Goal: Task Accomplishment & Management: Use online tool/utility

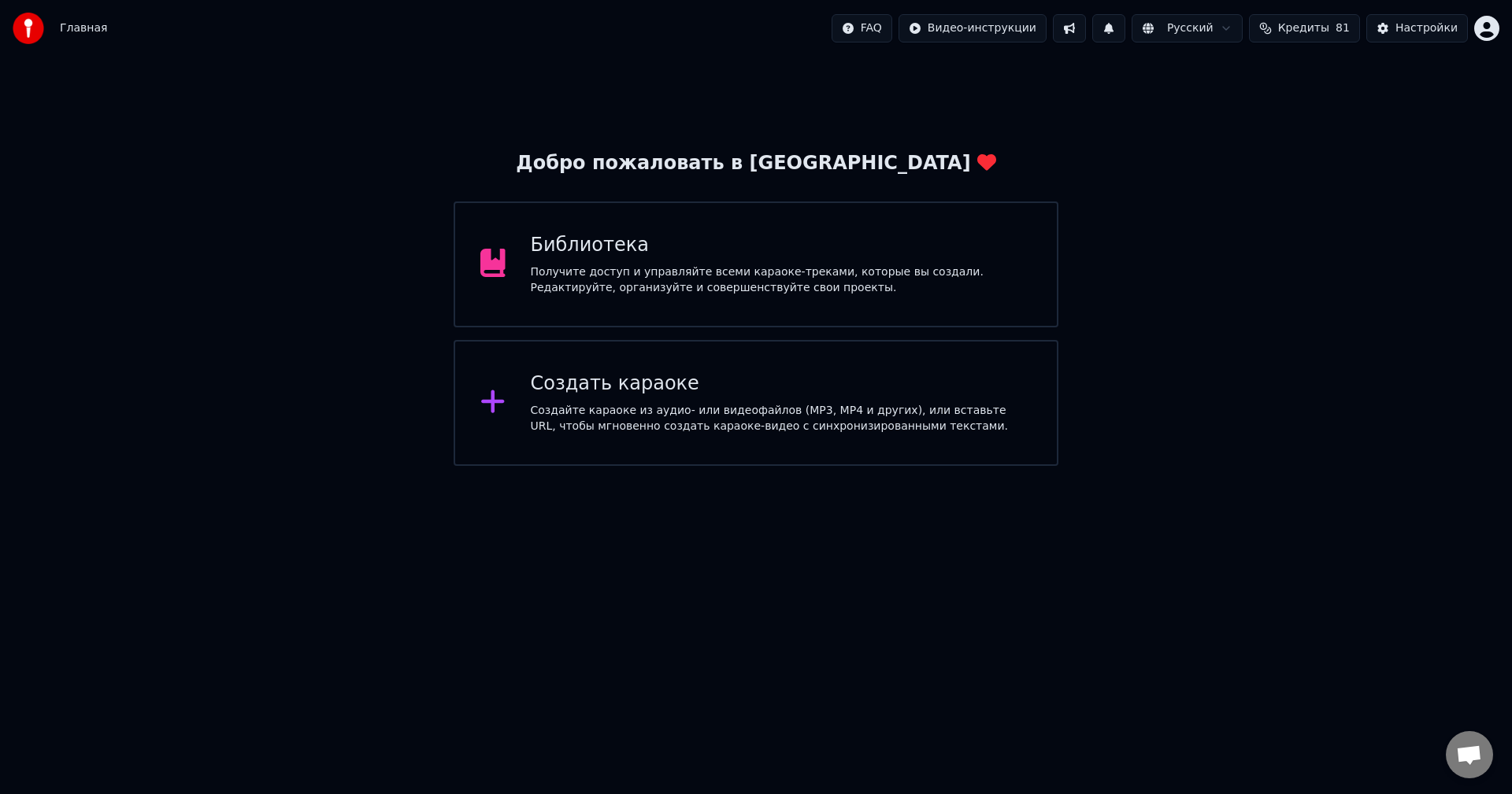
click at [849, 418] on div "Создайте караоке из аудио- или видеофайлов (MP3, MP4 и других), или вставьте UR…" at bounding box center [781, 418] width 502 height 32
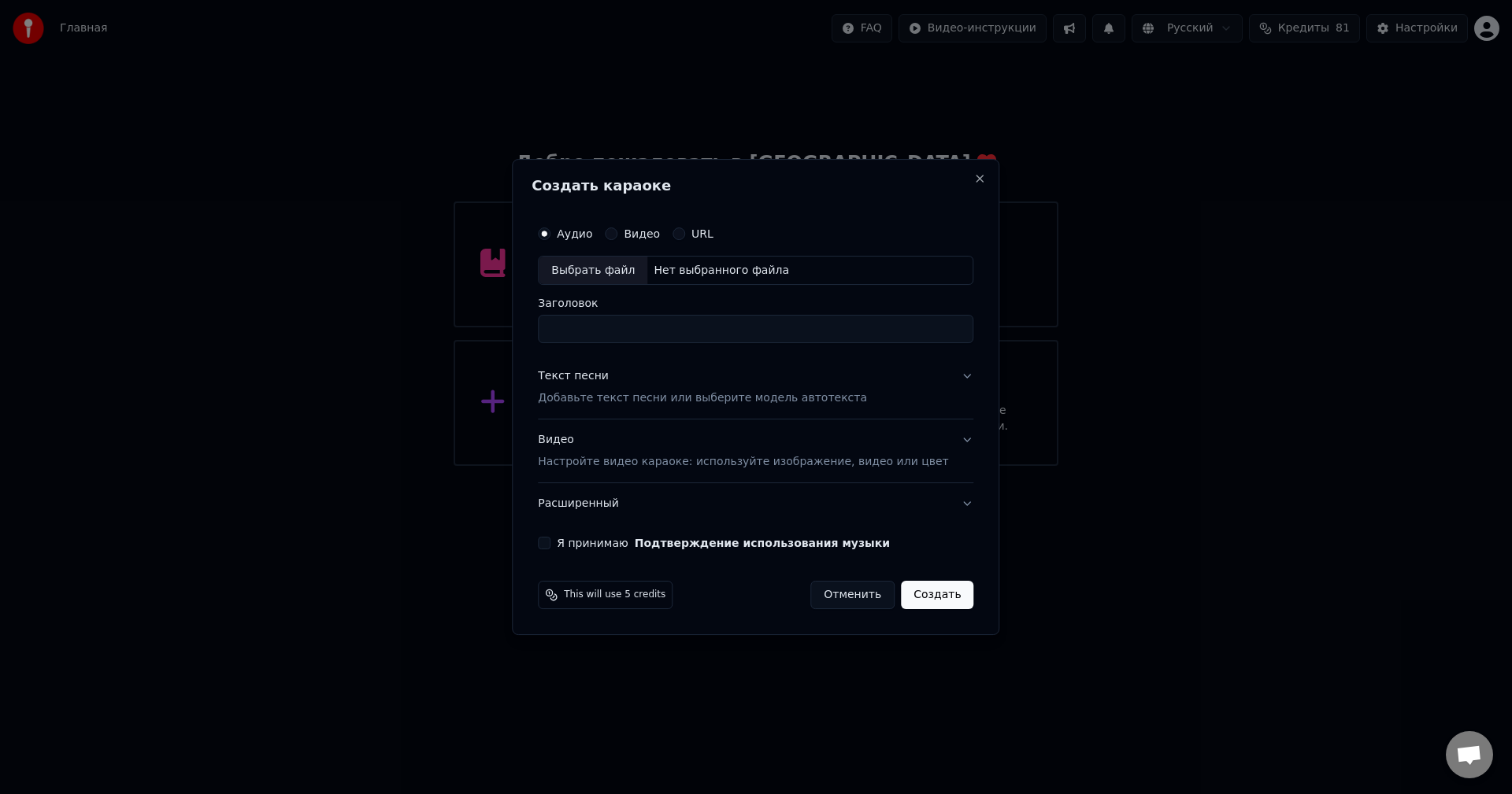
click at [708, 270] on div "Нет выбранного файла" at bounding box center [721, 271] width 148 height 16
type input "**********"
click at [942, 376] on button "Текст песни Добавьте текст песни или выберите модель автотекста" at bounding box center [755, 388] width 435 height 63
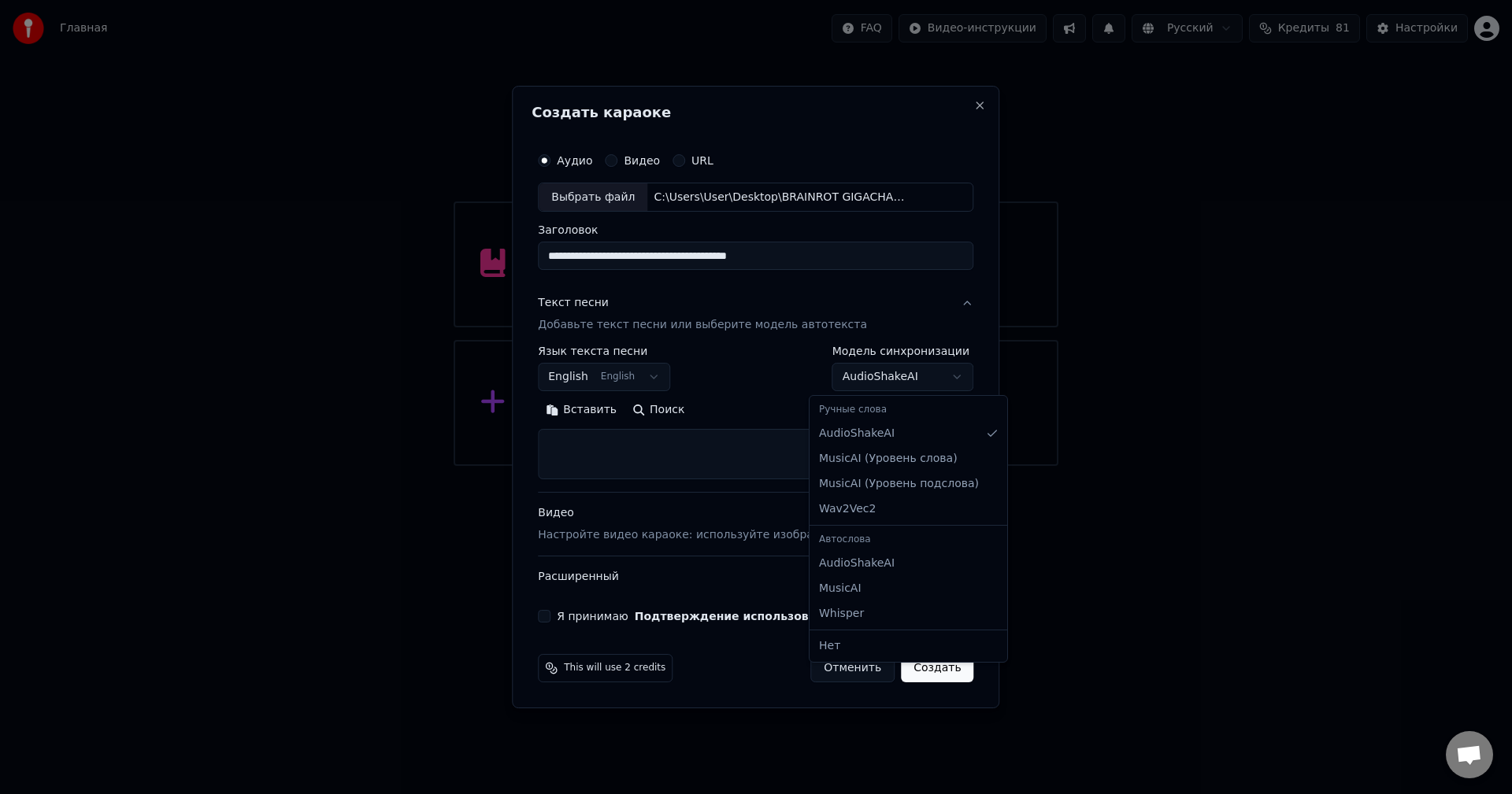
click at [877, 388] on body "**********" at bounding box center [756, 233] width 1512 height 466
select select "**********"
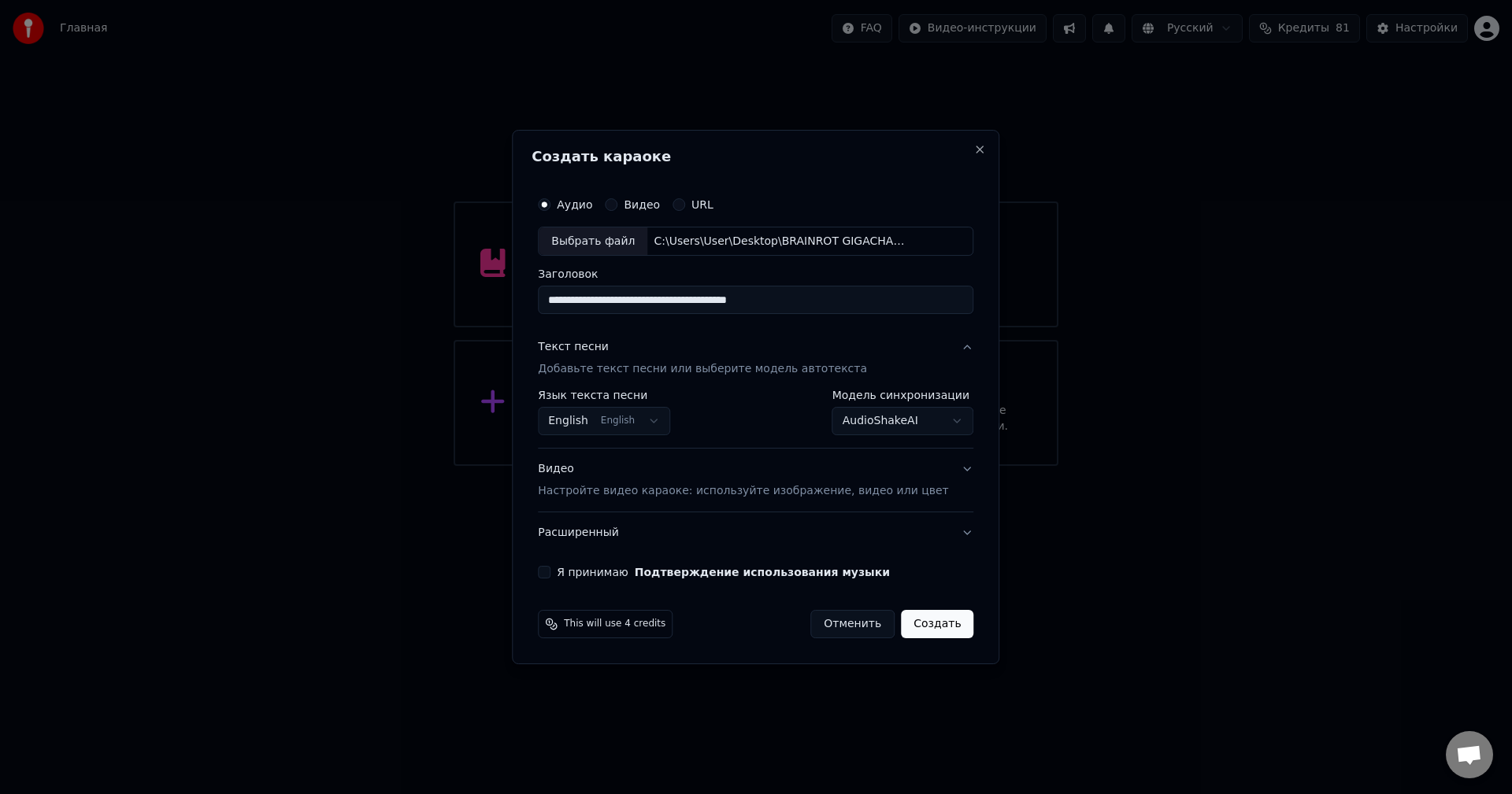
drag, startPoint x: 562, startPoint y: 580, endPoint x: 583, endPoint y: 581, distance: 21.0
click at [563, 578] on div "**********" at bounding box center [756, 384] width 448 height 403
click at [551, 577] on button "Я принимаю Подтверждение использования музыки" at bounding box center [544, 573] width 12 height 12
click at [917, 622] on button "Создать" at bounding box center [937, 624] width 73 height 28
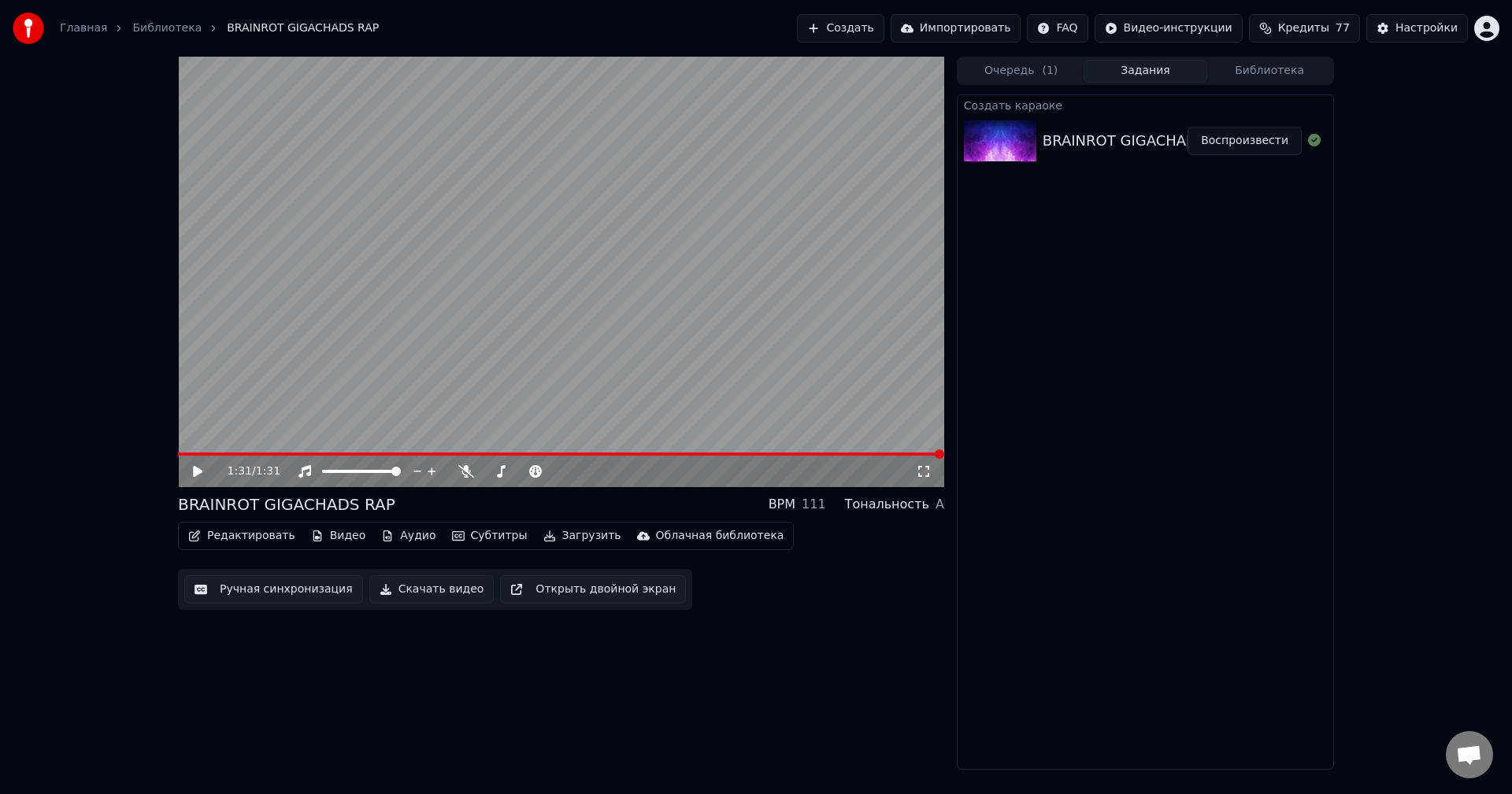
click at [593, 186] on video at bounding box center [560, 272] width 766 height 431
click at [466, 473] on icon at bounding box center [466, 472] width 16 height 12
click at [524, 352] on video at bounding box center [560, 272] width 766 height 431
click at [306, 591] on button "Ручная синхронизация" at bounding box center [273, 589] width 179 height 28
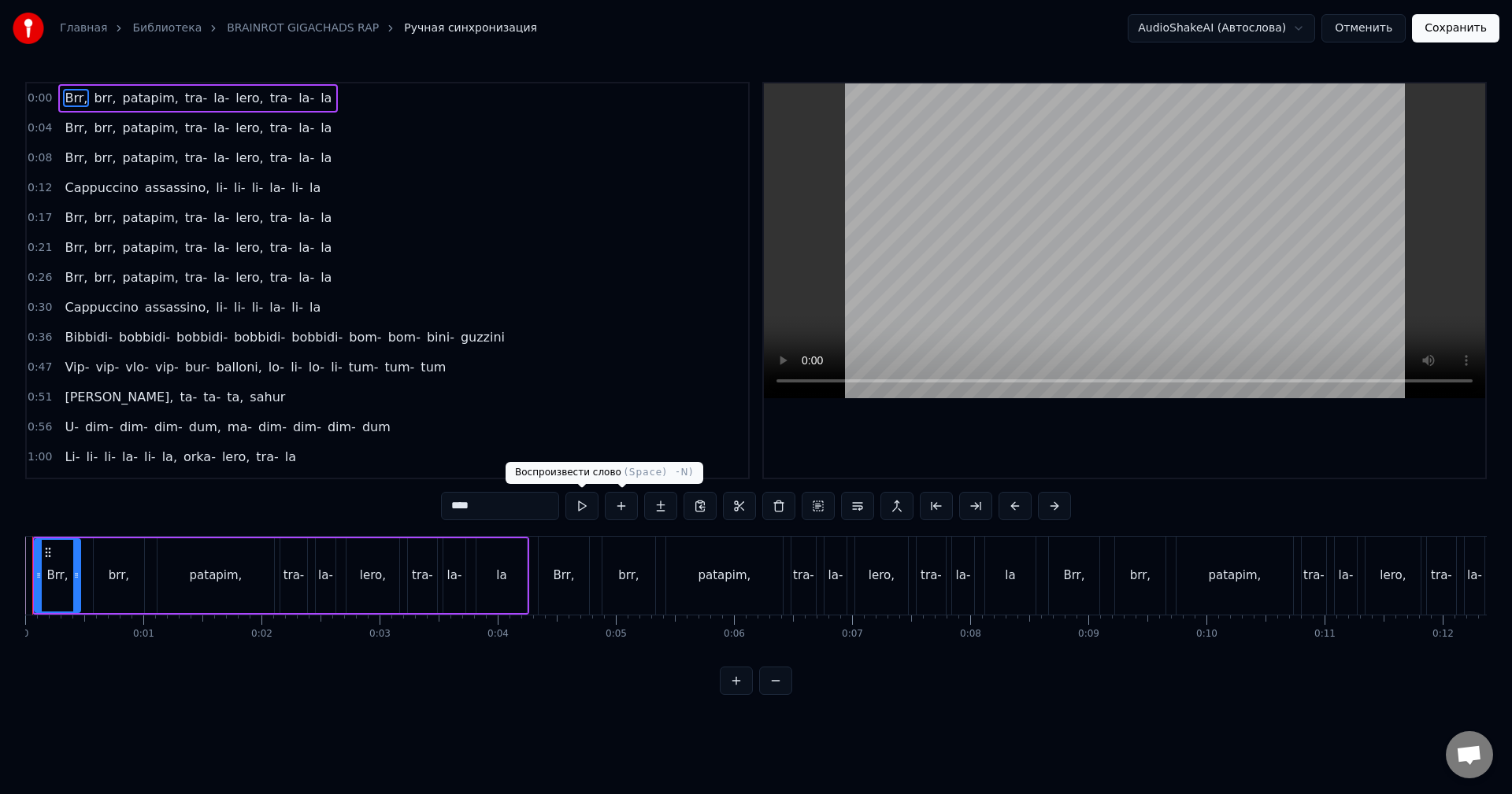
click at [589, 512] on button at bounding box center [582, 506] width 33 height 28
click at [442, 695] on div "0:00 Brr, brr, patapim, tra- [GEOGRAPHIC_DATA], tra- la- la 0:04 Brr, brr, pata…" at bounding box center [756, 389] width 1461 height 614
click at [232, 187] on span "li-" at bounding box center [239, 187] width 15 height 18
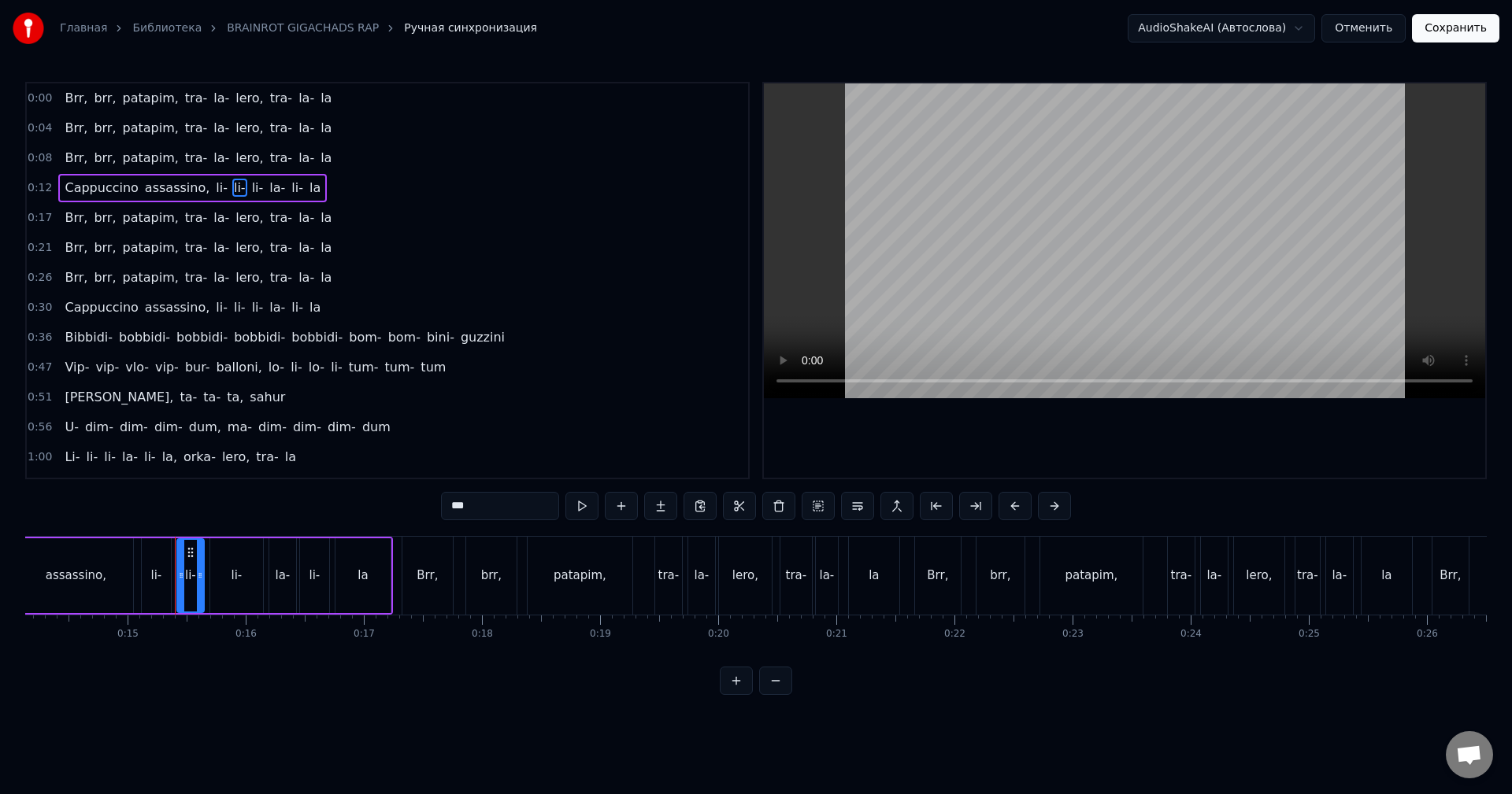
scroll to position [0, 1740]
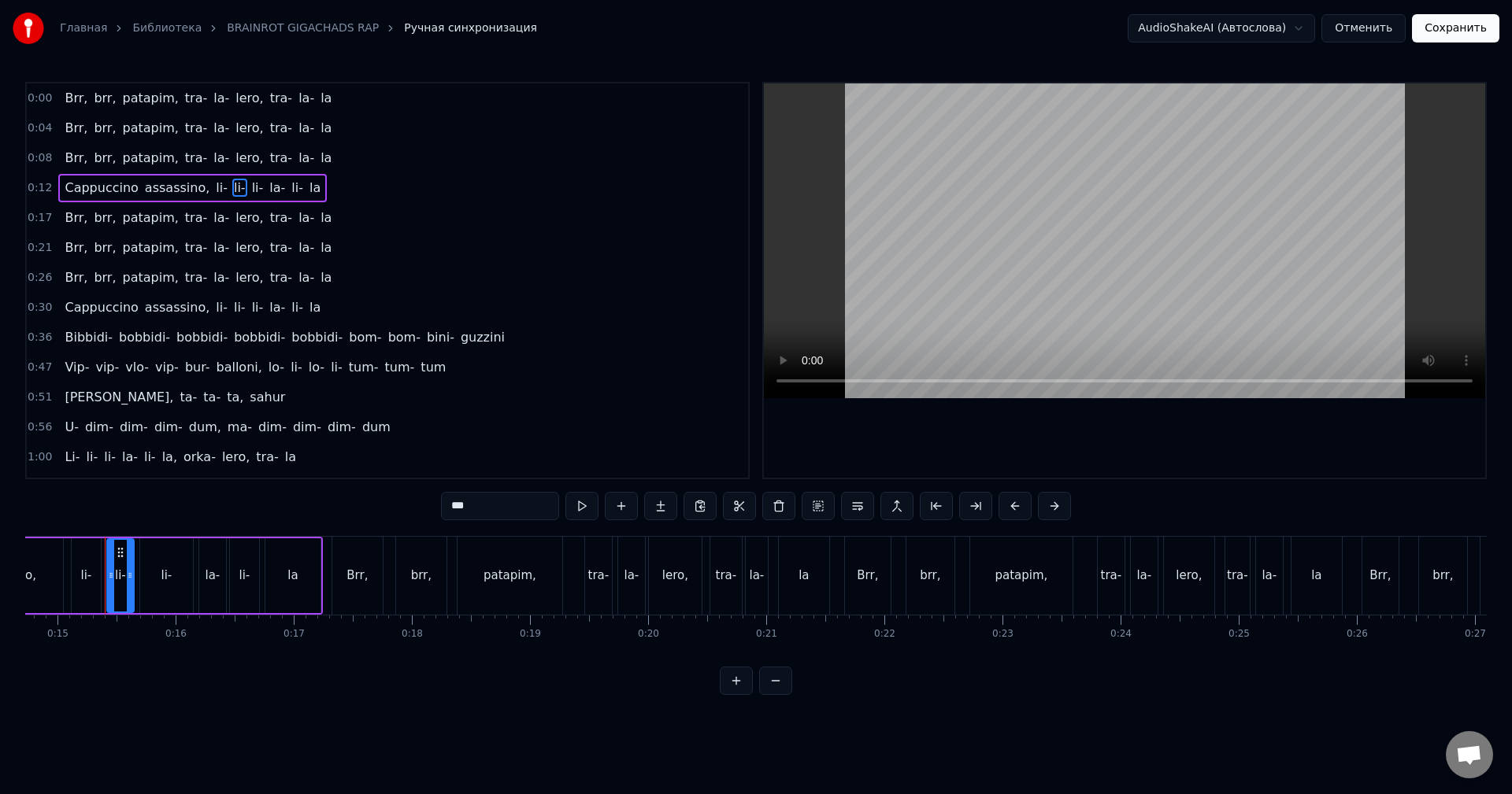
click at [250, 192] on span "li-" at bounding box center [257, 187] width 15 height 18
click at [452, 506] on input "***" at bounding box center [500, 506] width 118 height 28
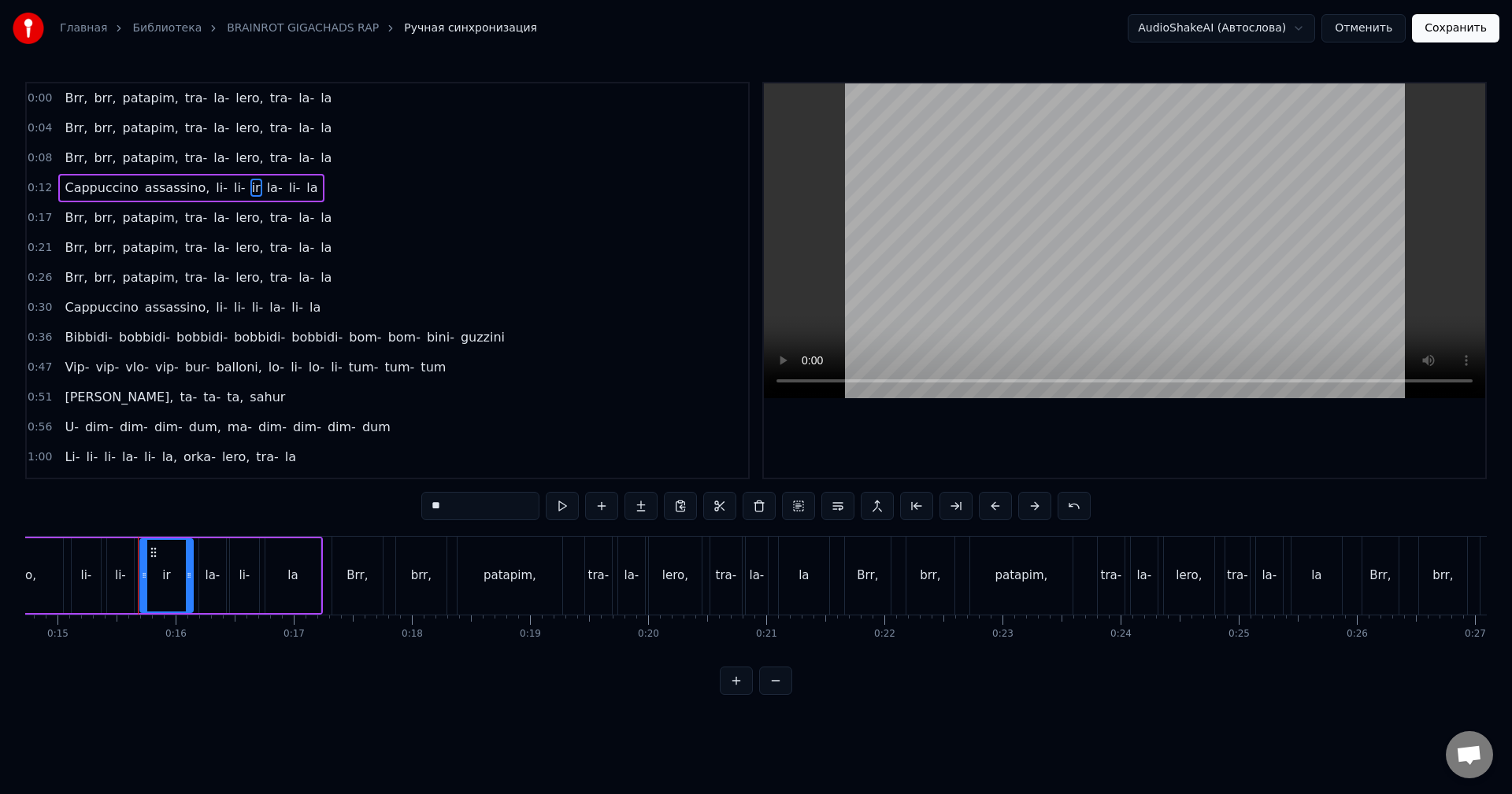
type input "*"
click at [81, 572] on div "li-" at bounding box center [87, 576] width 11 height 18
type input "***"
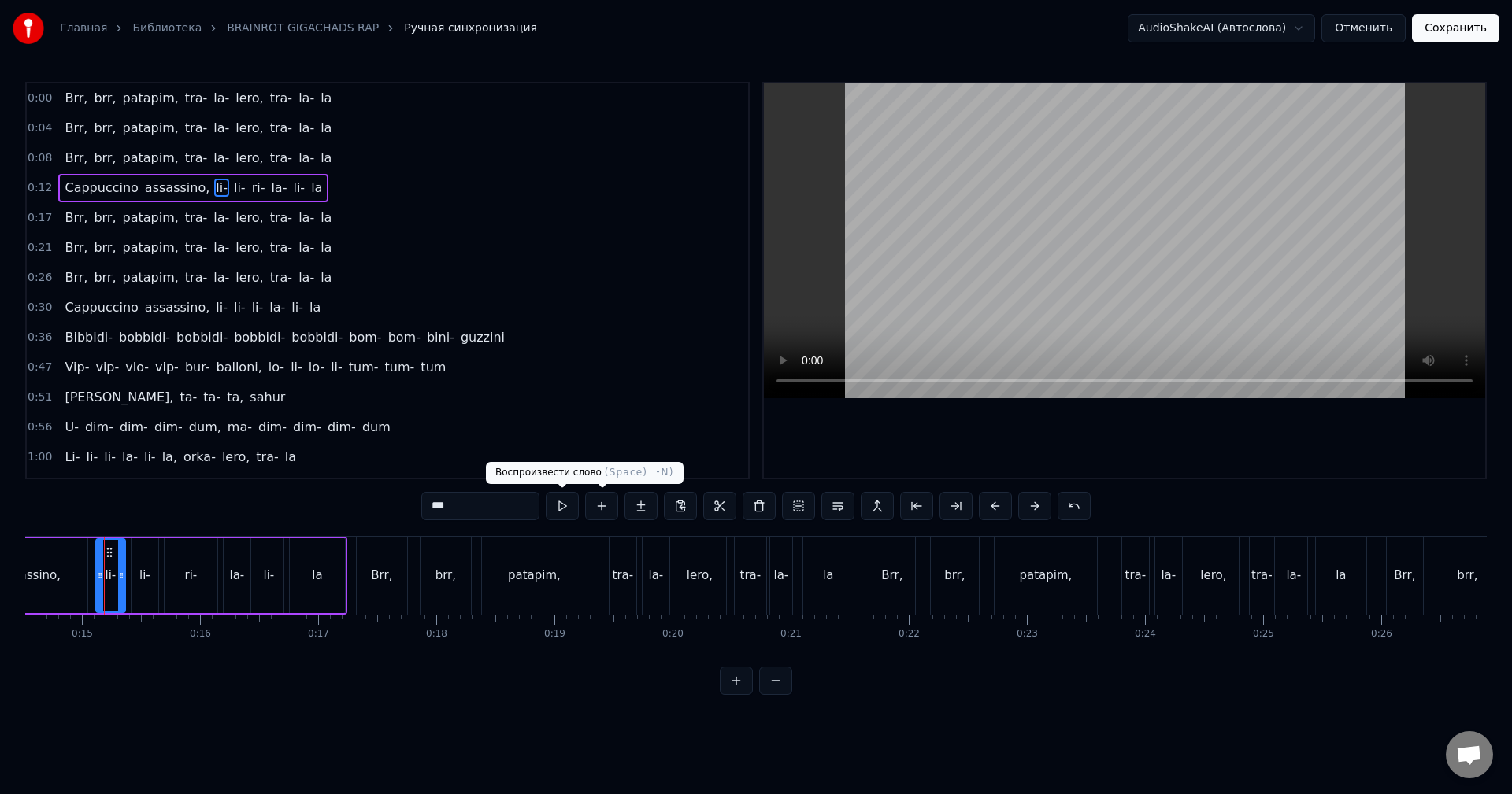
click at [570, 509] on button at bounding box center [562, 506] width 33 height 28
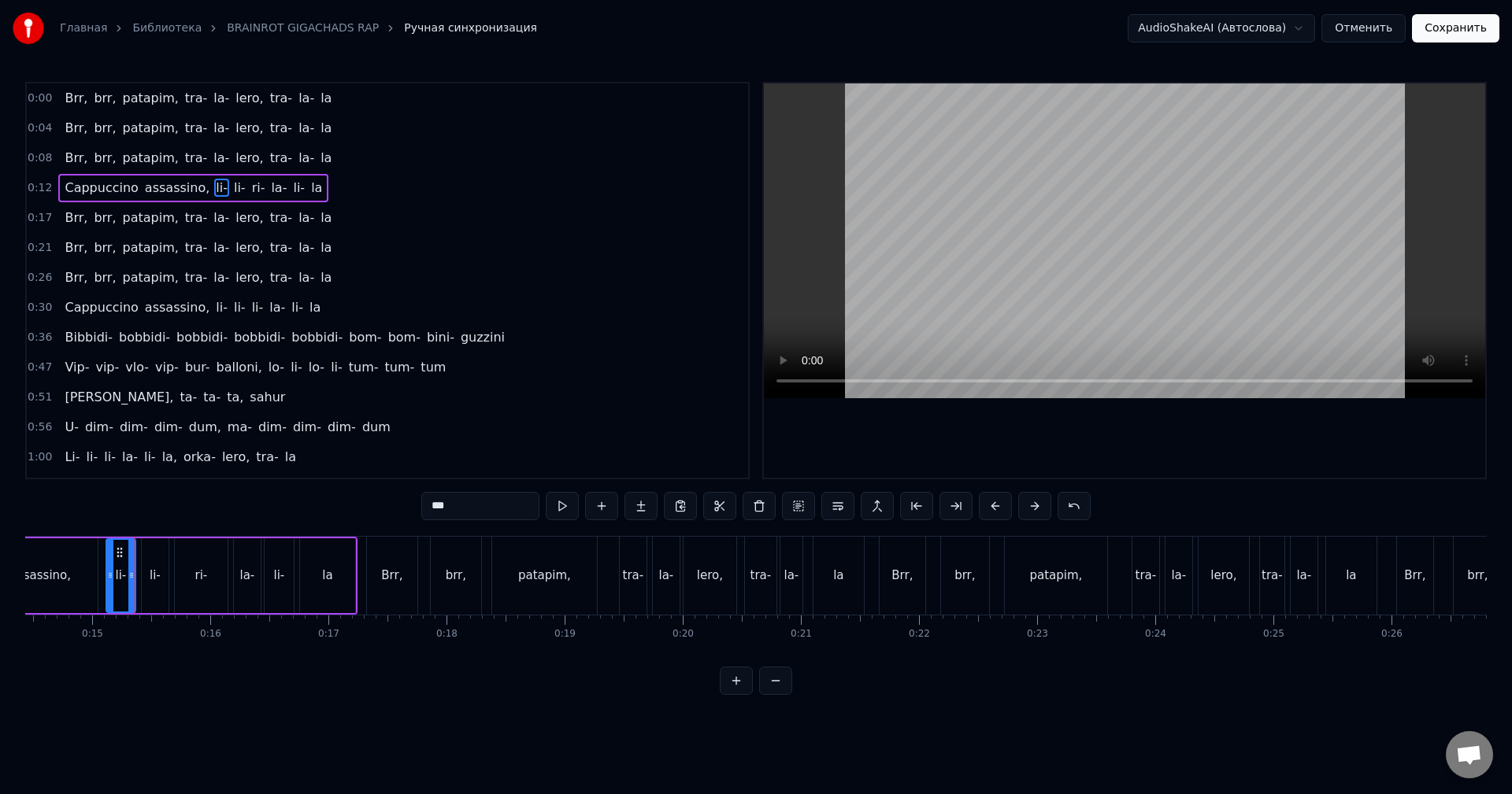
click at [424, 567] on div "Brr, brr, patapim, tra- [PERSON_NAME], tra- [GEOGRAPHIC_DATA]" at bounding box center [616, 575] width 502 height 78
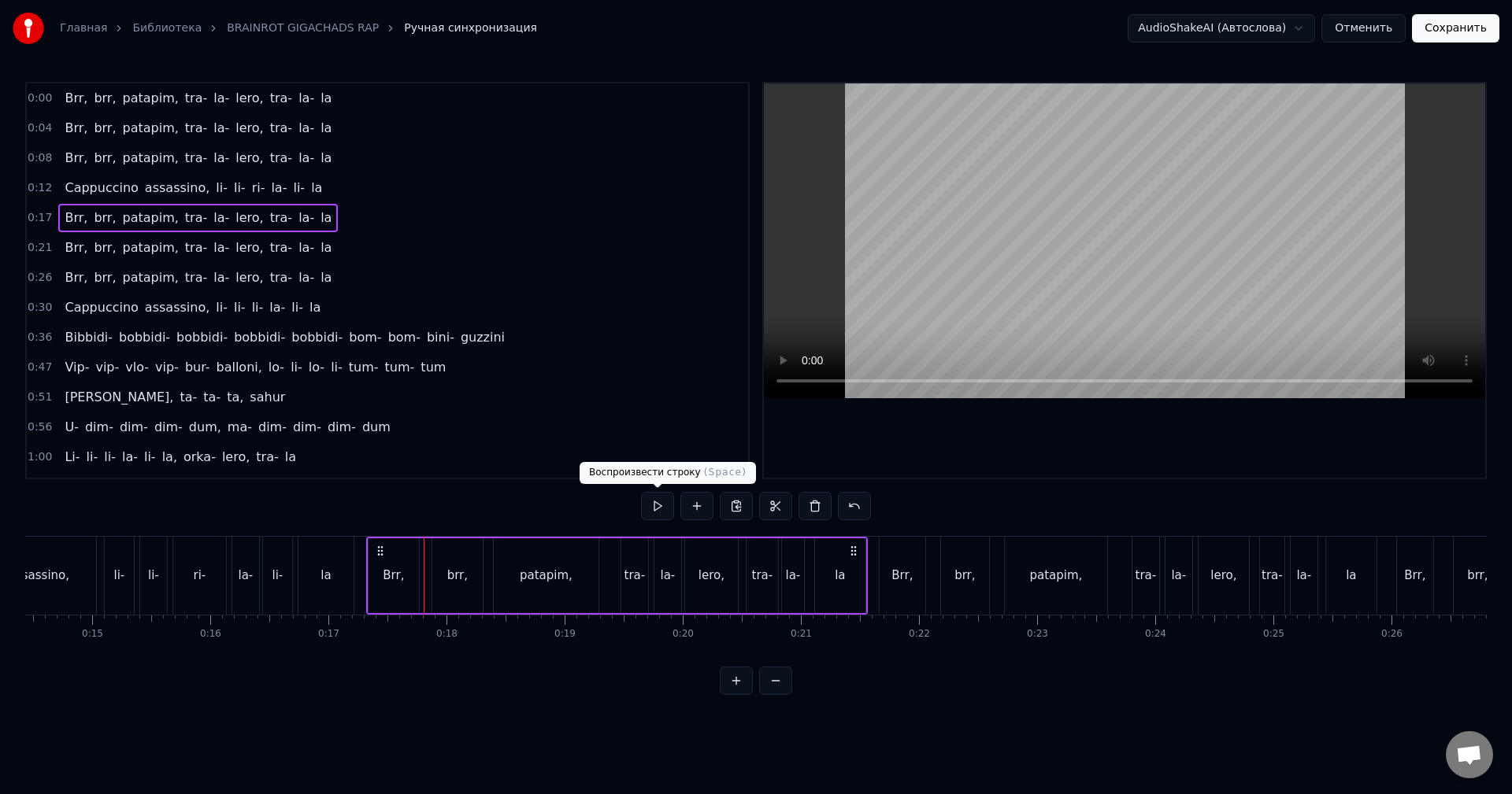
click at [659, 505] on button at bounding box center [658, 506] width 33 height 28
click at [250, 309] on span "li-" at bounding box center [257, 307] width 15 height 18
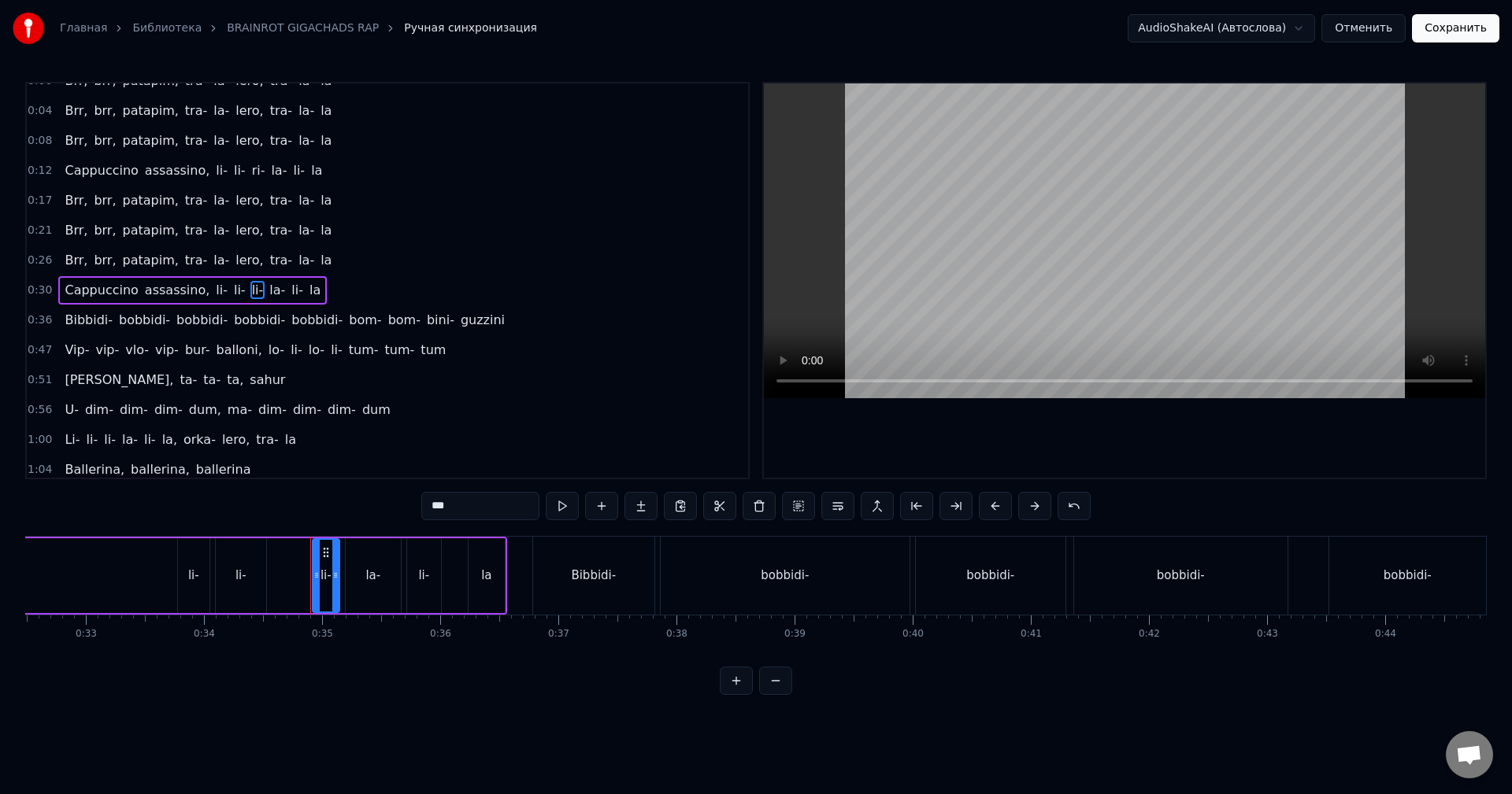
scroll to position [0, 4043]
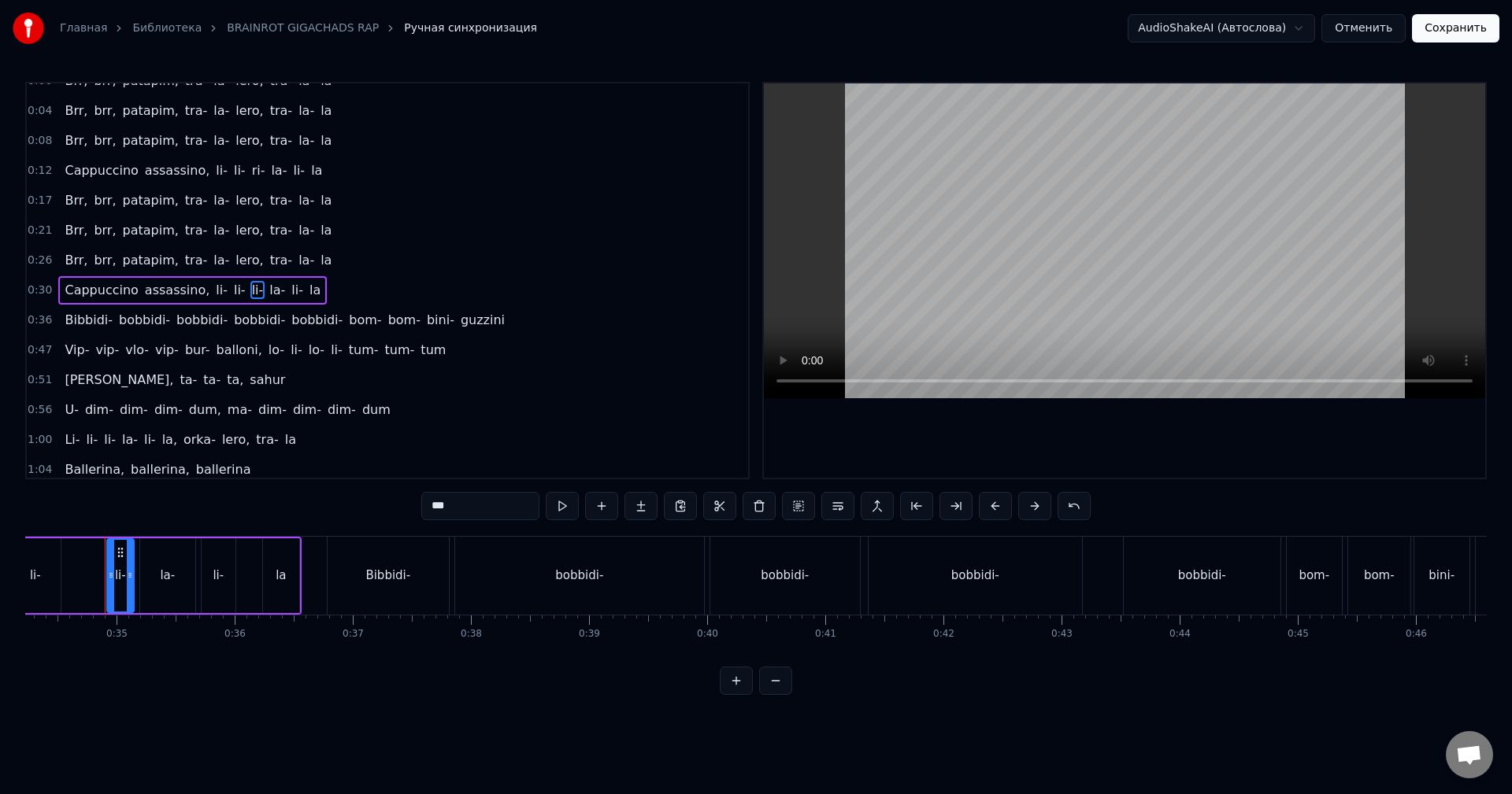
click at [426, 506] on input "***" at bounding box center [480, 506] width 118 height 28
type input "***"
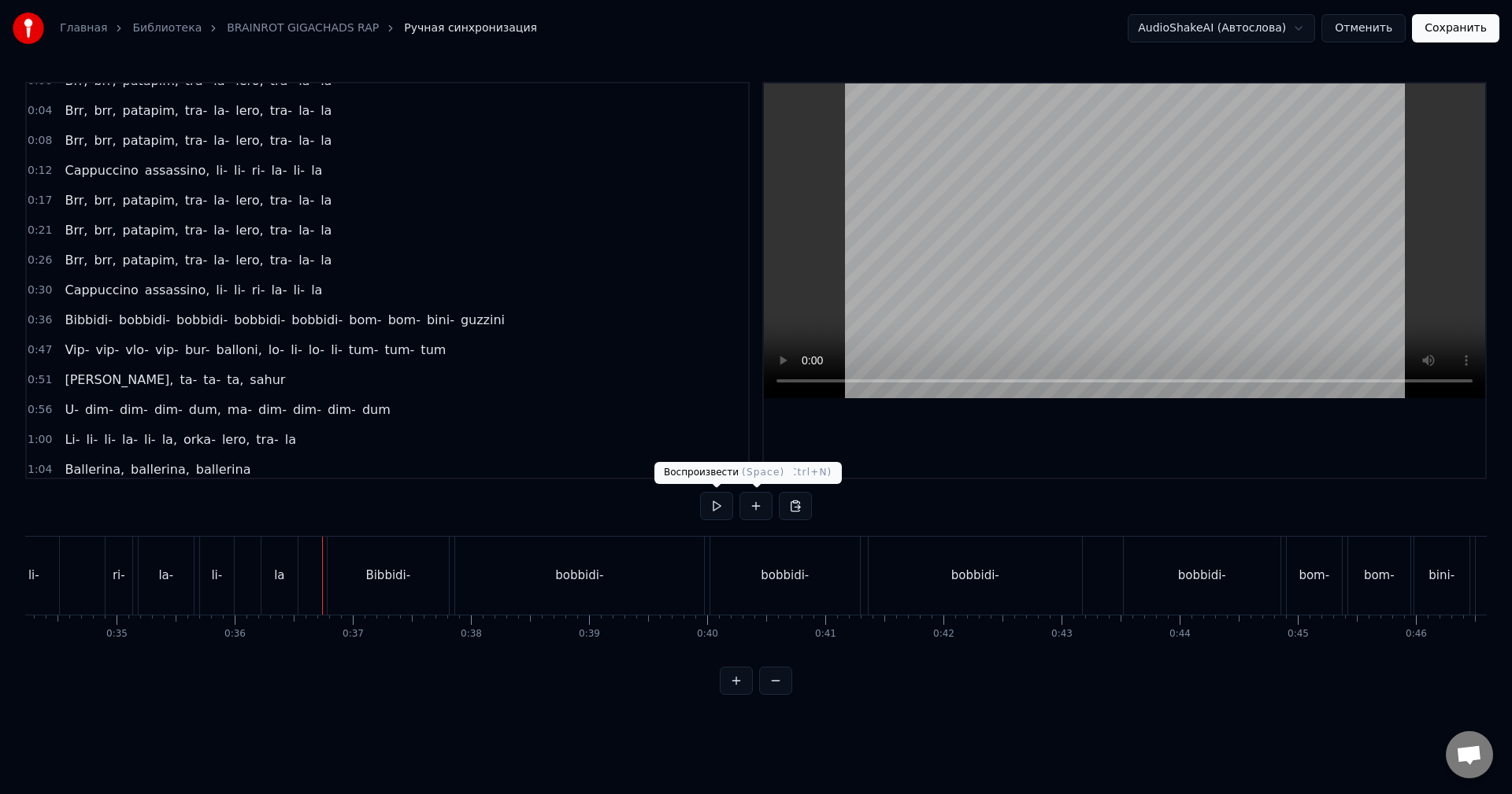
click at [724, 513] on button at bounding box center [717, 506] width 33 height 28
click at [700, 492] on button at bounding box center [717, 506] width 33 height 28
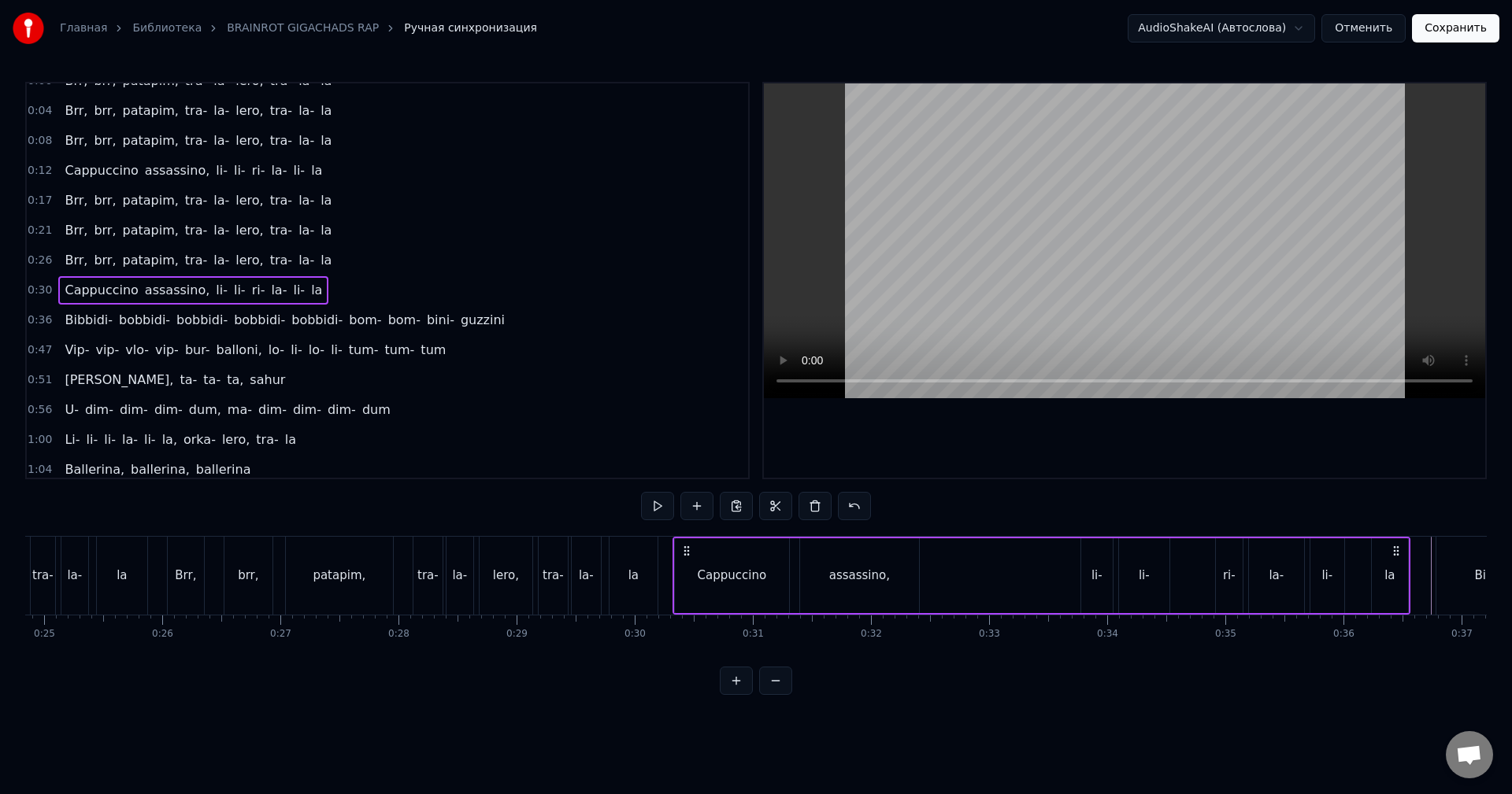
scroll to position [0, 2863]
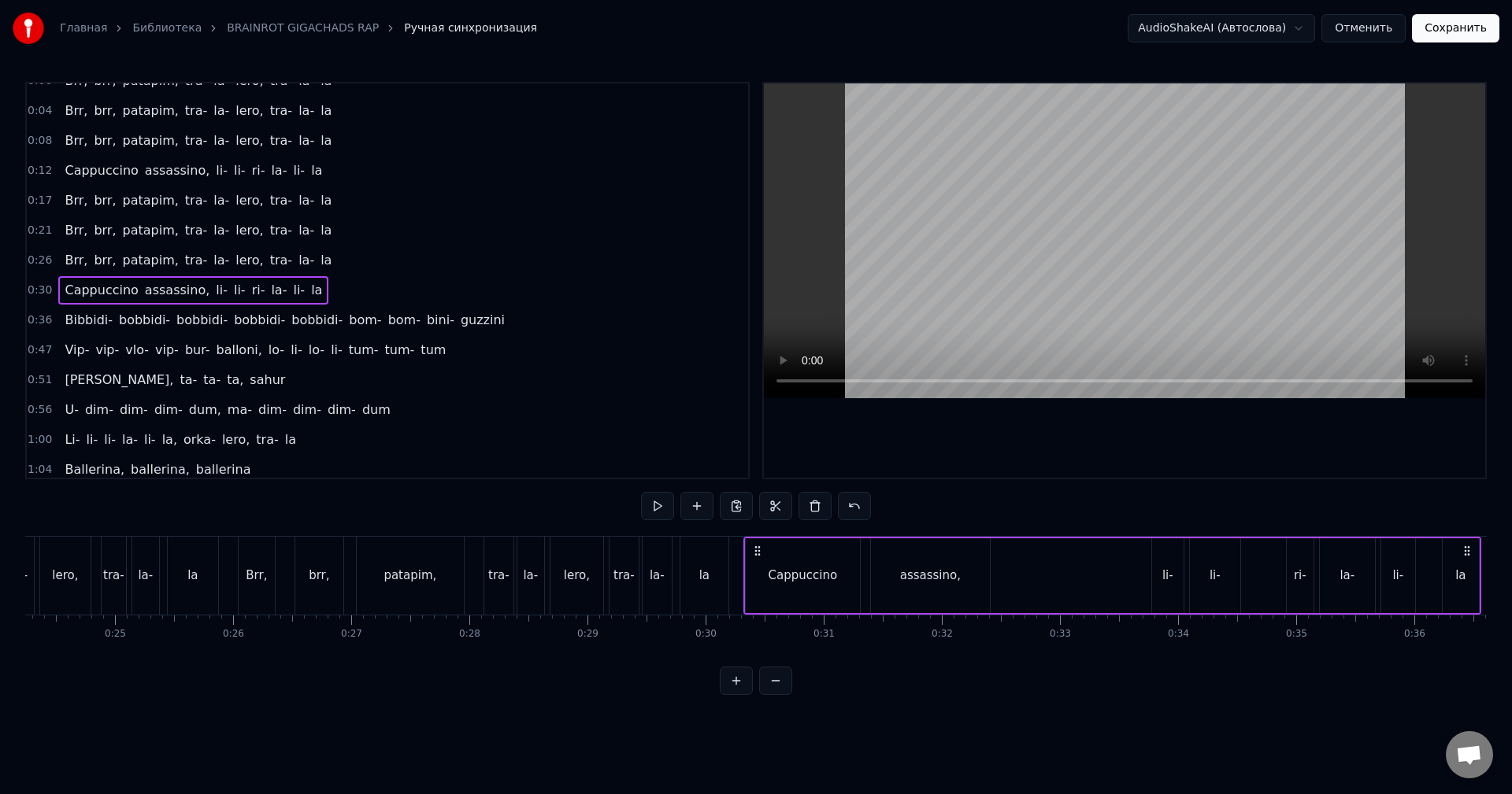
click at [471, 578] on div "Brr, brr, patapim, tra- [PERSON_NAME], tra- [GEOGRAPHIC_DATA]" at bounding box center [485, 575] width 495 height 78
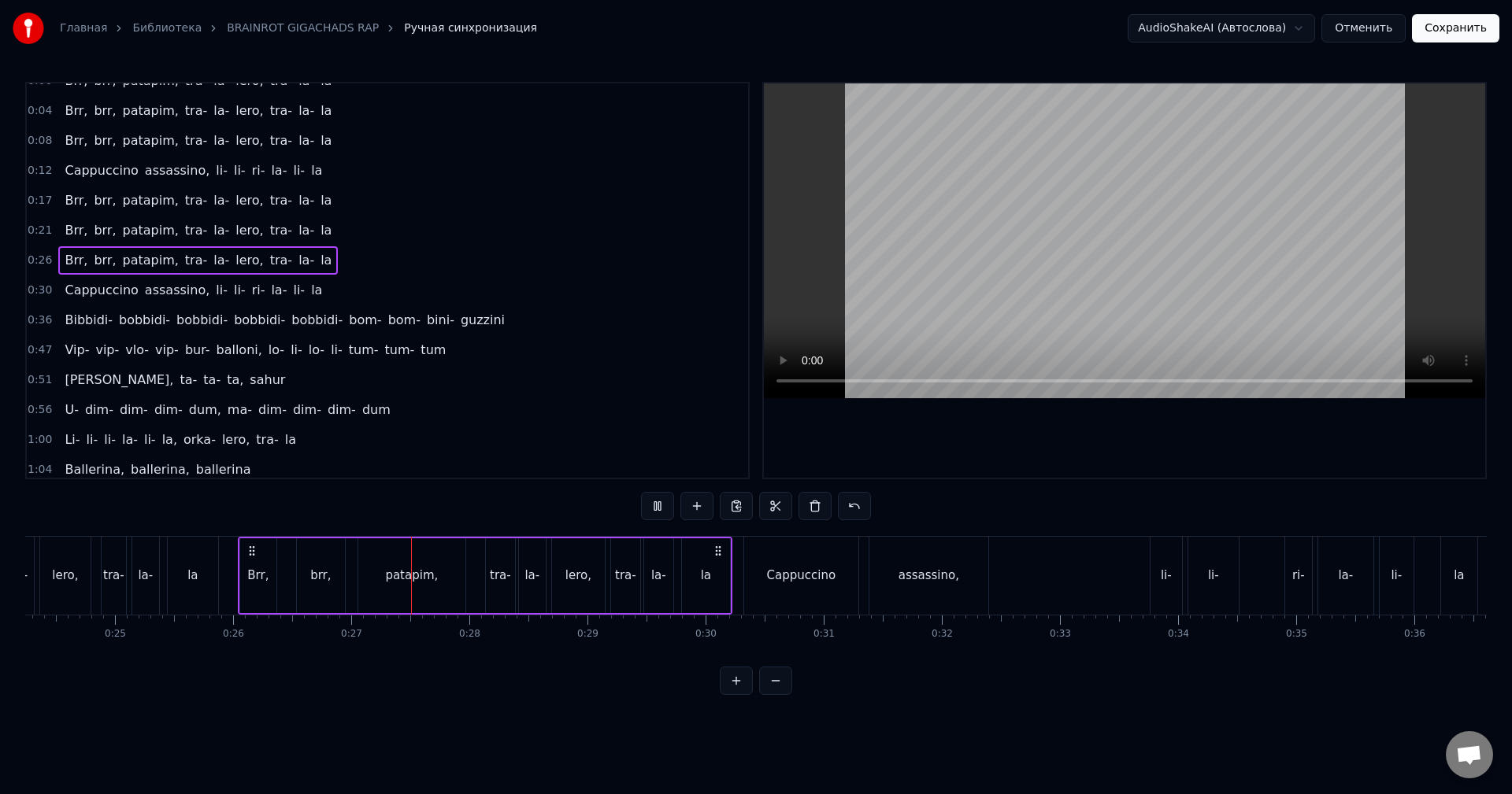
click at [771, 688] on button at bounding box center [776, 681] width 33 height 28
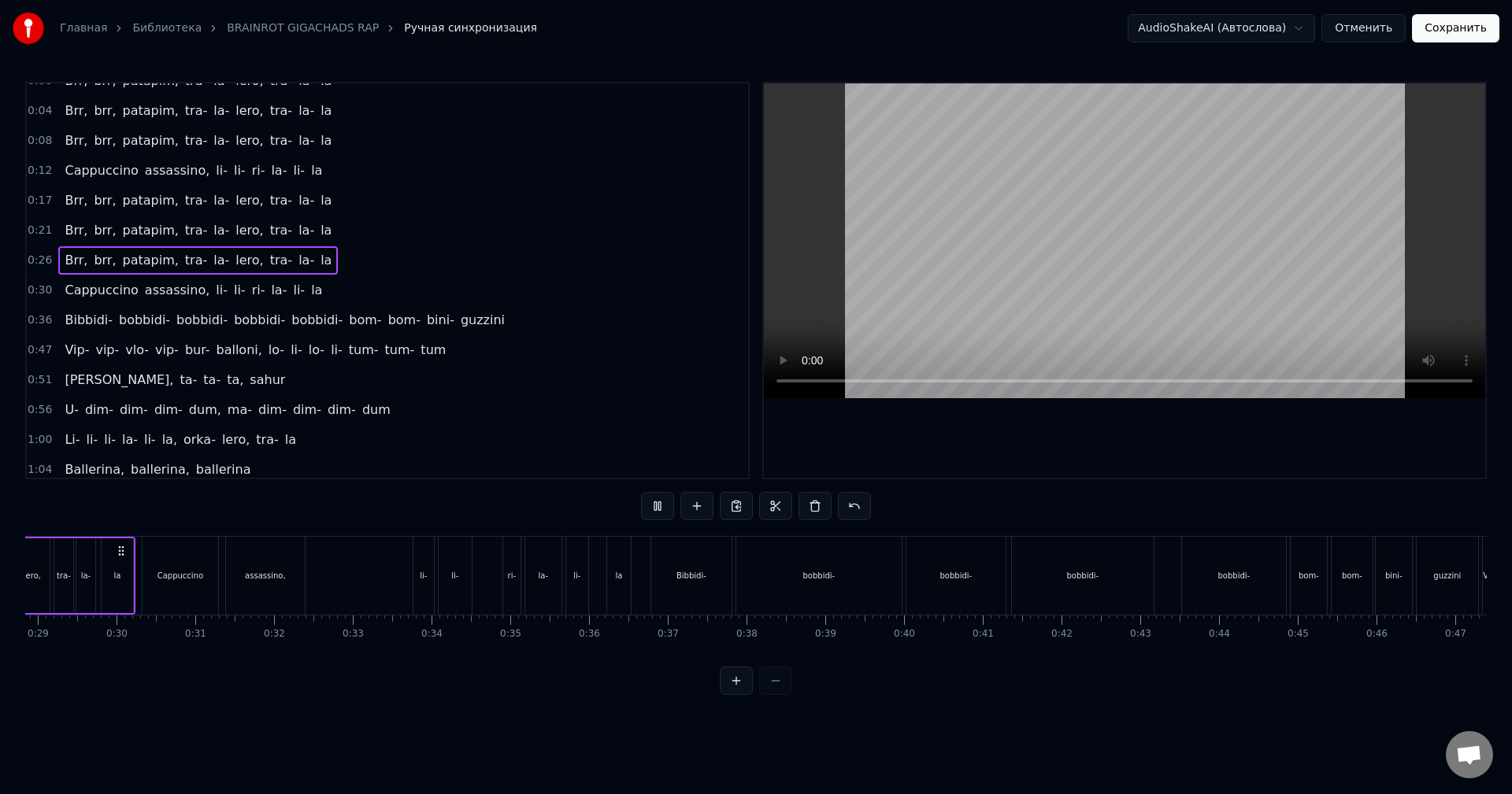
scroll to position [0, 2152]
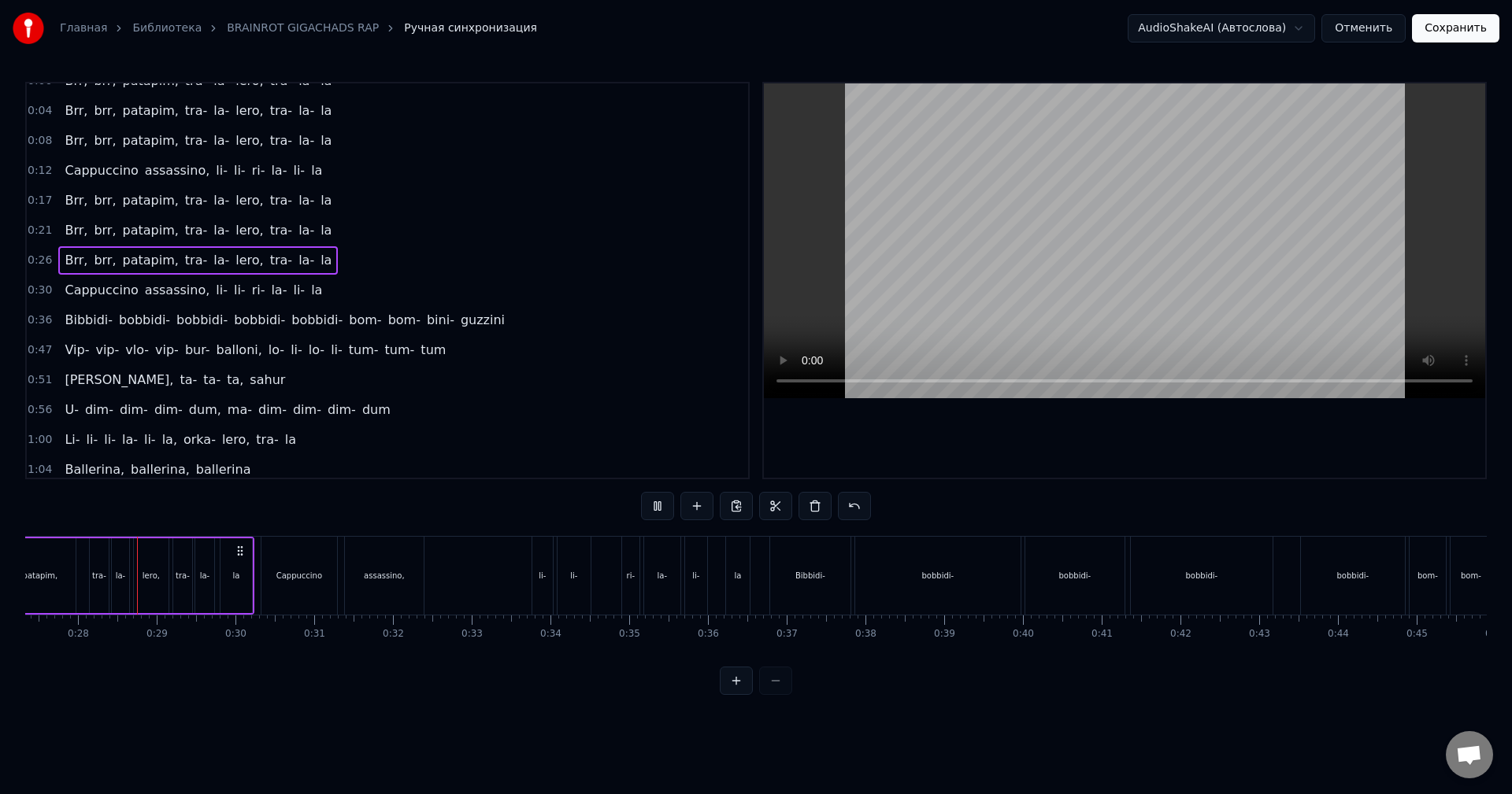
click at [747, 695] on button at bounding box center [736, 681] width 33 height 28
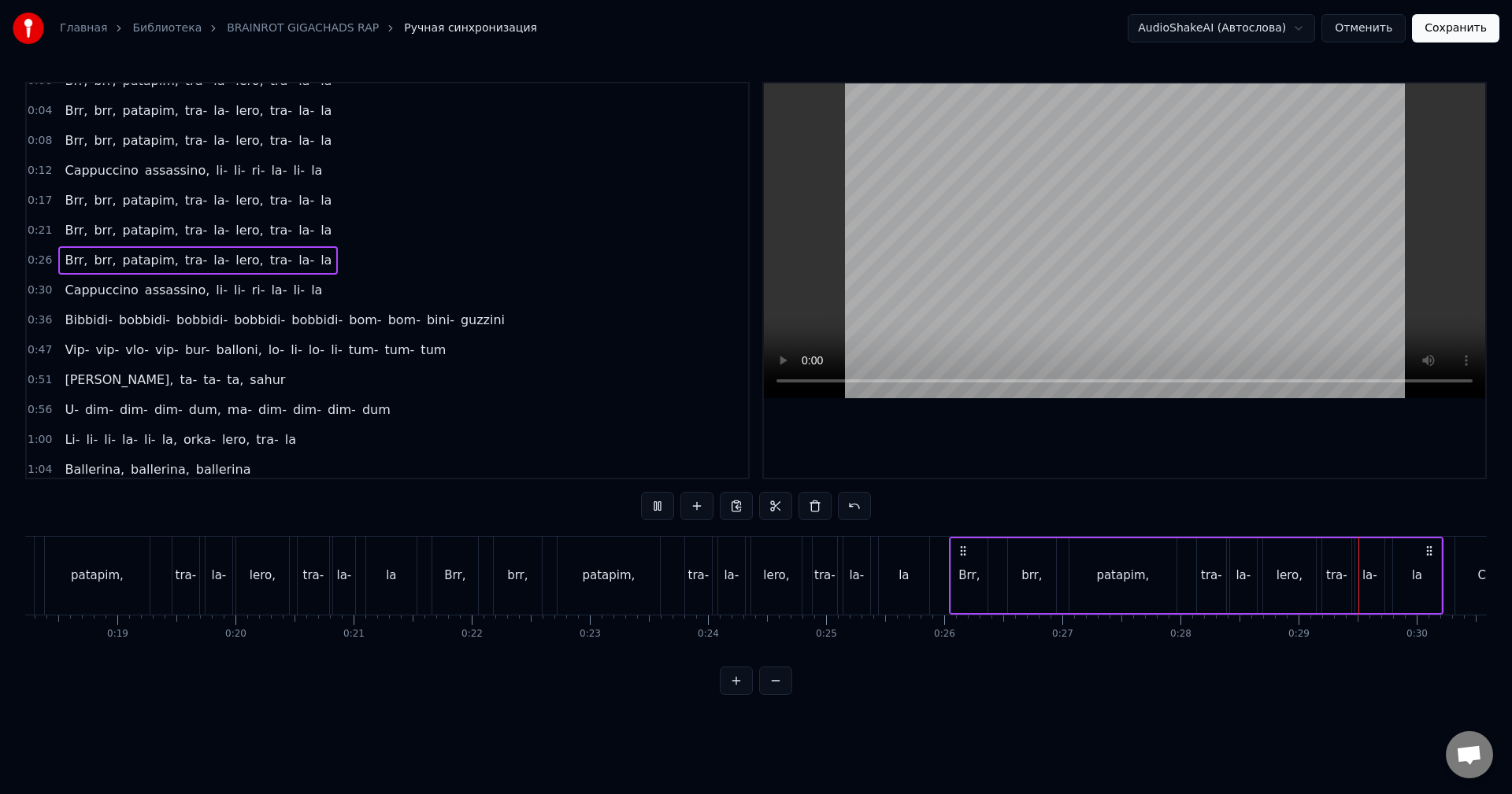
click at [776, 695] on button at bounding box center [776, 681] width 33 height 28
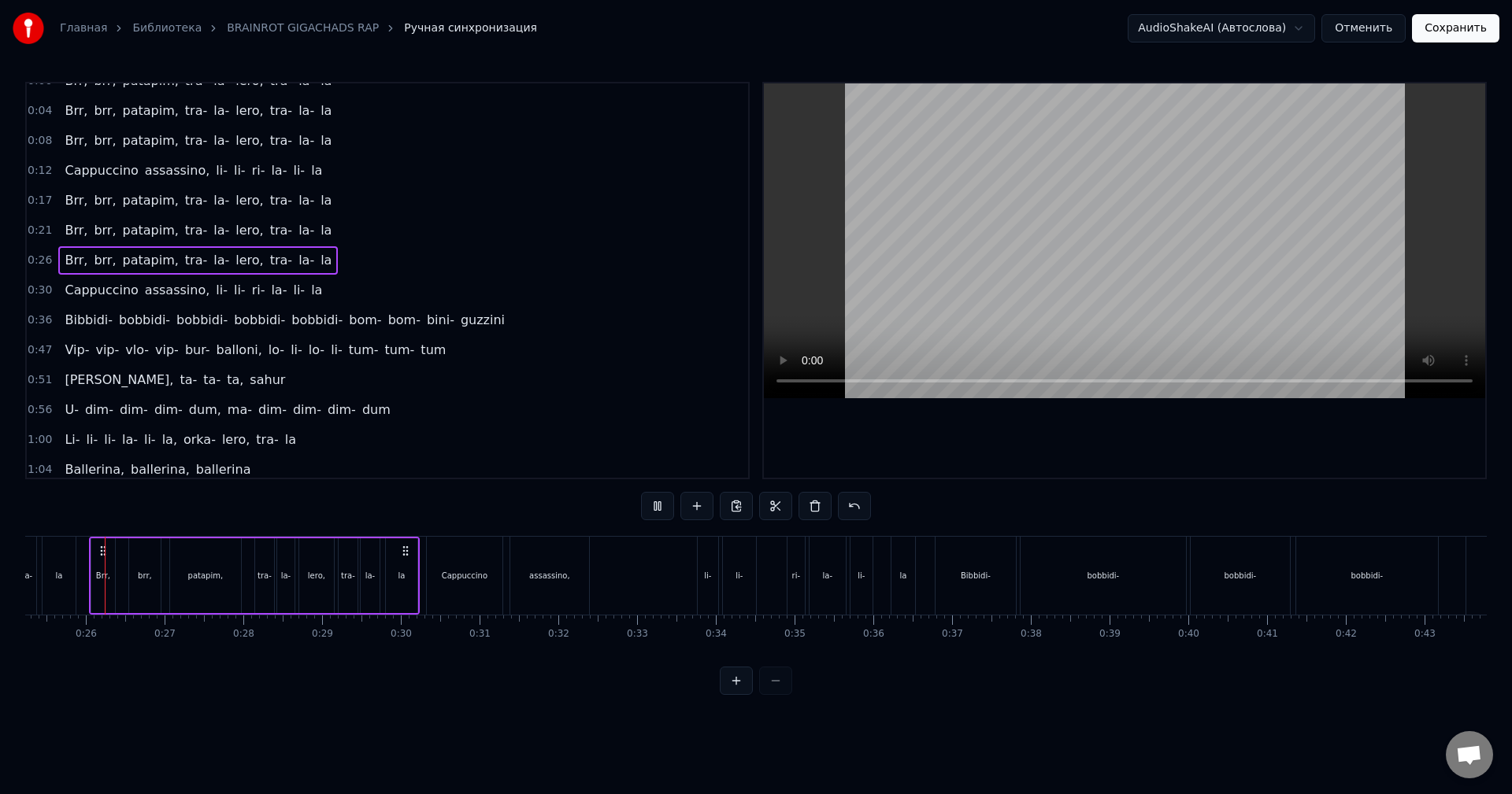
scroll to position [0, 1971]
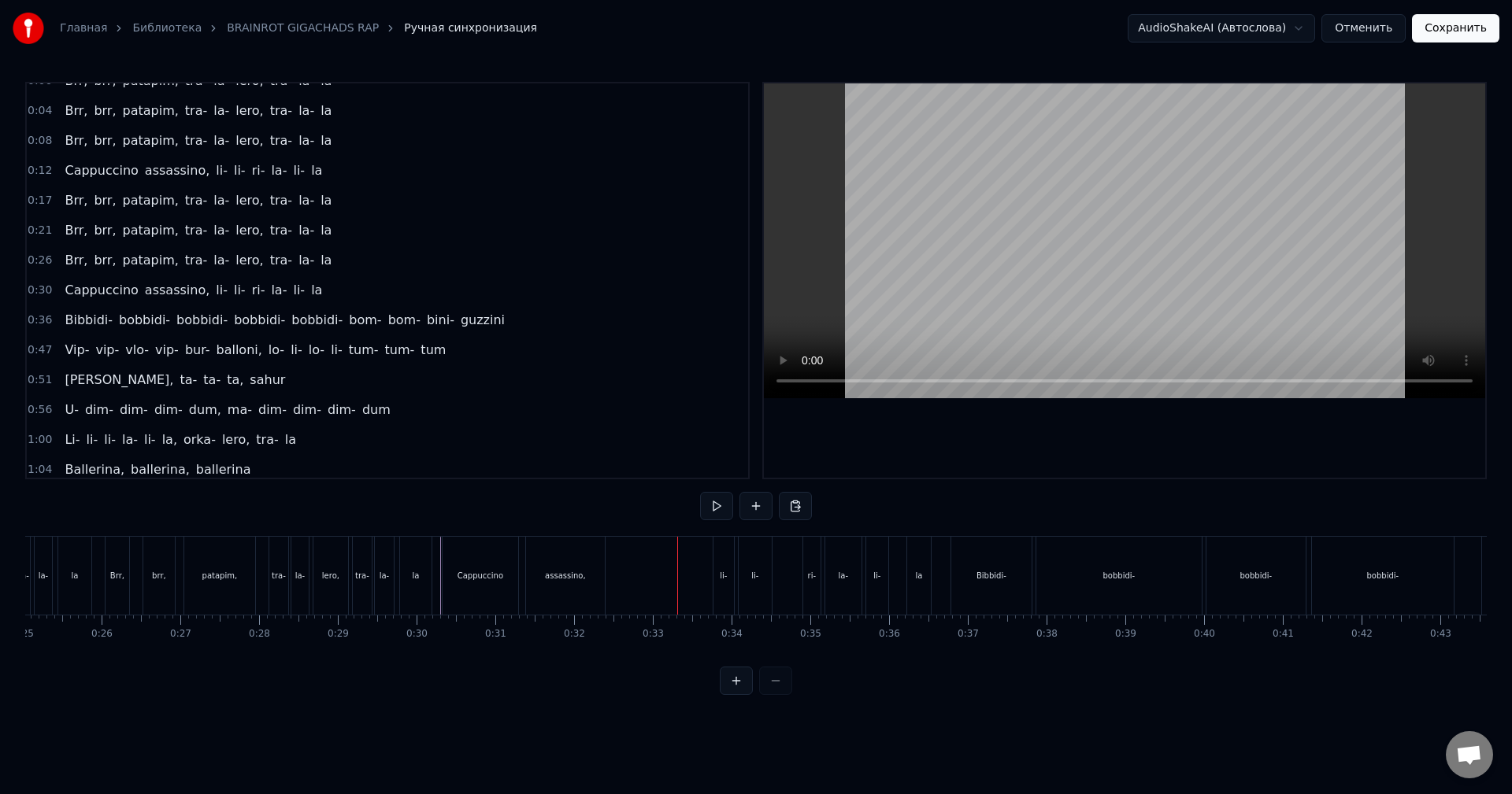
click at [727, 583] on div "li-" at bounding box center [723, 575] width 20 height 78
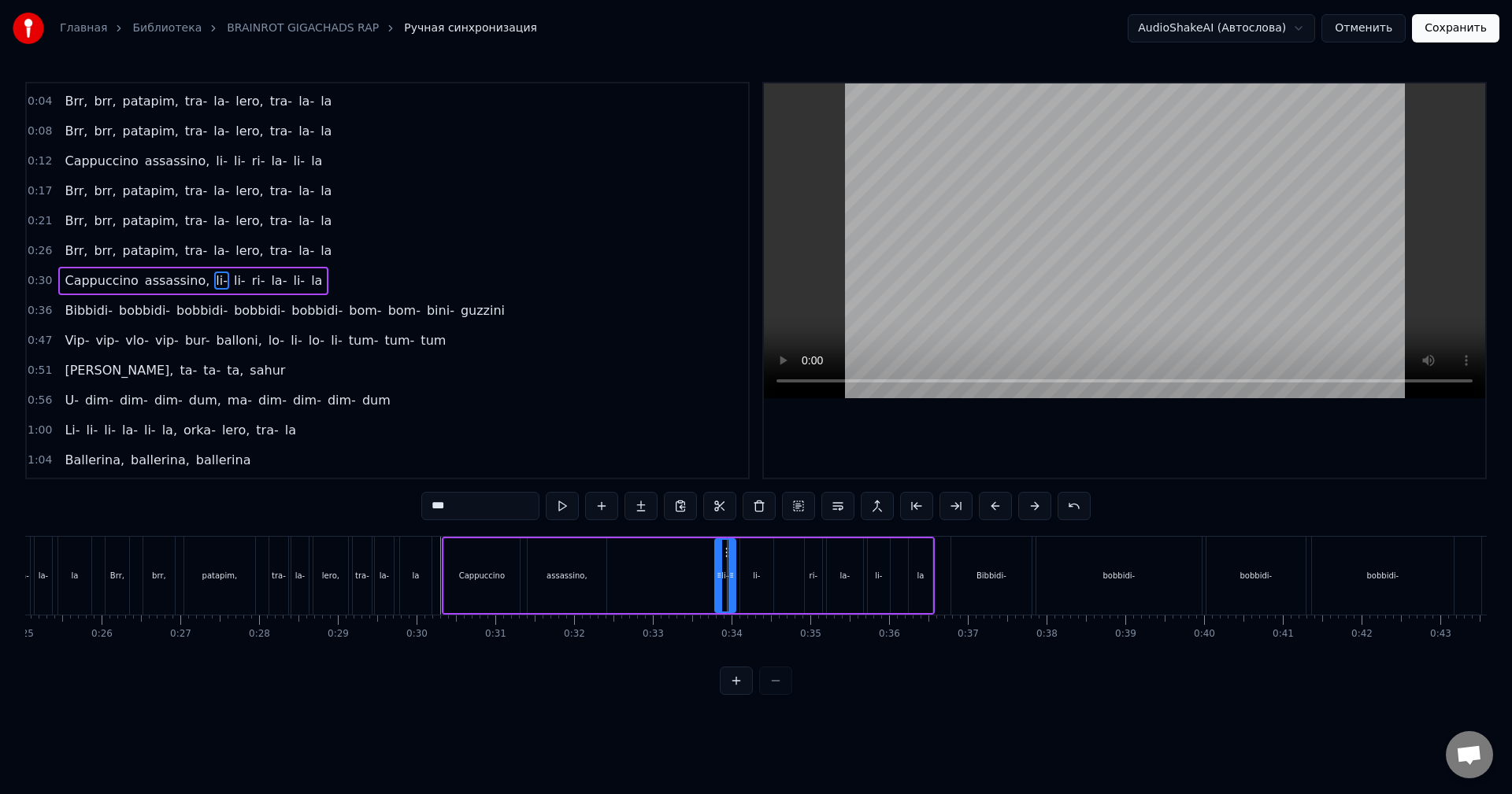
click at [636, 572] on div "Cappuccino assassino, li- li- ri- [PERSON_NAME]- la" at bounding box center [688, 575] width 493 height 78
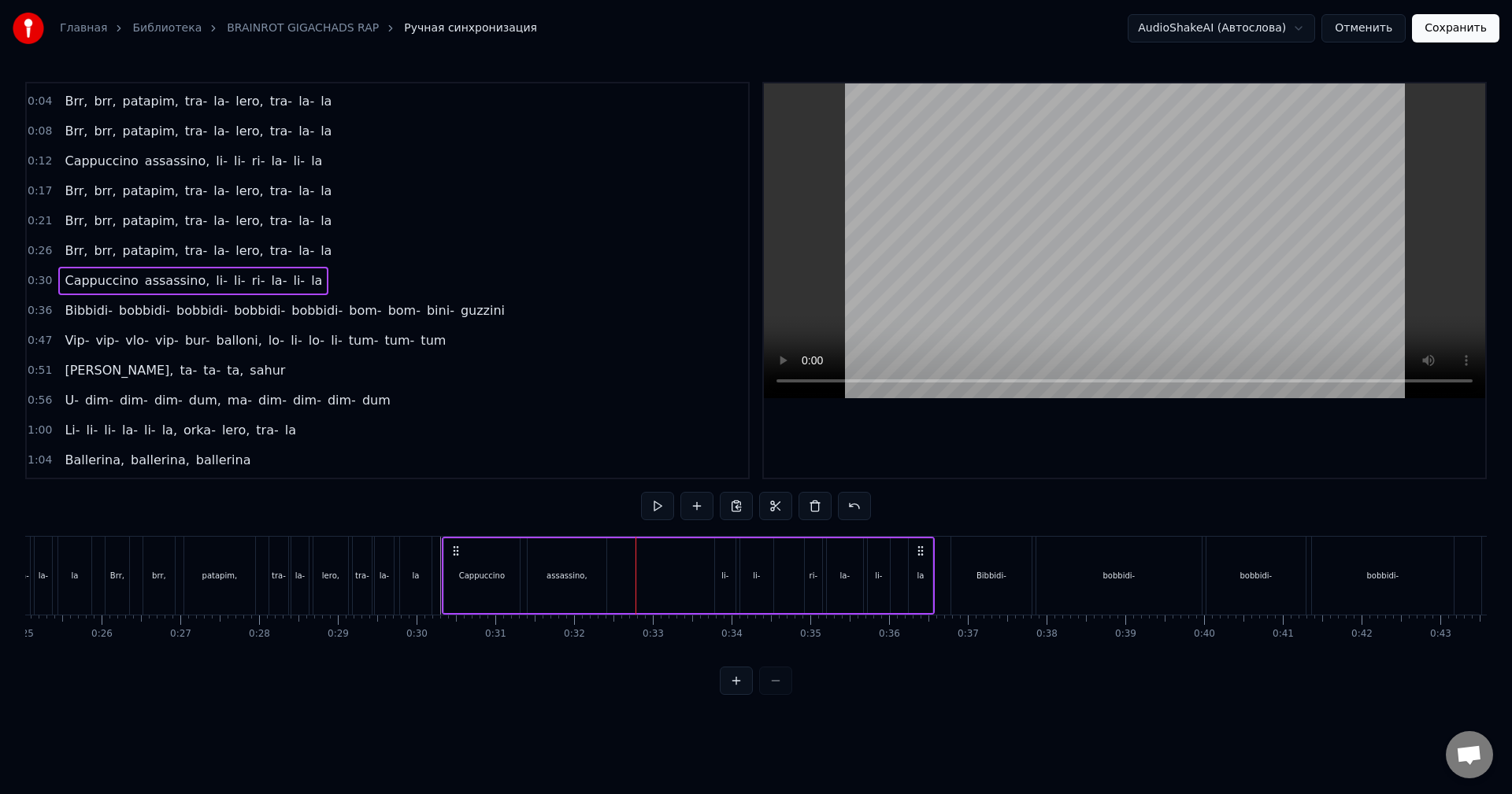
click at [1429, 26] on button "Сохранить" at bounding box center [1456, 28] width 88 height 28
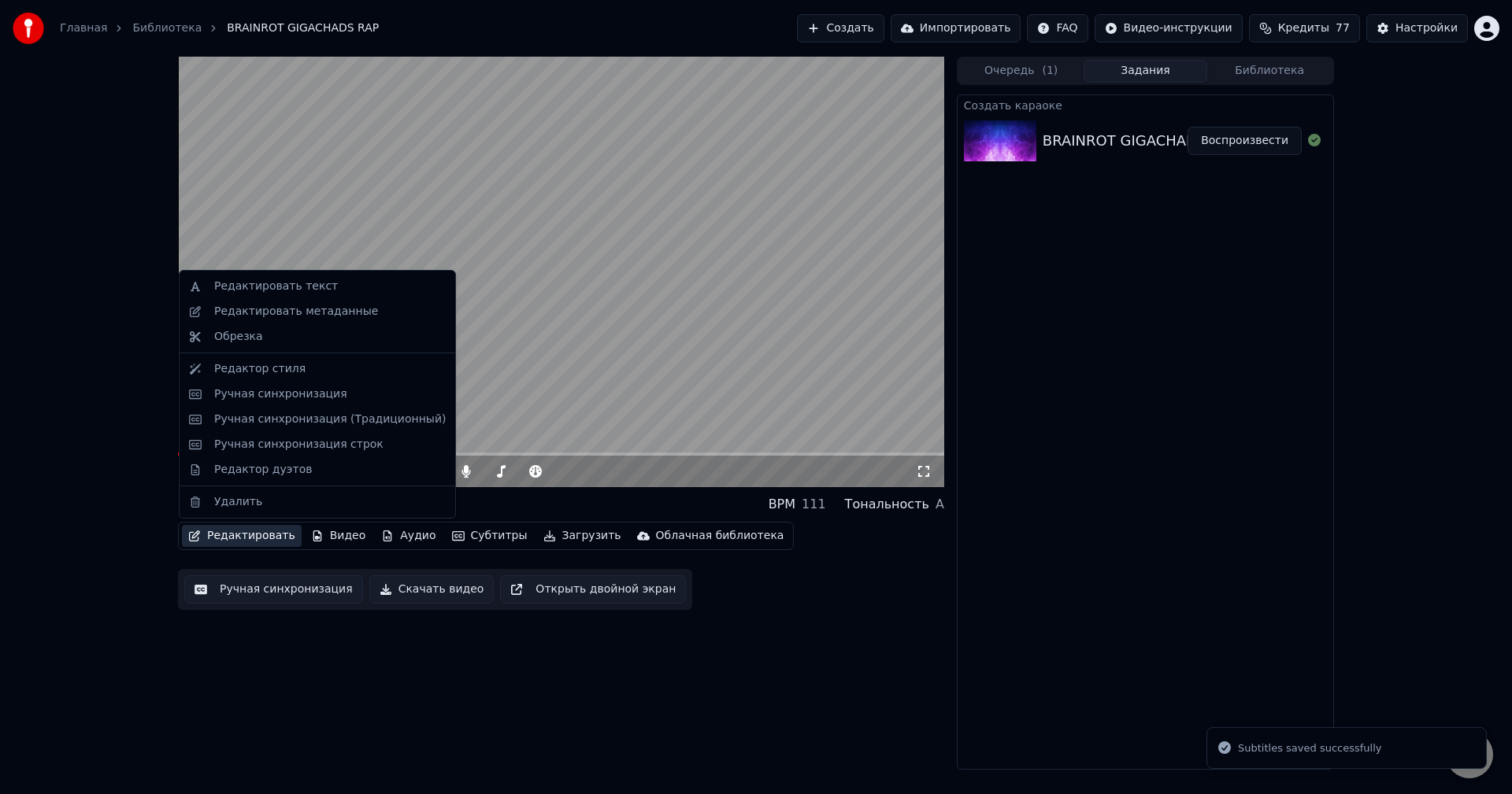
click at [245, 537] on button "Редактировать" at bounding box center [242, 536] width 120 height 22
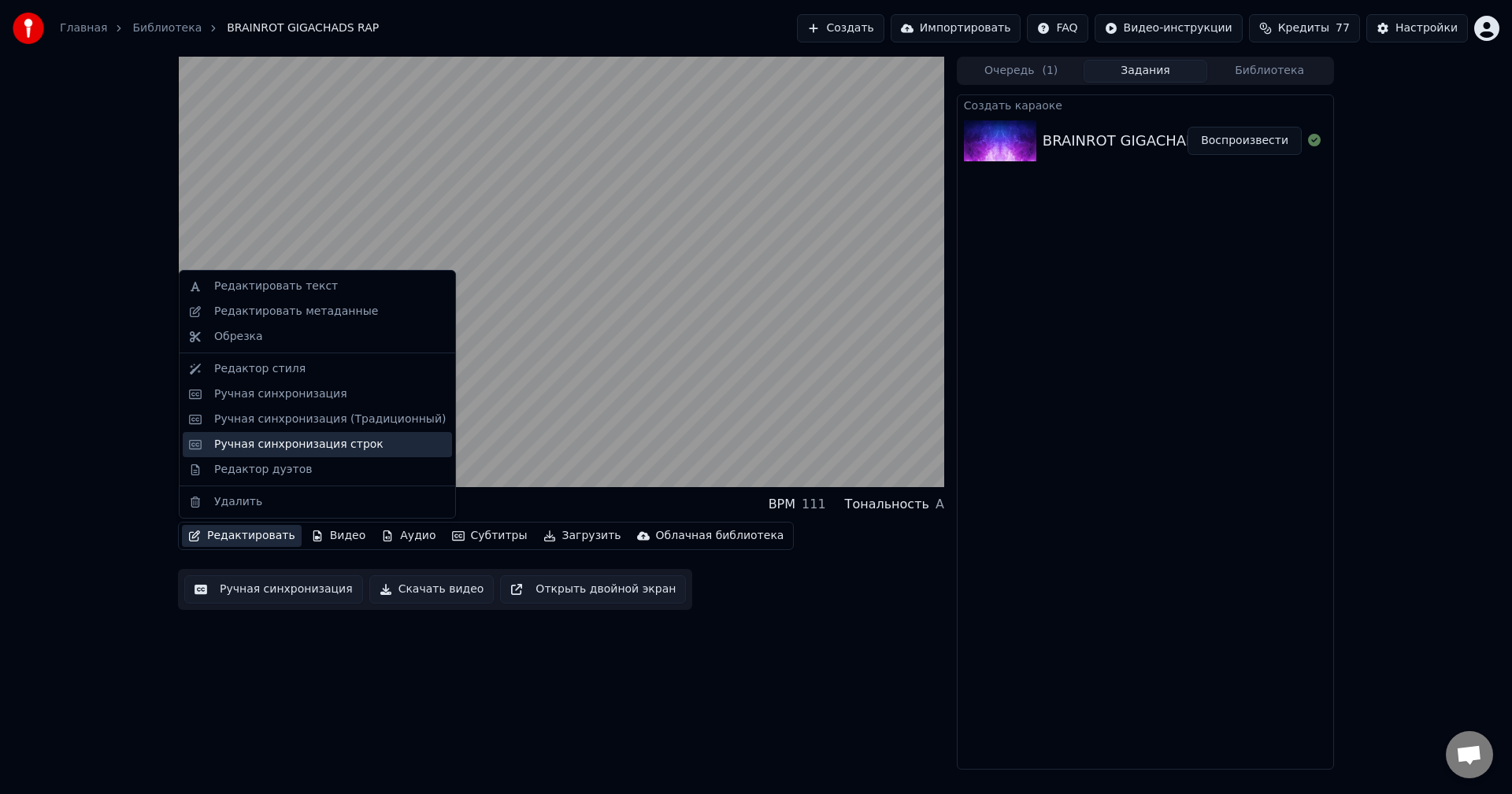
click at [322, 448] on div "Ручная синхронизация строк" at bounding box center [299, 445] width 169 height 16
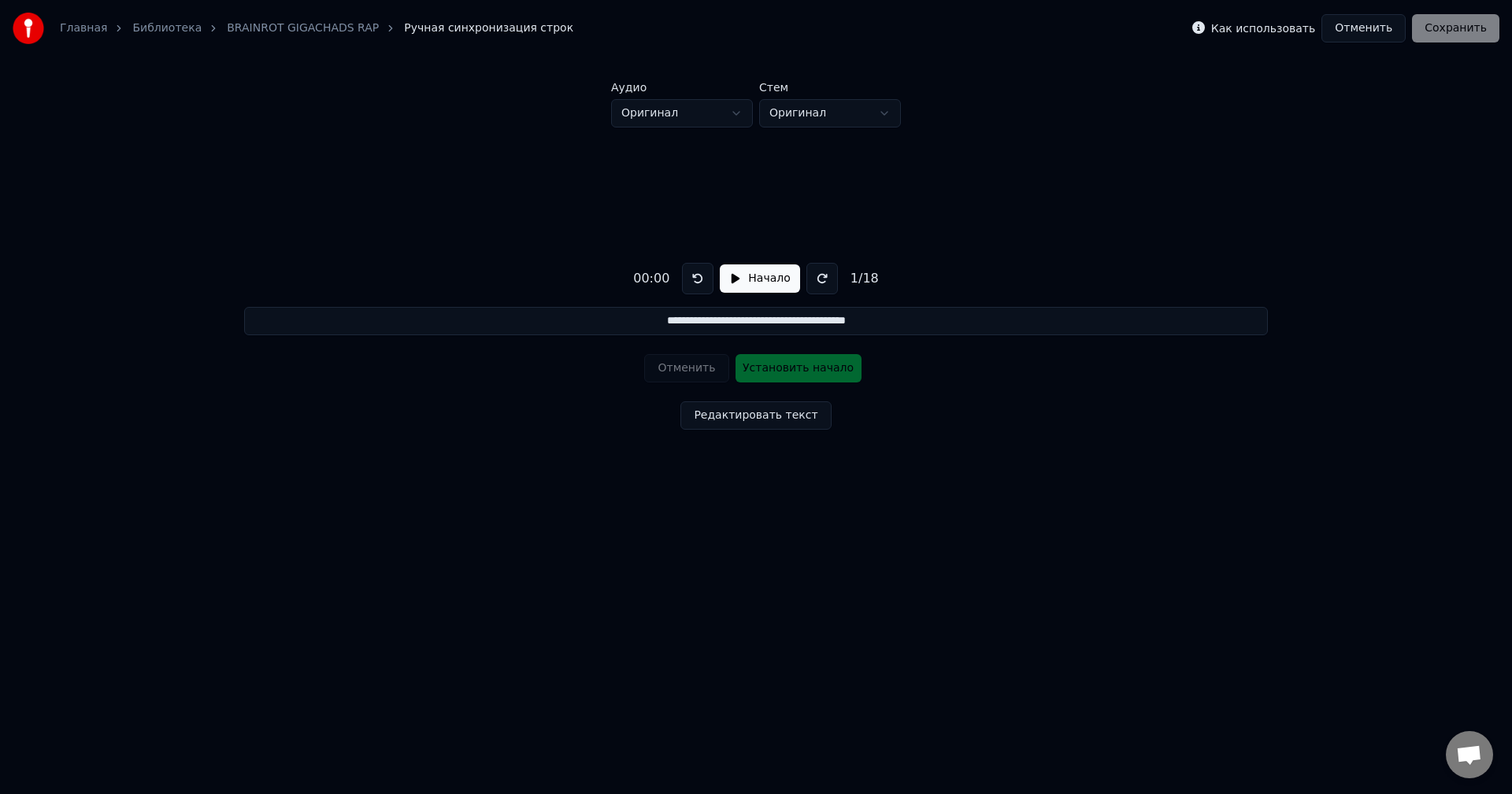
click at [746, 280] on button "Начало" at bounding box center [759, 278] width 80 height 28
click at [746, 280] on button "Пауза" at bounding box center [760, 278] width 72 height 28
click at [1375, 32] on button "Отменить" at bounding box center [1363, 28] width 84 height 28
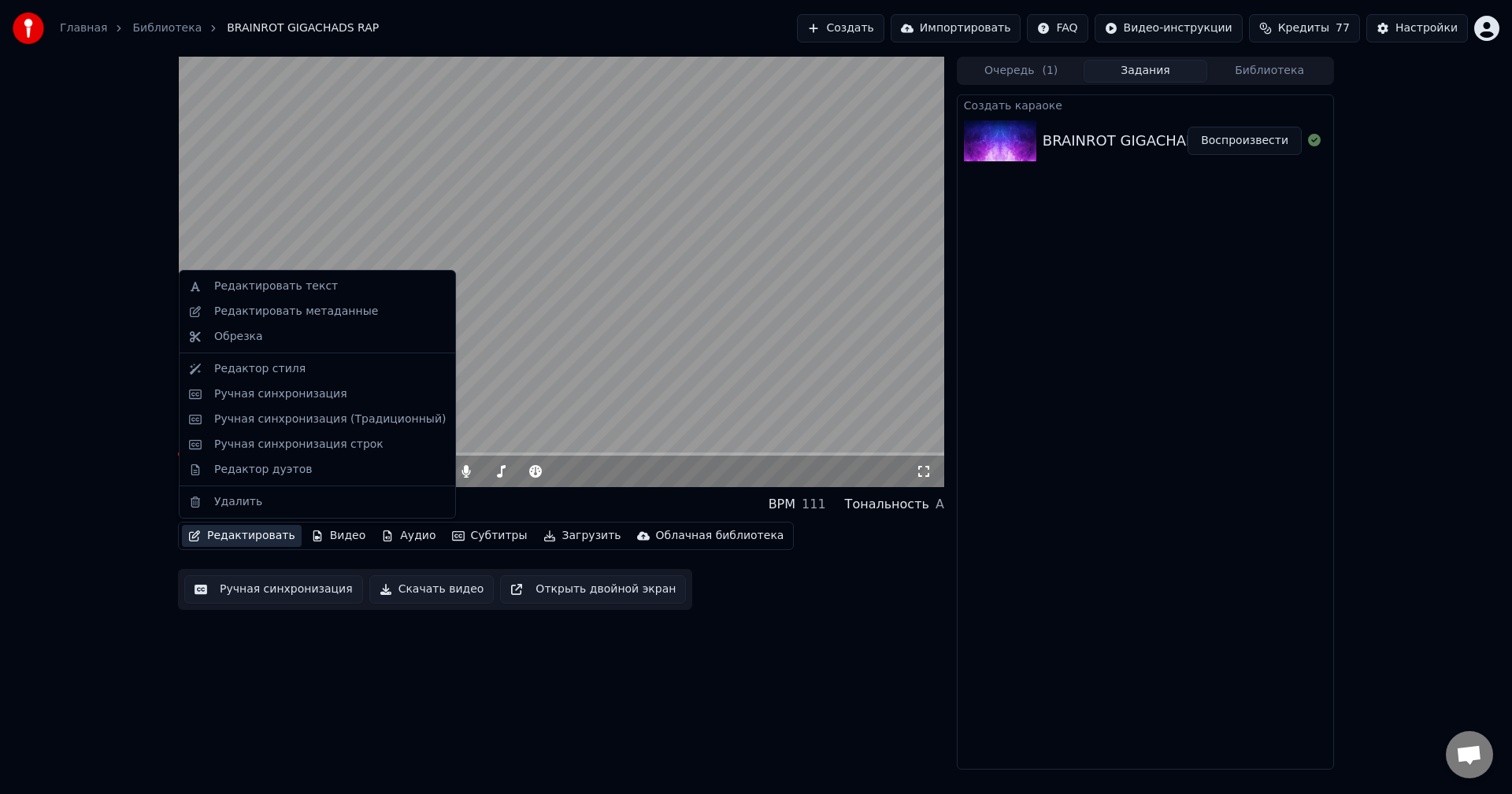
click at [273, 537] on button "Редактировать" at bounding box center [242, 536] width 120 height 22
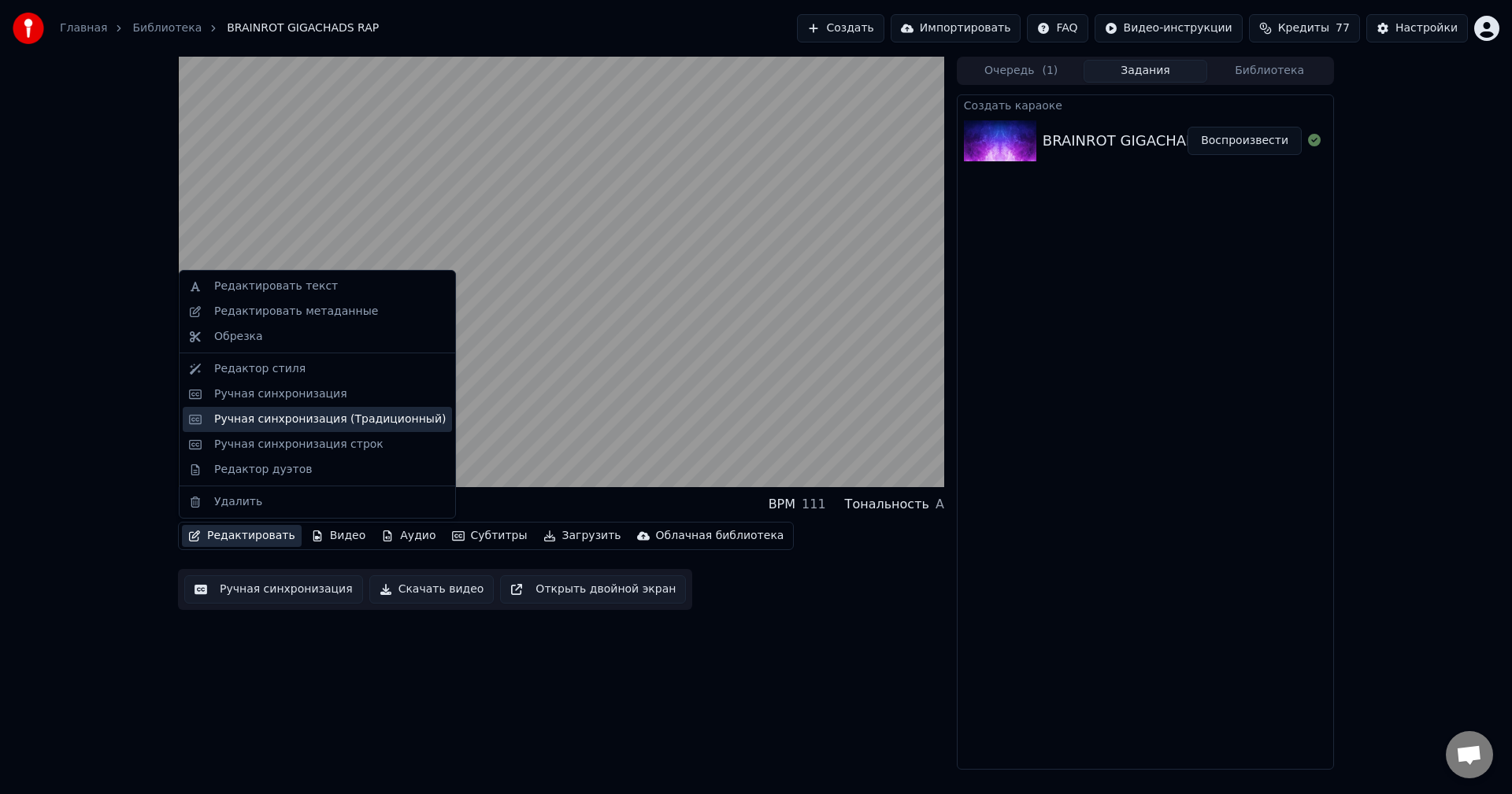
click at [337, 421] on div "Ручная синхронизация (Традиционный)" at bounding box center [330, 419] width 231 height 16
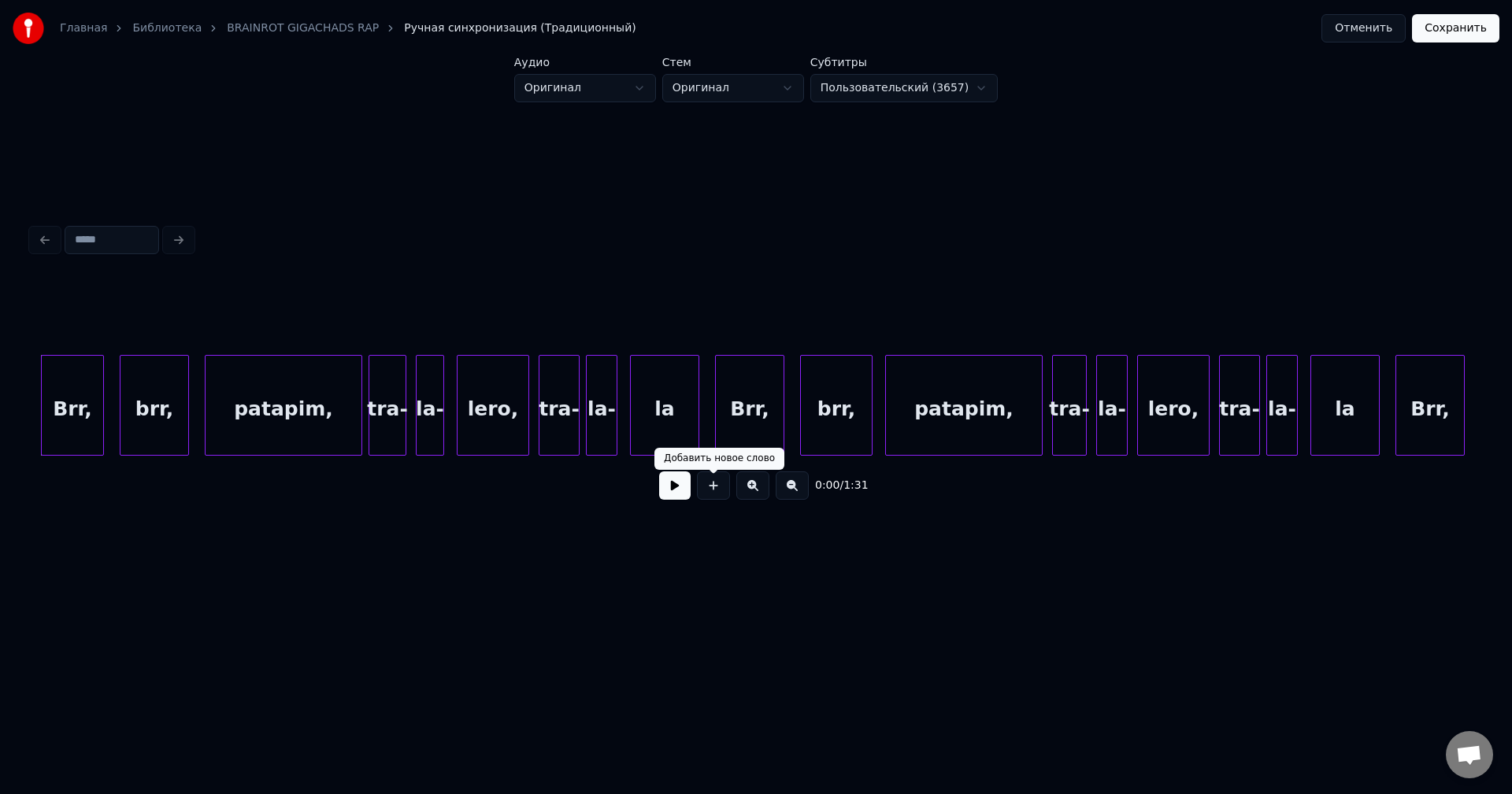
click at [687, 497] on button at bounding box center [675, 486] width 32 height 28
click at [703, 497] on div at bounding box center [713, 486] width 39 height 28
click at [681, 503] on div "0:04 / 1:31" at bounding box center [756, 486] width 1424 height 35
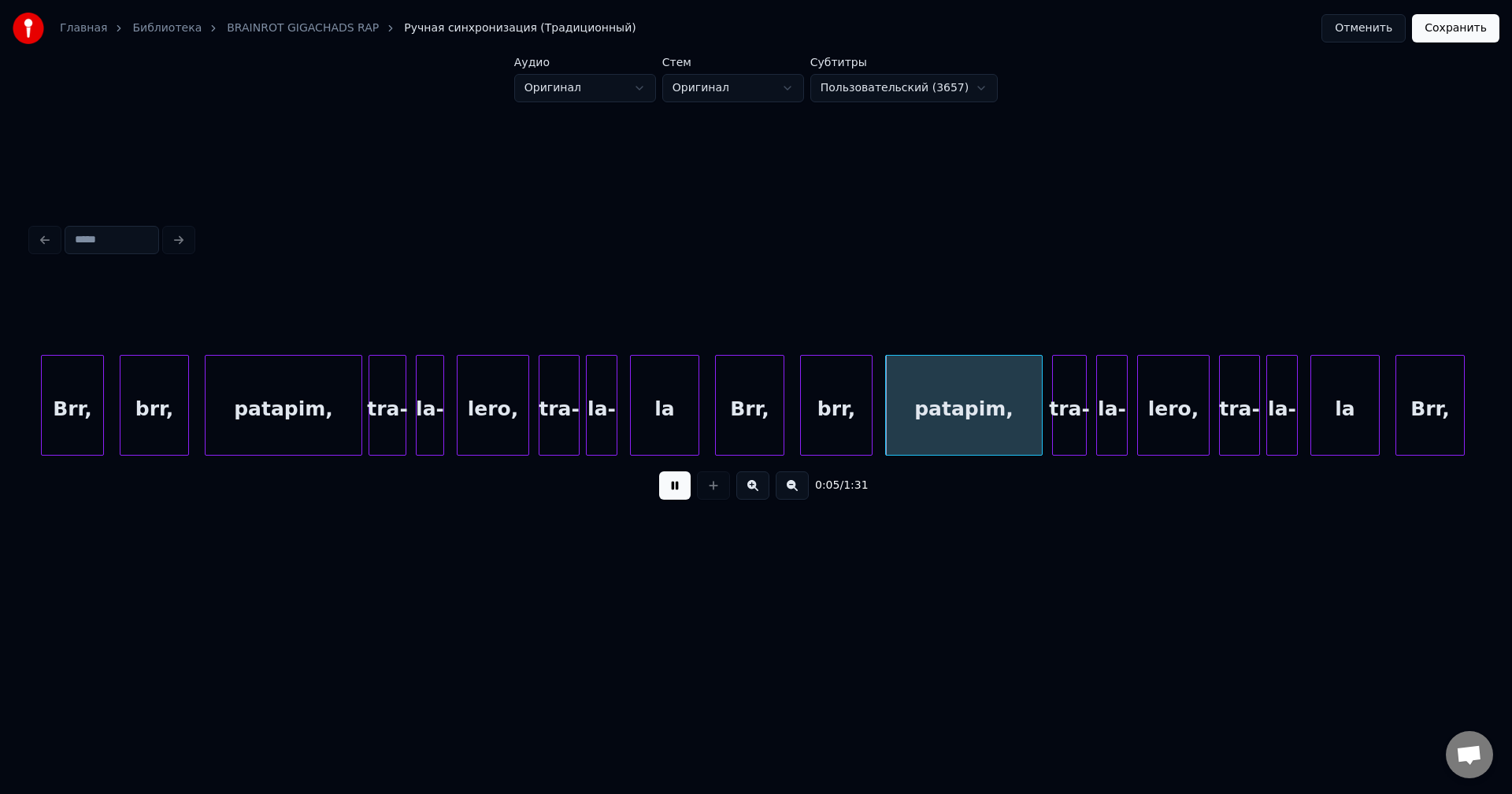
click at [682, 500] on button at bounding box center [675, 486] width 32 height 28
click at [294, 19] on div "Главная Библиотека BRAINROT GIGACHADS RAP Ручная синхронизация (Традиционный)" at bounding box center [324, 28] width 623 height 32
click at [295, 25] on link "BRAINROT GIGACHADS RAP" at bounding box center [303, 28] width 152 height 16
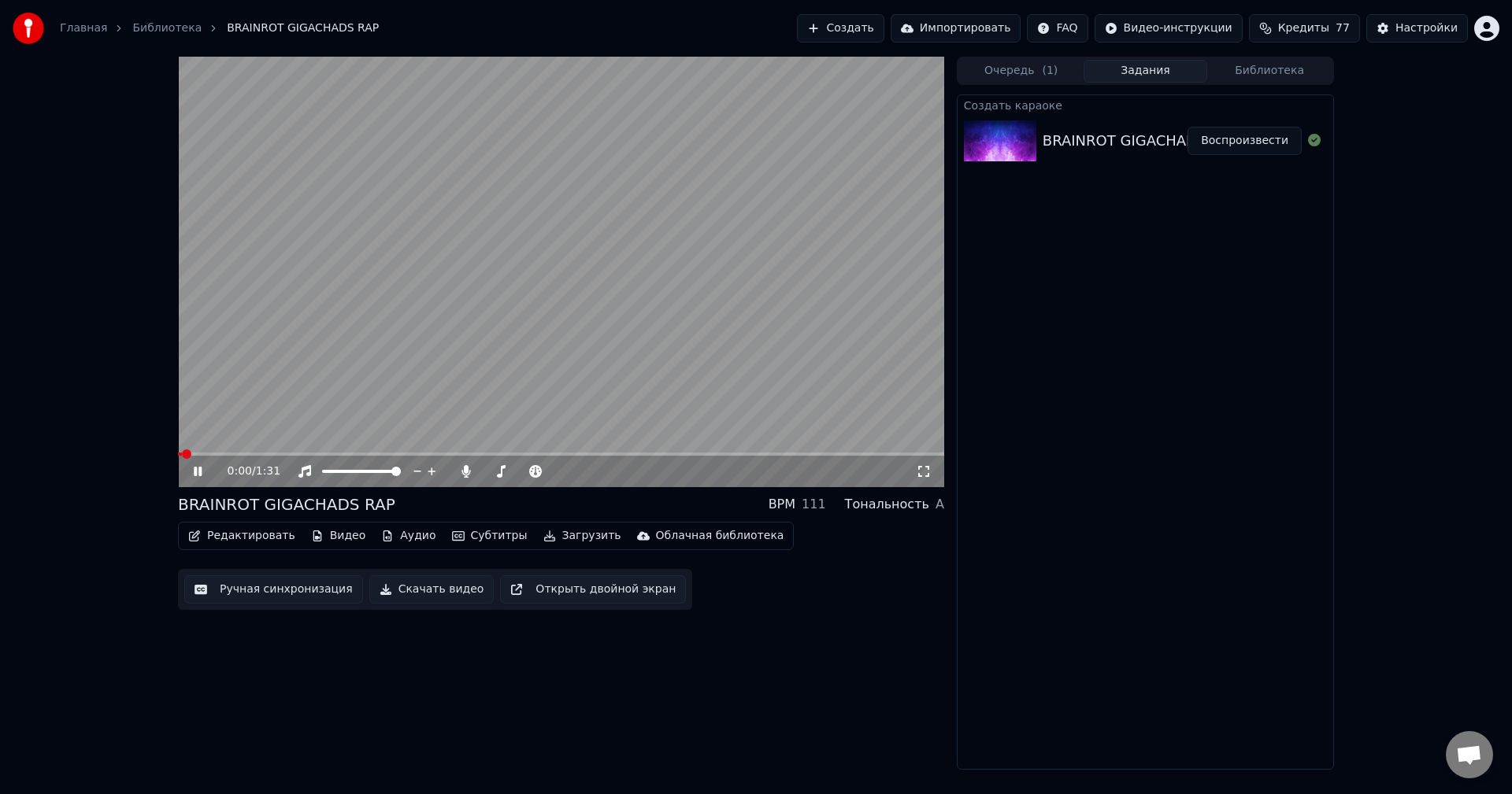
click at [272, 524] on div "Редактировать Видео Аудио Субтитры Загрузить Облачная библиотека" at bounding box center [485, 536] width 615 height 28
click at [270, 538] on button "Редактировать" at bounding box center [242, 536] width 120 height 22
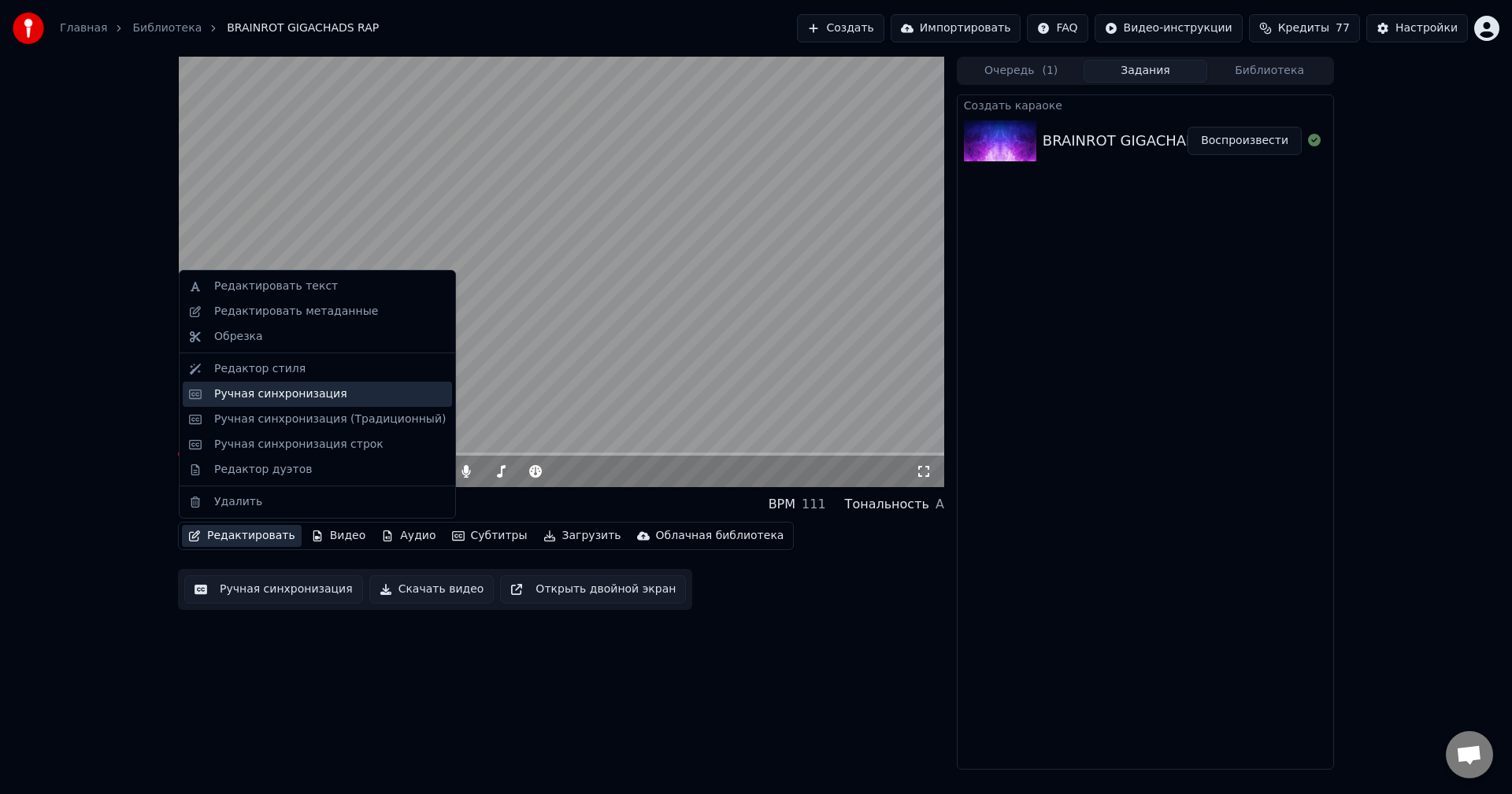
click at [278, 398] on div "Ручная синхронизация" at bounding box center [281, 395] width 133 height 16
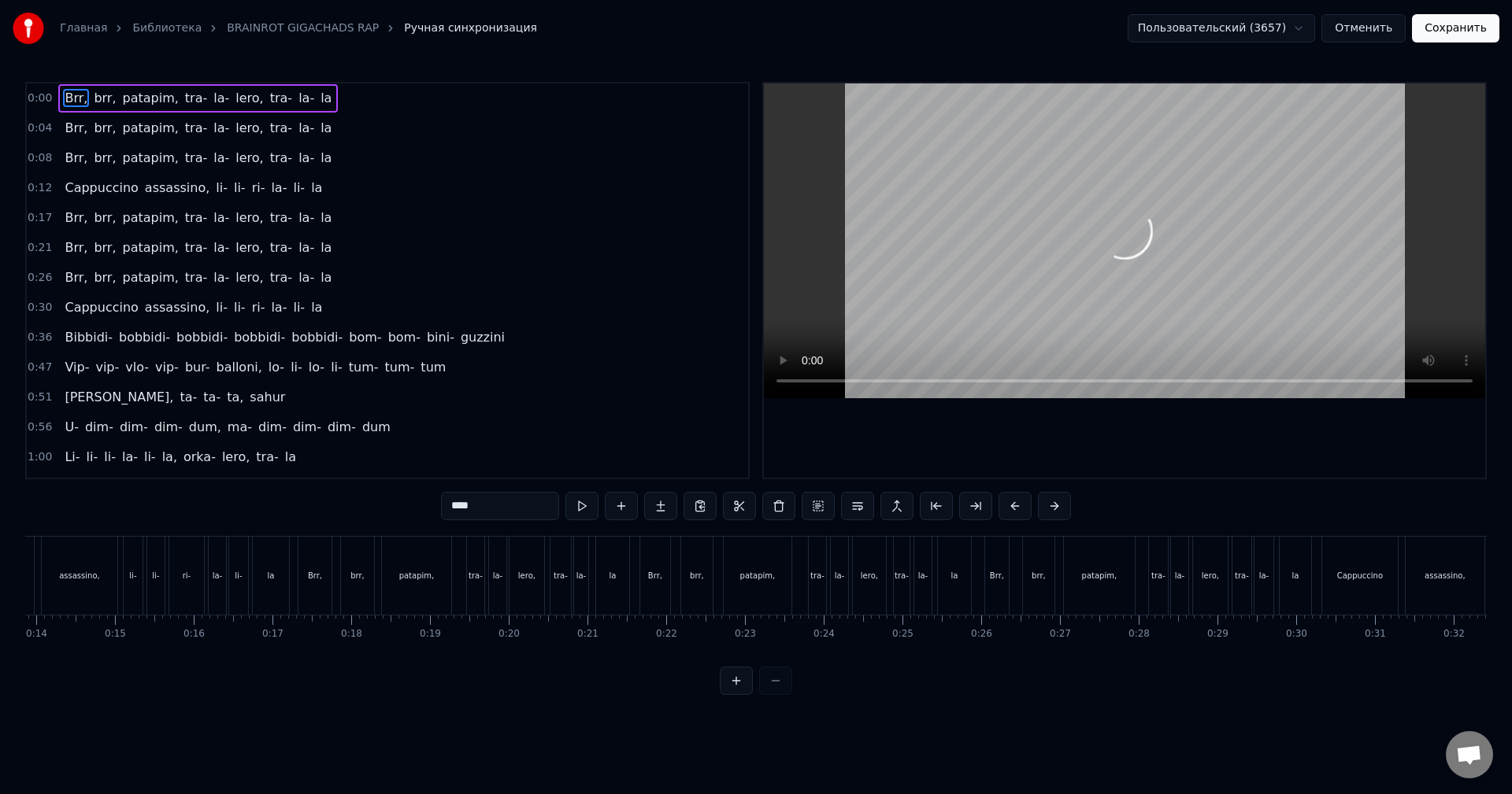
scroll to position [0, 1087]
click at [462, 564] on div "Brr, brr, patapim, tra- [PERSON_NAME], tra- [GEOGRAPHIC_DATA]" at bounding box center [468, 575] width 335 height 78
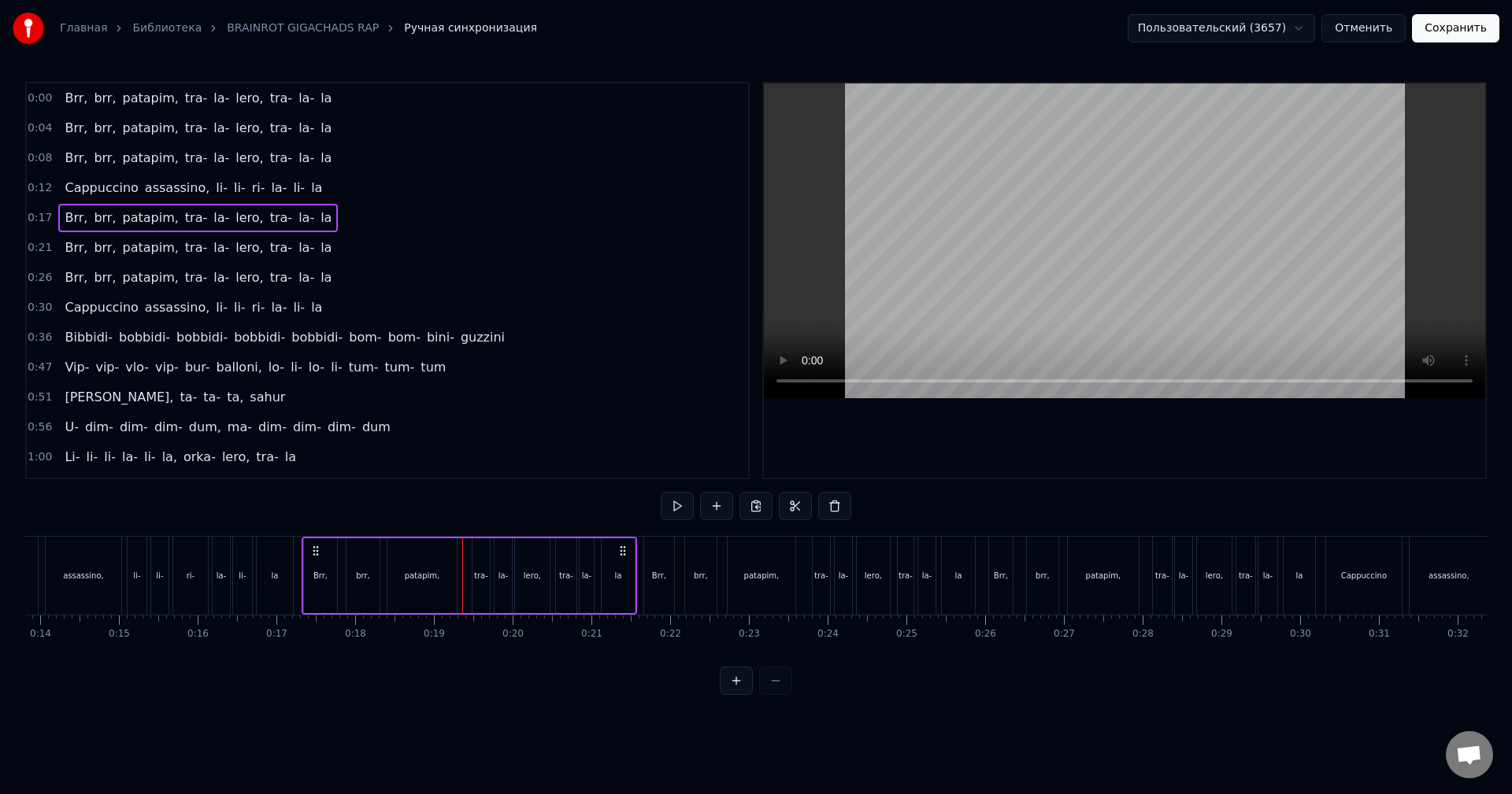
click at [1073, 570] on div "patapim," at bounding box center [1103, 575] width 71 height 78
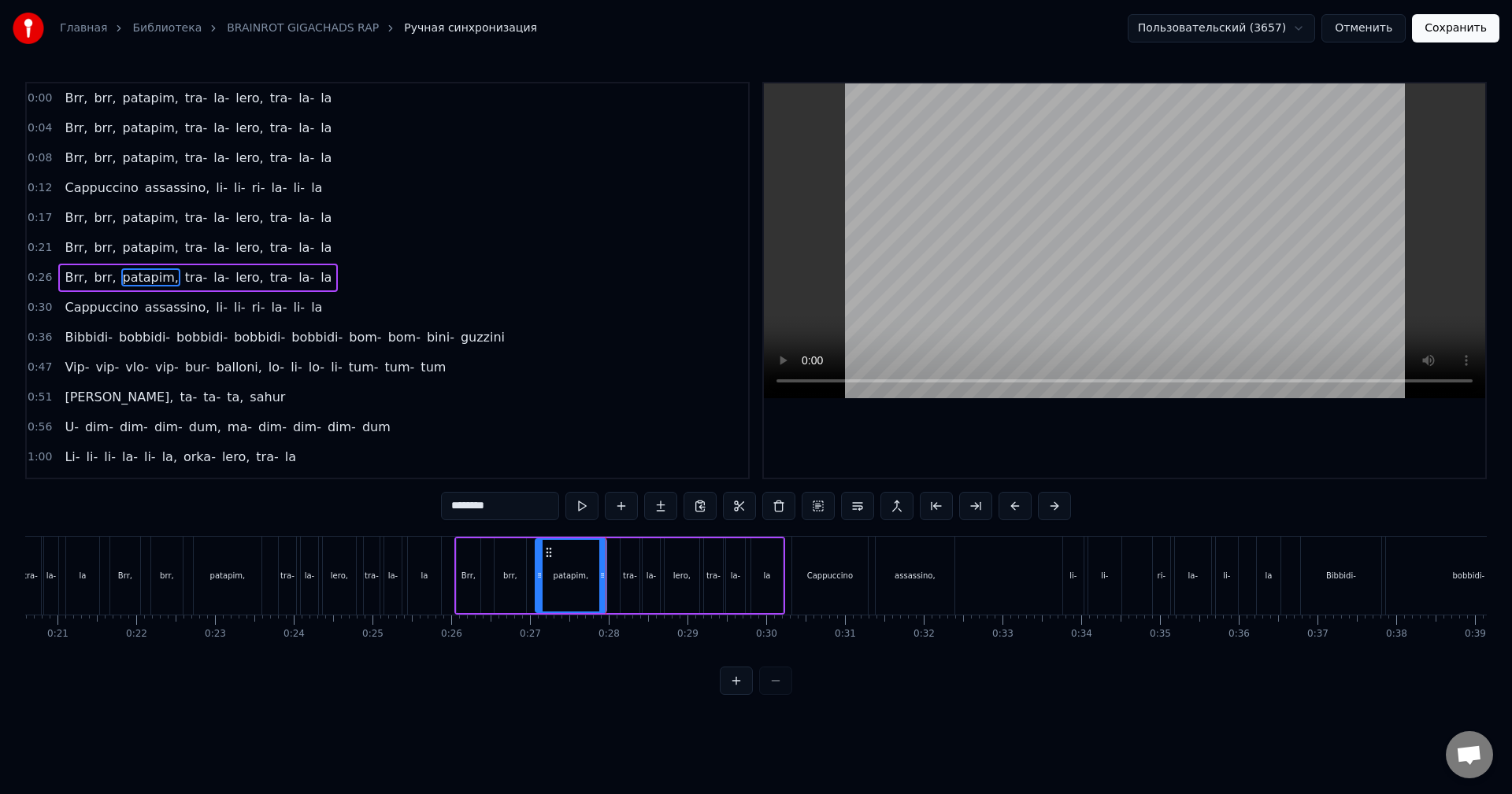
scroll to position [0, 1641]
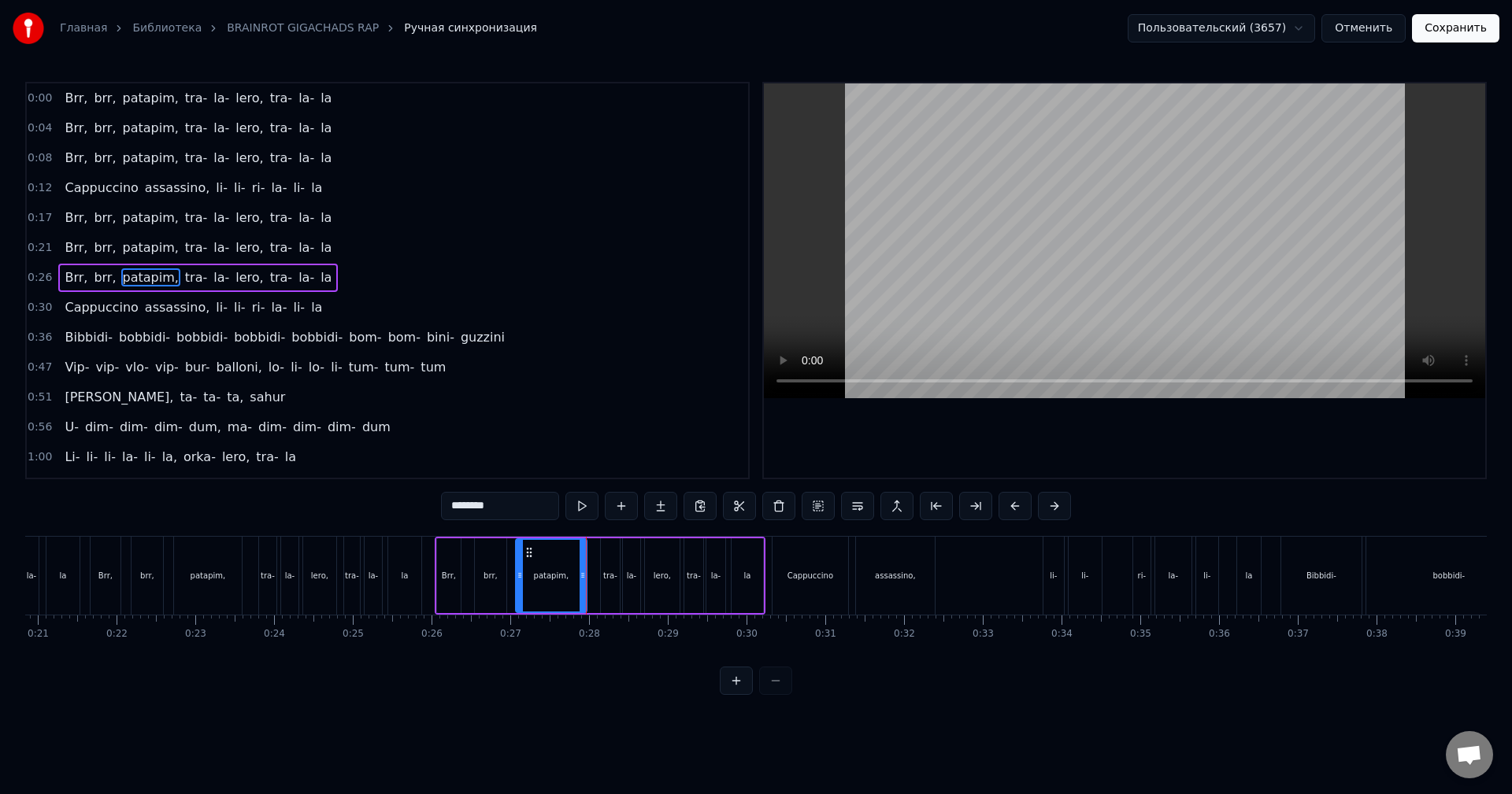
click at [810, 580] on div "Cappuccino" at bounding box center [810, 575] width 46 height 11
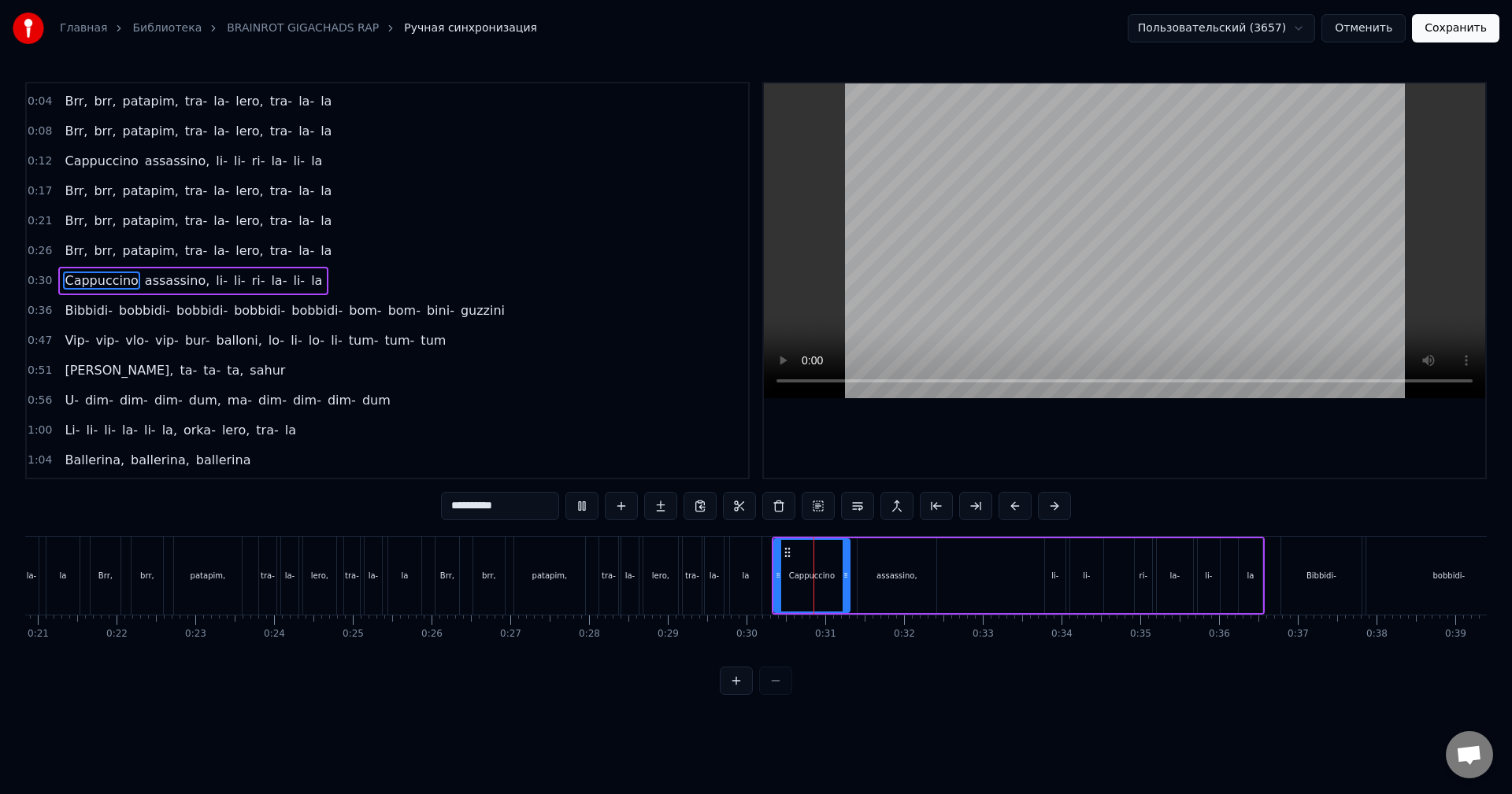
click at [921, 590] on div "assassino," at bounding box center [897, 575] width 79 height 74
type input "**********"
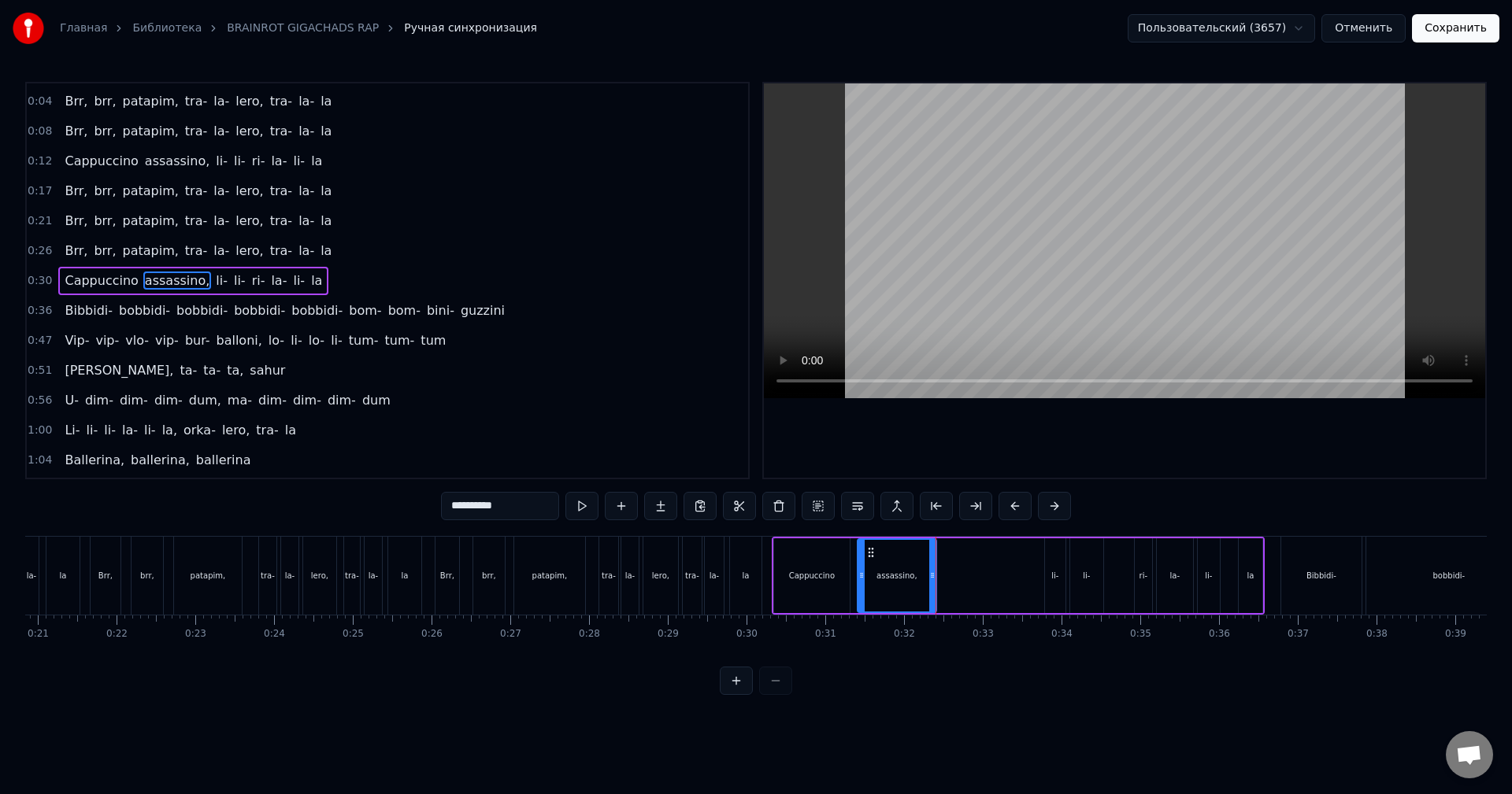
click at [988, 588] on div "Cappuccino assassino, li- li- ri- [PERSON_NAME]- la" at bounding box center [1017, 575] width 493 height 78
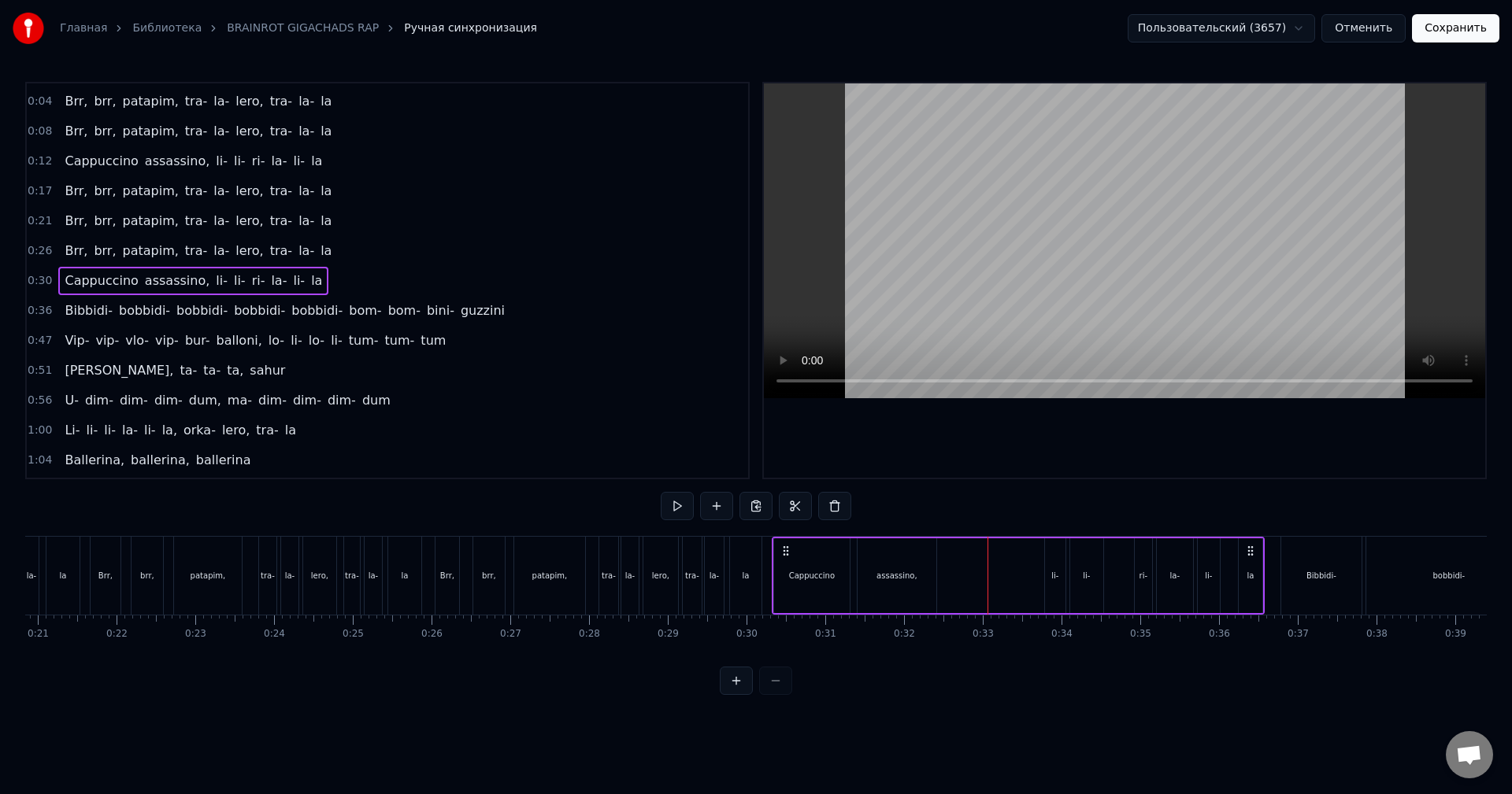
click at [214, 278] on span "li-" at bounding box center [222, 280] width 15 height 18
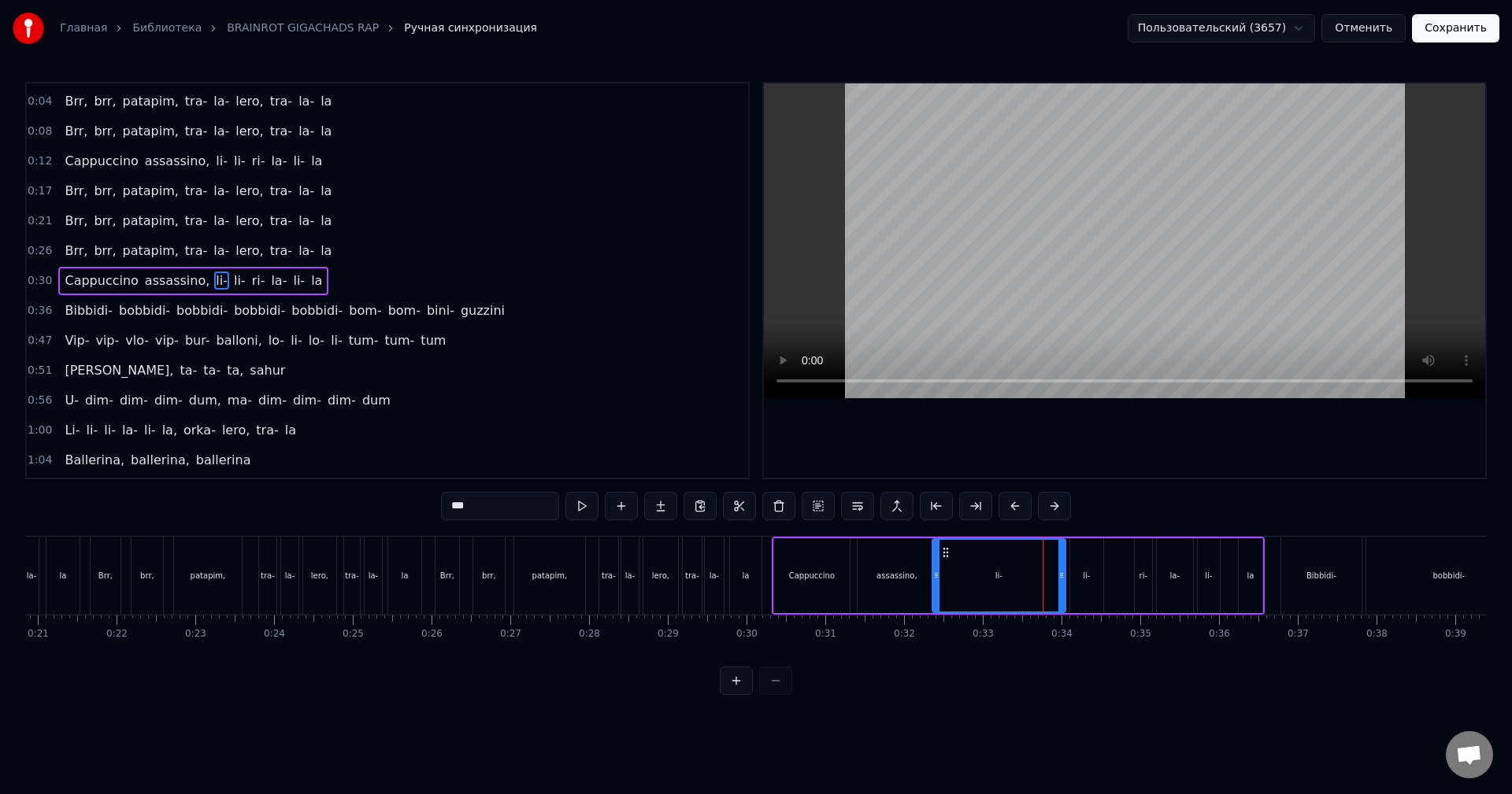
drag, startPoint x: 995, startPoint y: 598, endPoint x: 935, endPoint y: 602, distance: 60.1
click at [935, 602] on div at bounding box center [936, 576] width 6 height 72
click at [971, 588] on div at bounding box center [970, 576] width 6 height 72
click at [1100, 579] on div "li-" at bounding box center [1087, 575] width 33 height 74
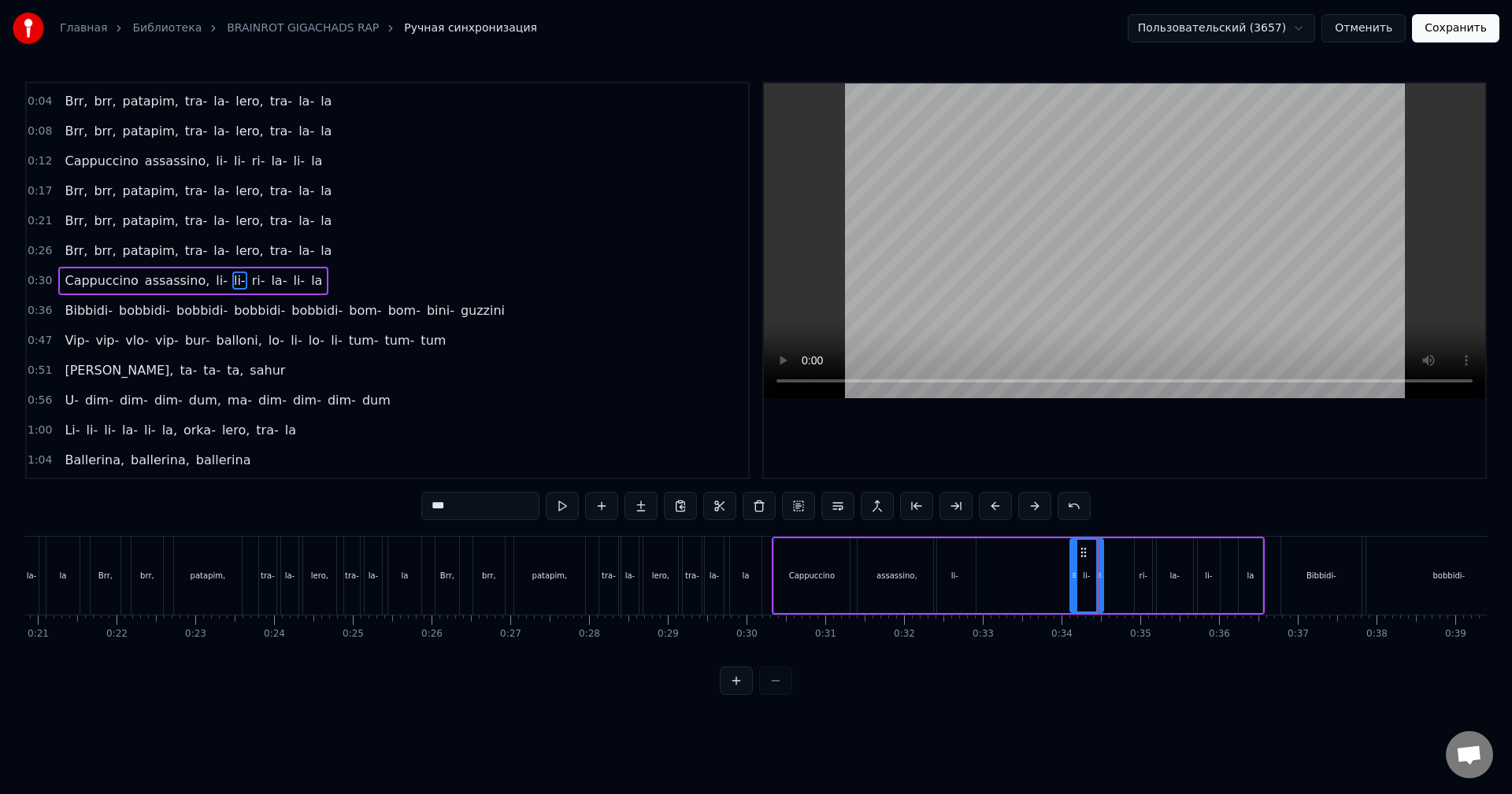
click at [1127, 583] on div "Cappuccino assassino, li- li- ri- [PERSON_NAME]- la" at bounding box center [1017, 575] width 493 height 78
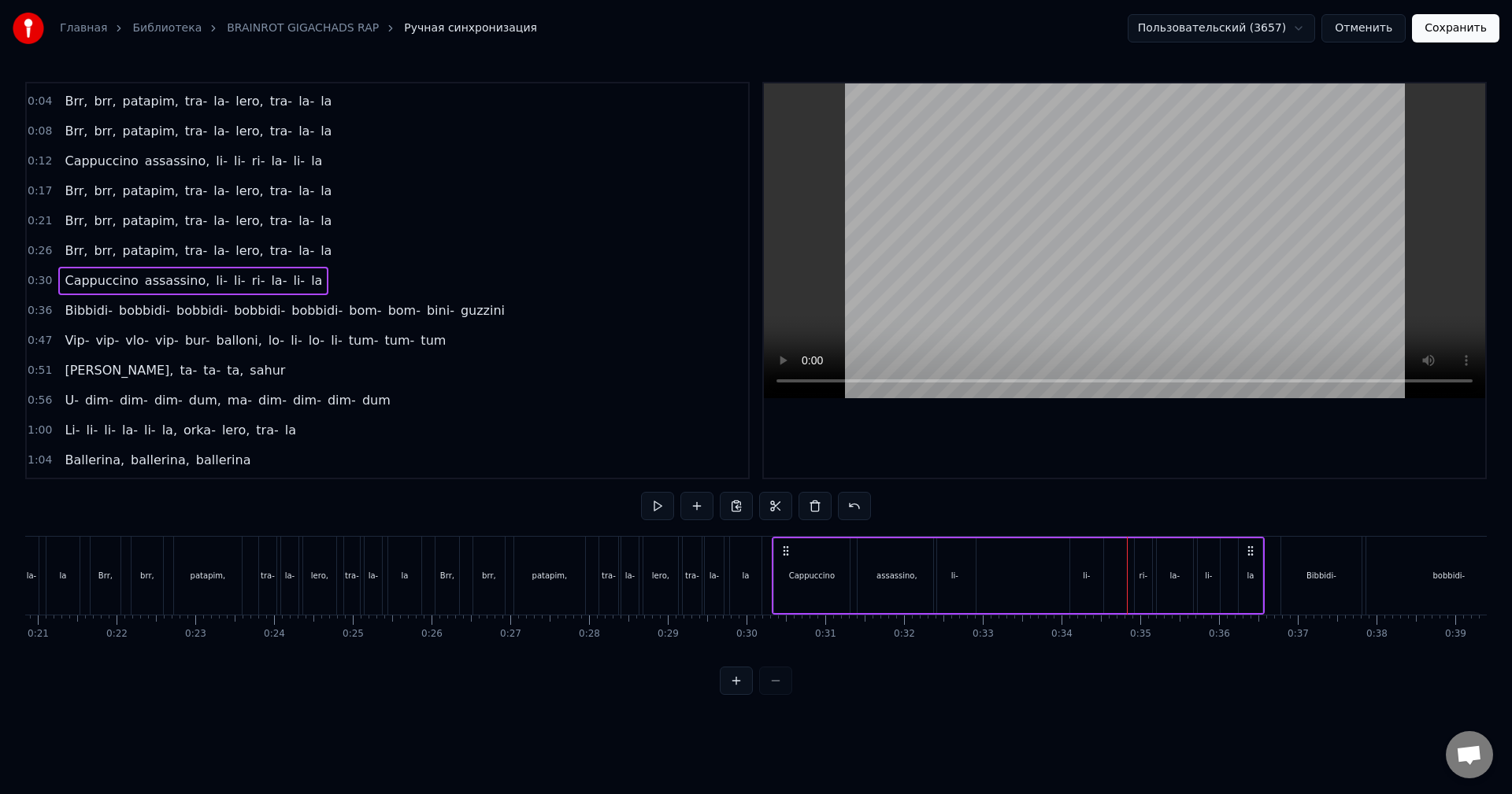
click at [1251, 553] on icon at bounding box center [1250, 551] width 12 height 12
click at [927, 552] on div "assassino," at bounding box center [897, 575] width 79 height 74
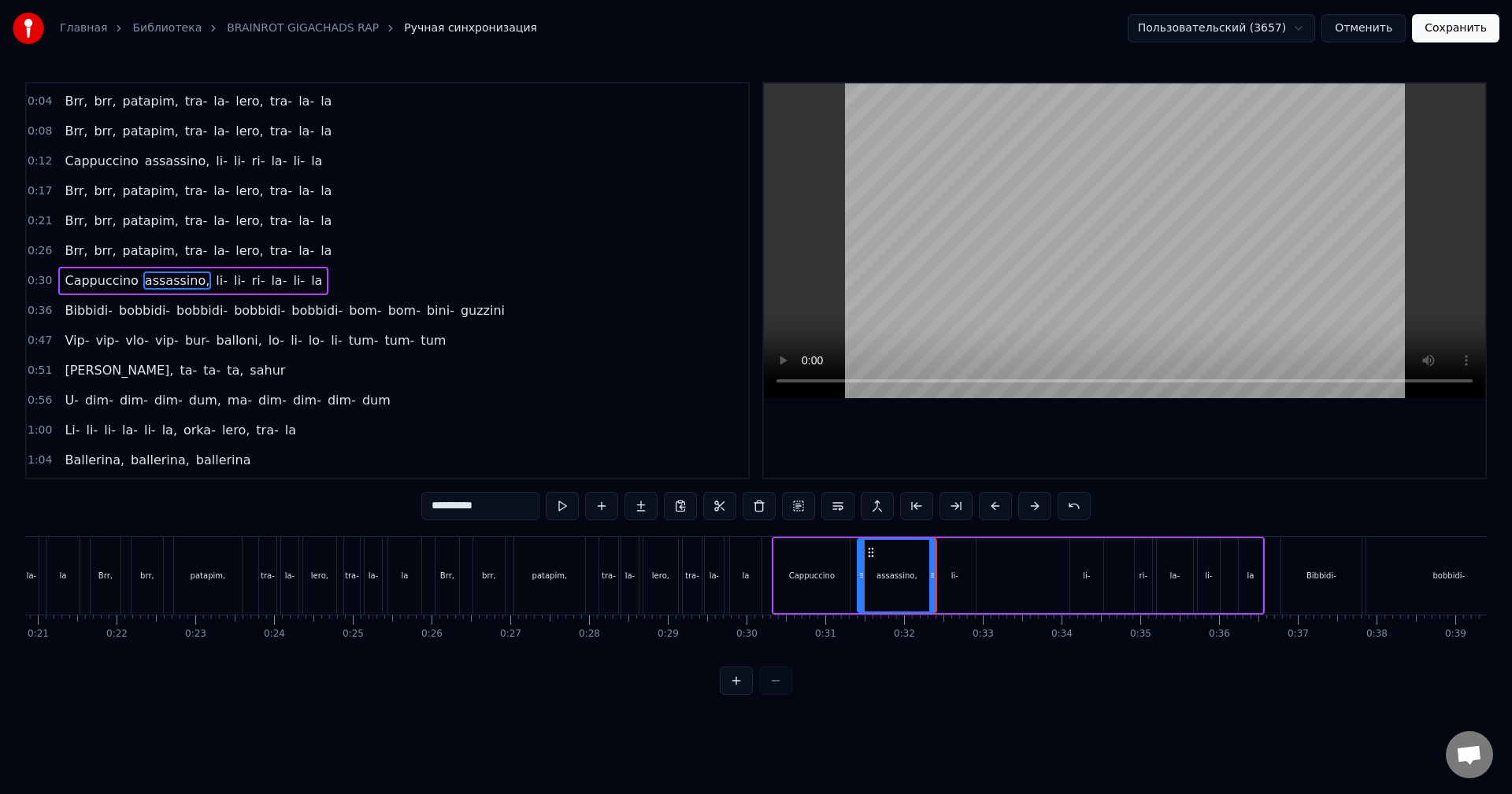
click at [1027, 577] on div "Cappuccino assassino, li- li- ri- [PERSON_NAME]- la" at bounding box center [1017, 575] width 493 height 78
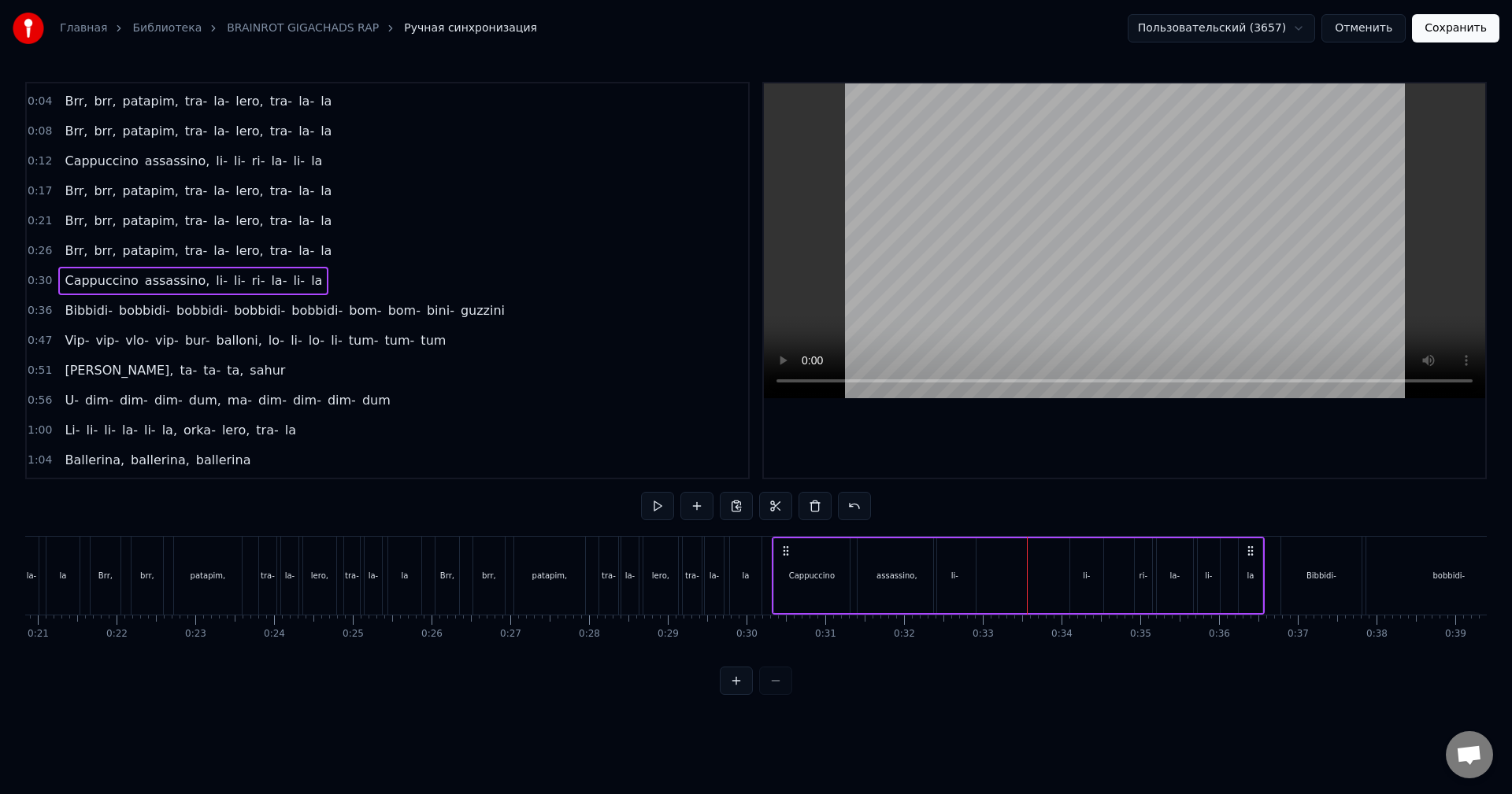
click at [957, 564] on div "li-" at bounding box center [955, 575] width 42 height 74
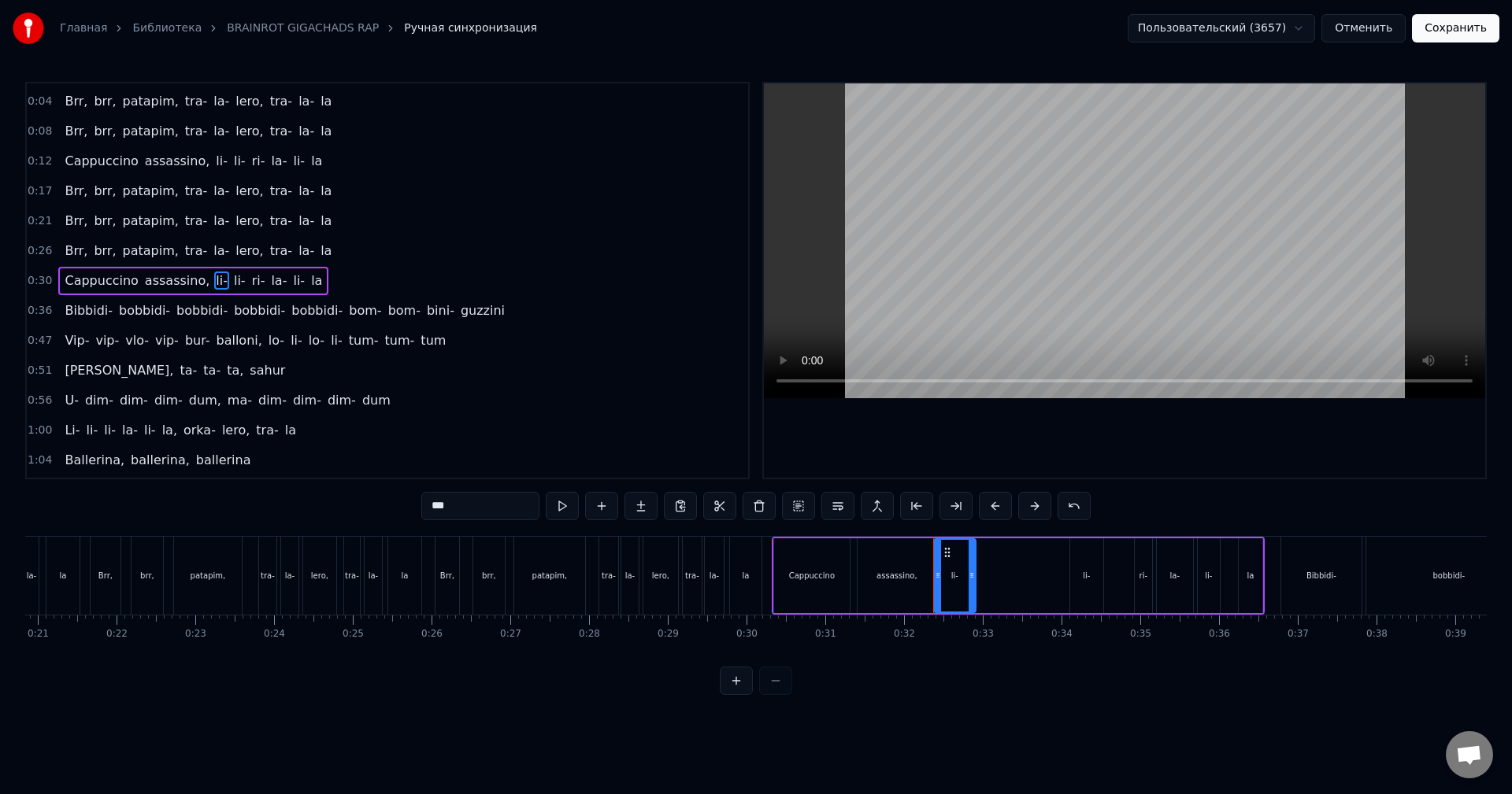
click at [1080, 580] on div "li-" at bounding box center [1087, 575] width 33 height 74
drag, startPoint x: 1017, startPoint y: 586, endPoint x: 975, endPoint y: 587, distance: 42.0
click at [975, 587] on div at bounding box center [974, 576] width 6 height 72
drag, startPoint x: 1100, startPoint y: 585, endPoint x: 1002, endPoint y: 589, distance: 98.1
click at [1002, 589] on div at bounding box center [1001, 576] width 6 height 72
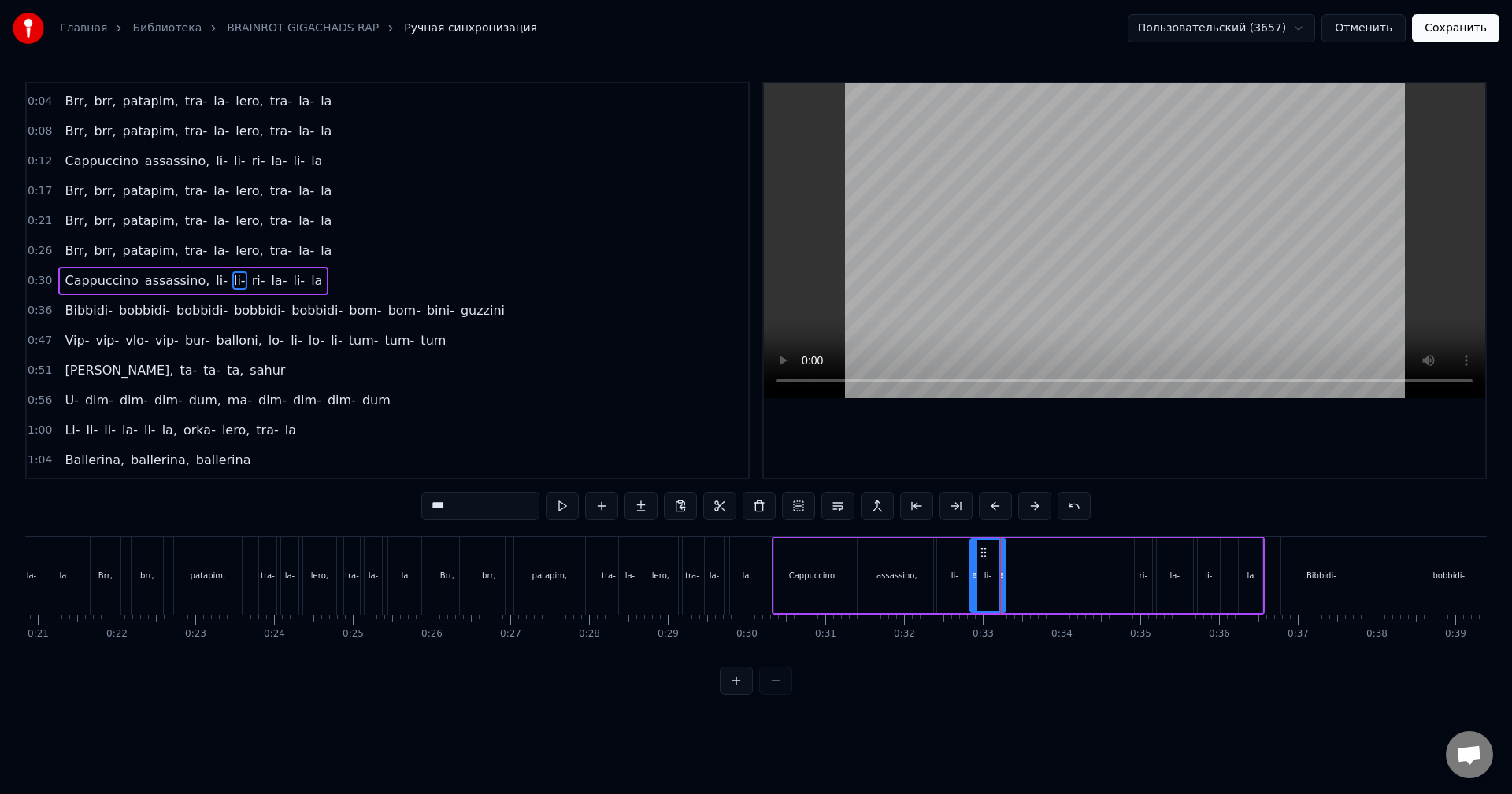
click at [1136, 585] on div "ri-" at bounding box center [1143, 575] width 18 height 74
drag, startPoint x: 1136, startPoint y: 591, endPoint x: 1008, endPoint y: 590, distance: 128.0
click at [1009, 590] on div at bounding box center [1011, 576] width 6 height 72
drag, startPoint x: 1148, startPoint y: 585, endPoint x: 1063, endPoint y: 587, distance: 85.0
click at [1052, 587] on div at bounding box center [1052, 576] width 6 height 72
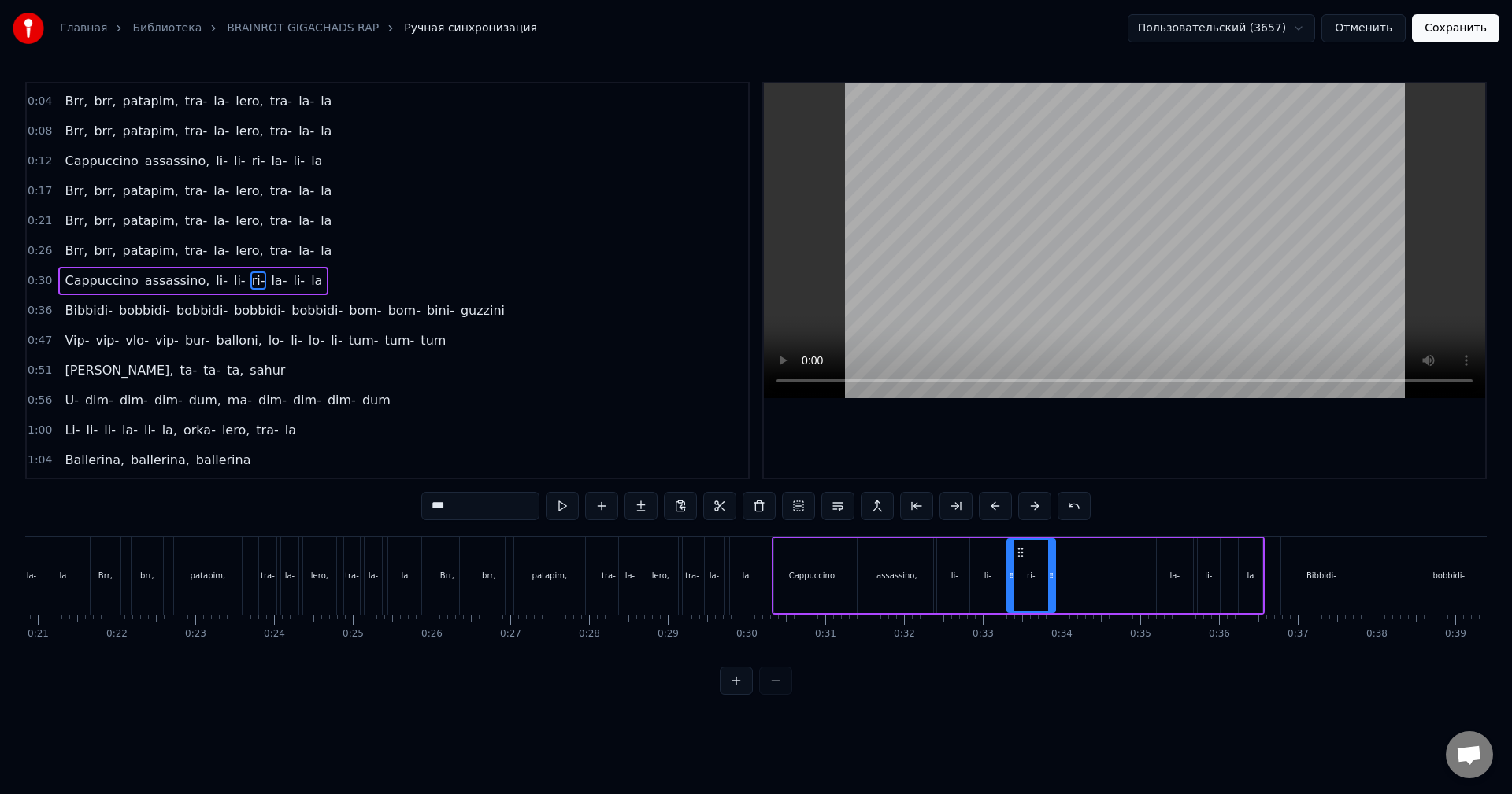
click at [1164, 575] on div "la-" at bounding box center [1174, 575] width 36 height 74
drag, startPoint x: 1158, startPoint y: 585, endPoint x: 1178, endPoint y: 594, distance: 21.9
click at [1055, 599] on div at bounding box center [1058, 576] width 6 height 72
drag, startPoint x: 1190, startPoint y: 592, endPoint x: 1113, endPoint y: 595, distance: 77.1
click at [1087, 598] on div at bounding box center [1083, 576] width 6 height 72
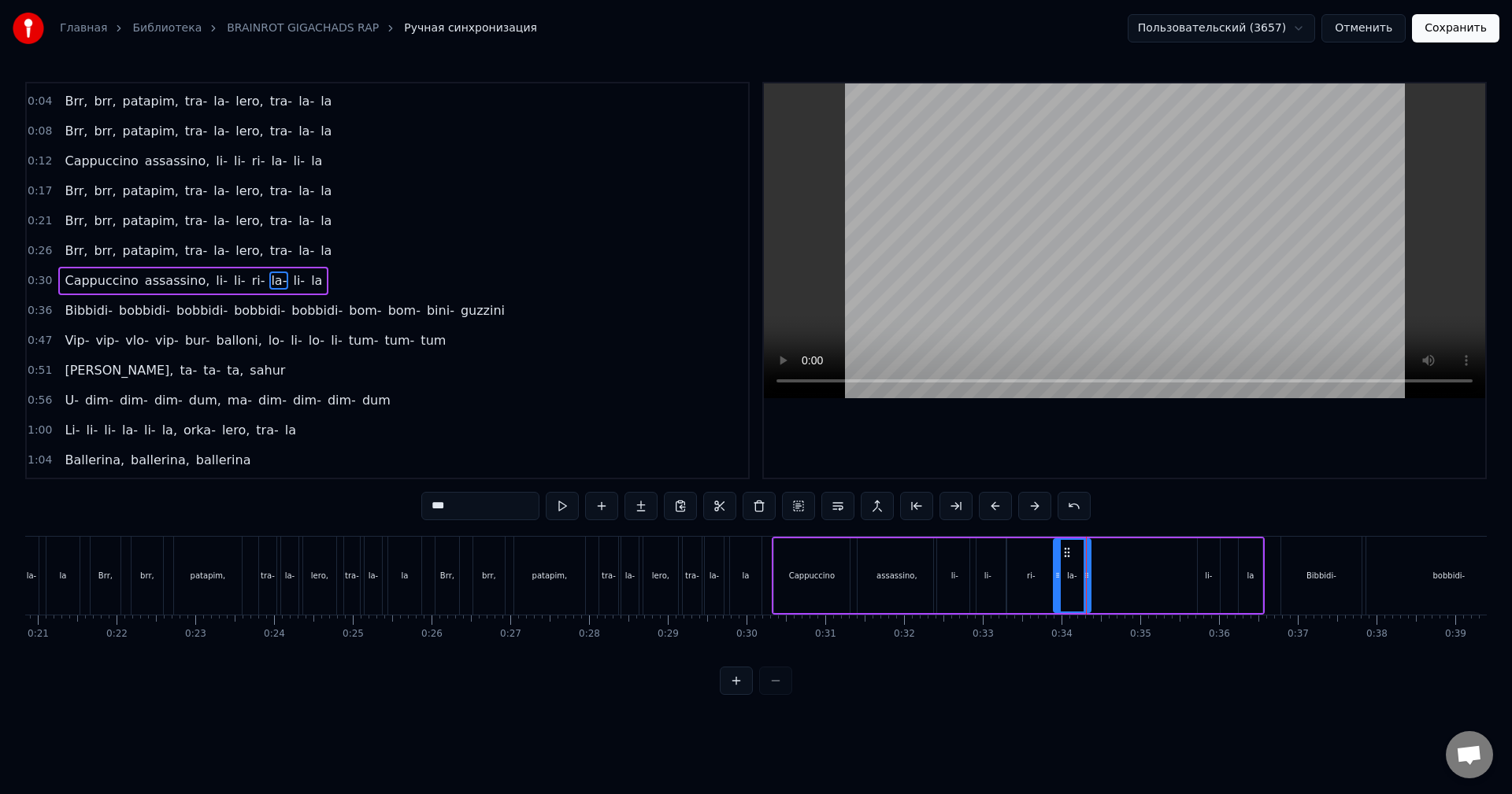
click at [1206, 589] on div "li-" at bounding box center [1208, 575] width 22 height 74
drag, startPoint x: 1201, startPoint y: 590, endPoint x: 1094, endPoint y: 595, distance: 107.1
click at [1094, 594] on div at bounding box center [1097, 576] width 6 height 72
drag, startPoint x: 1217, startPoint y: 582, endPoint x: 1241, endPoint y: 591, distance: 25.6
click at [1128, 596] on div at bounding box center [1126, 576] width 6 height 72
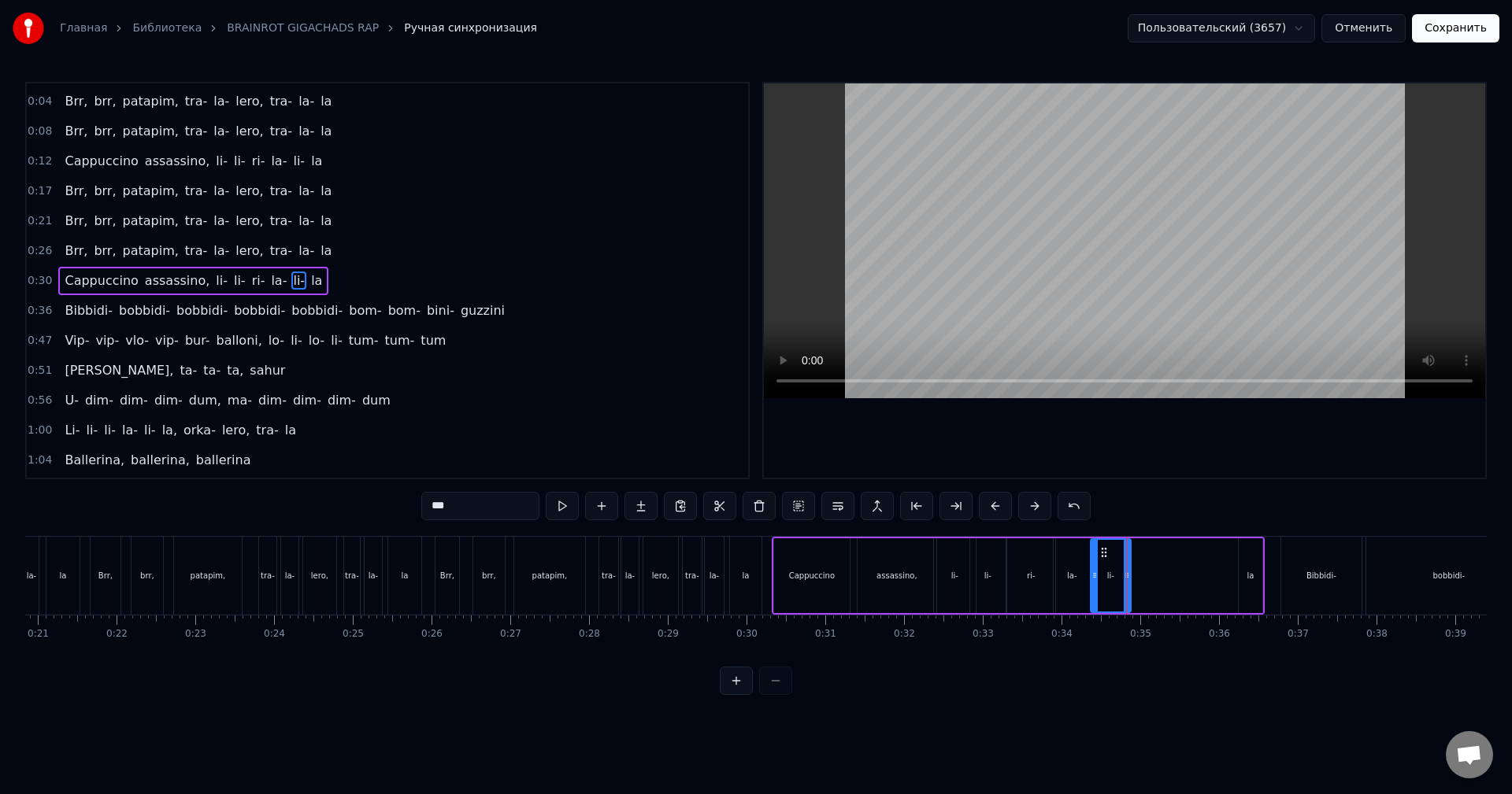
click at [1247, 588] on div "la" at bounding box center [1250, 575] width 24 height 74
click at [1131, 595] on div at bounding box center [1130, 576] width 6 height 72
drag, startPoint x: 1259, startPoint y: 586, endPoint x: 1166, endPoint y: 591, distance: 93.1
click at [1172, 590] on div at bounding box center [1171, 576] width 6 height 72
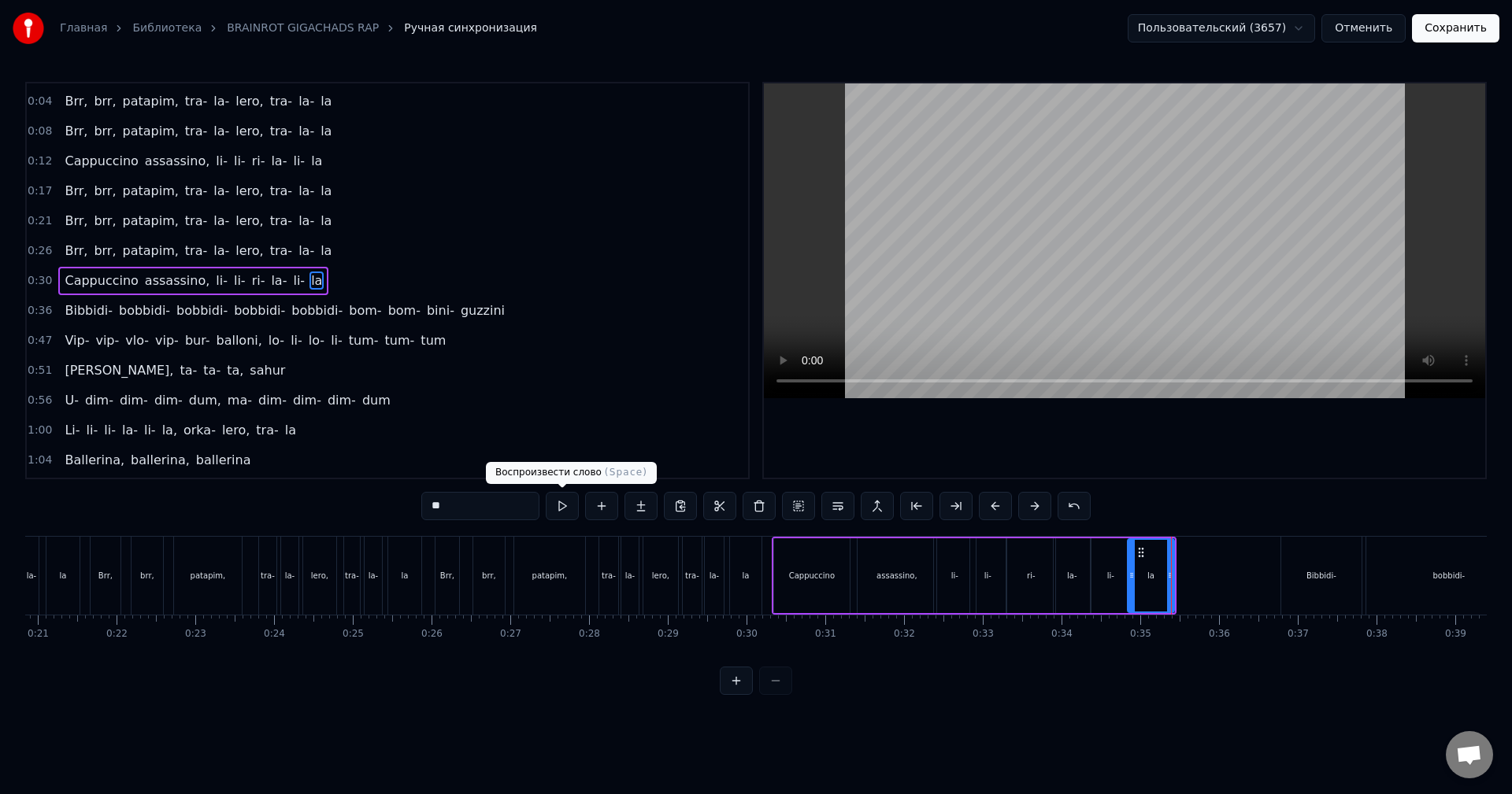
click at [564, 509] on button at bounding box center [562, 506] width 33 height 28
click at [904, 561] on div "assassino," at bounding box center [897, 575] width 79 height 74
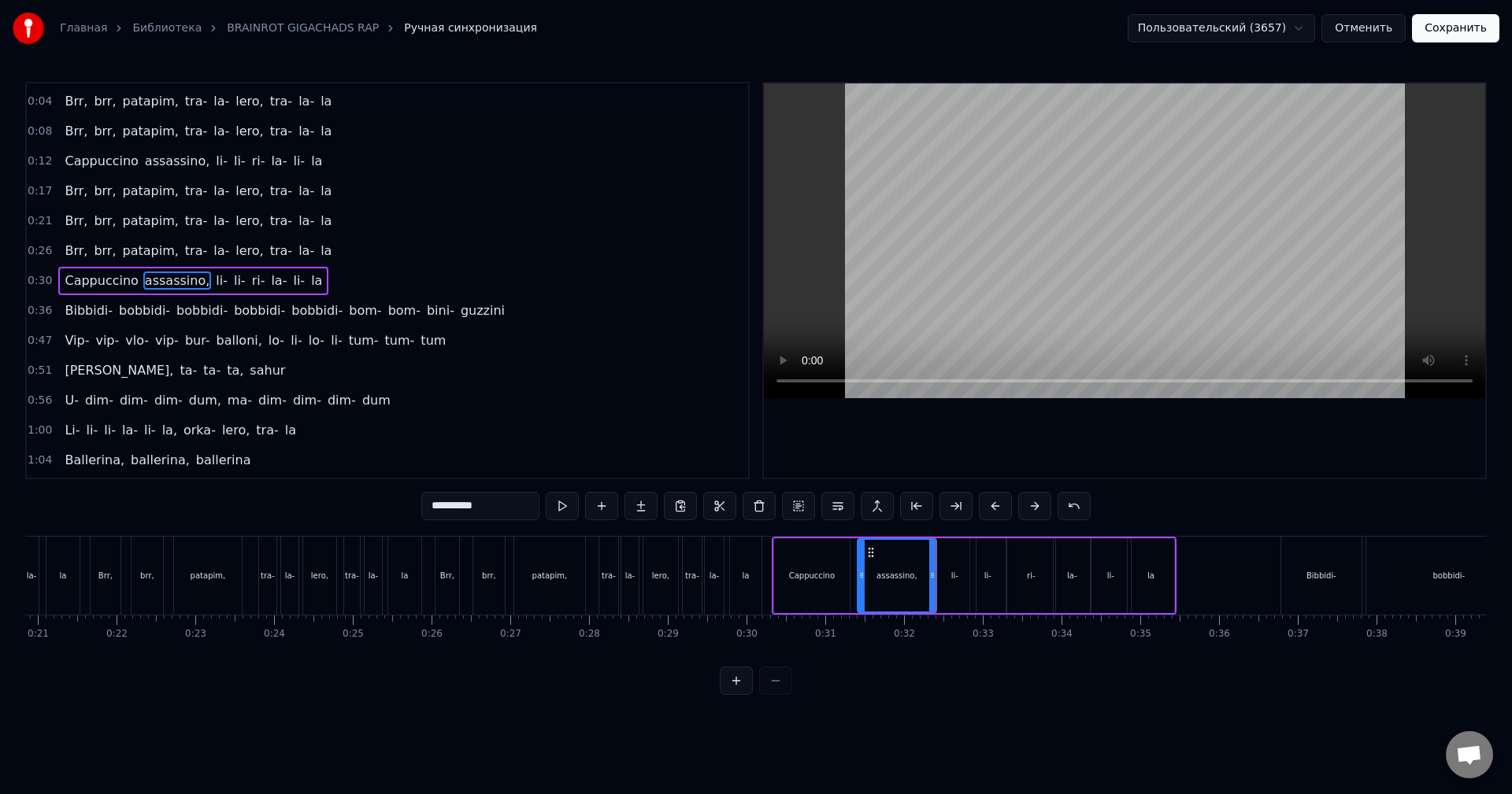
click at [959, 580] on div "li-" at bounding box center [955, 575] width 42 height 74
type input "***"
drag, startPoint x: 972, startPoint y: 587, endPoint x: 956, endPoint y: 590, distance: 16.3
click at [956, 590] on div at bounding box center [955, 576] width 6 height 72
click at [995, 583] on div "li-" at bounding box center [988, 575] width 35 height 74
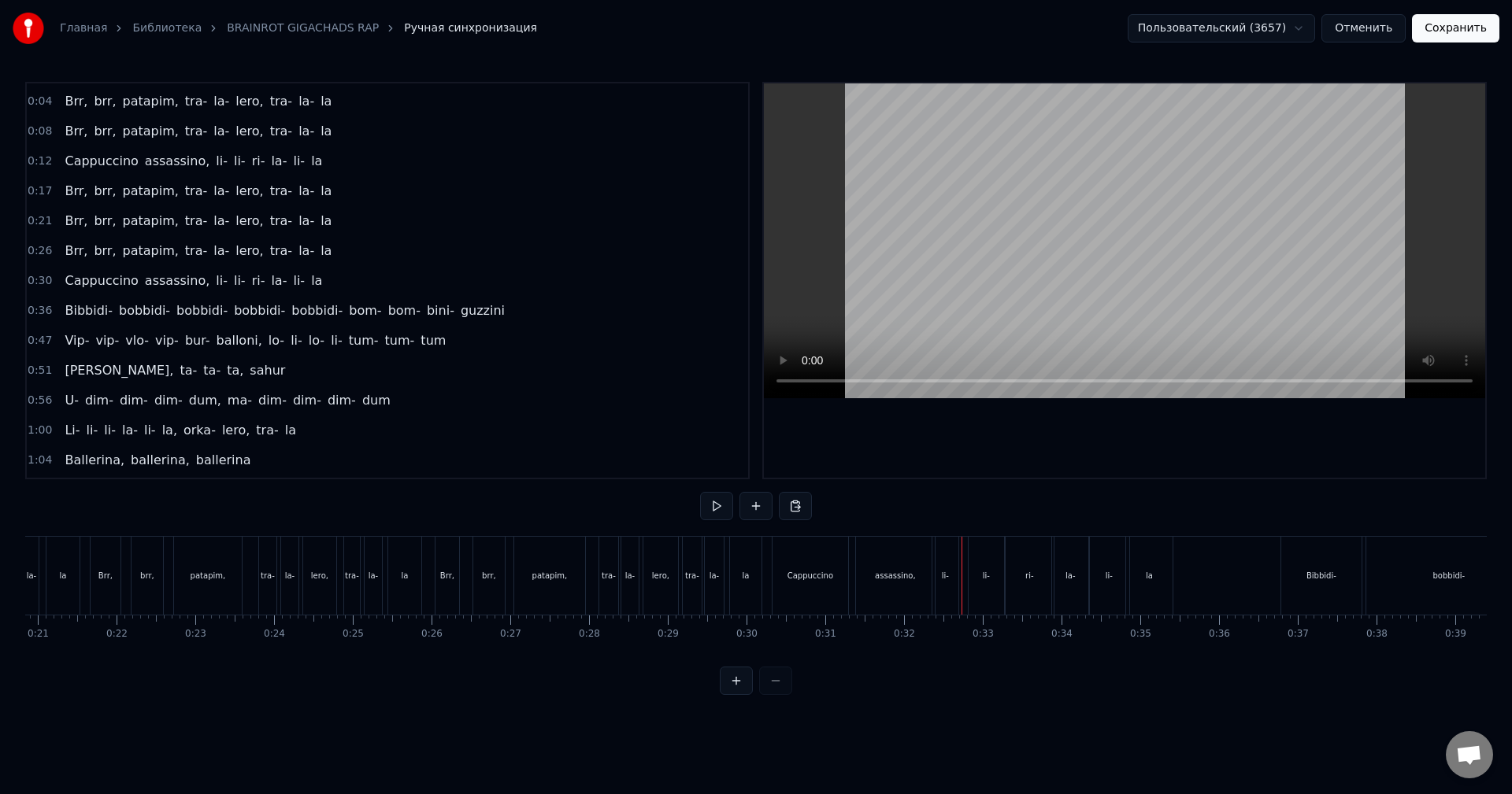
click at [972, 587] on div "li-" at bounding box center [986, 575] width 35 height 78
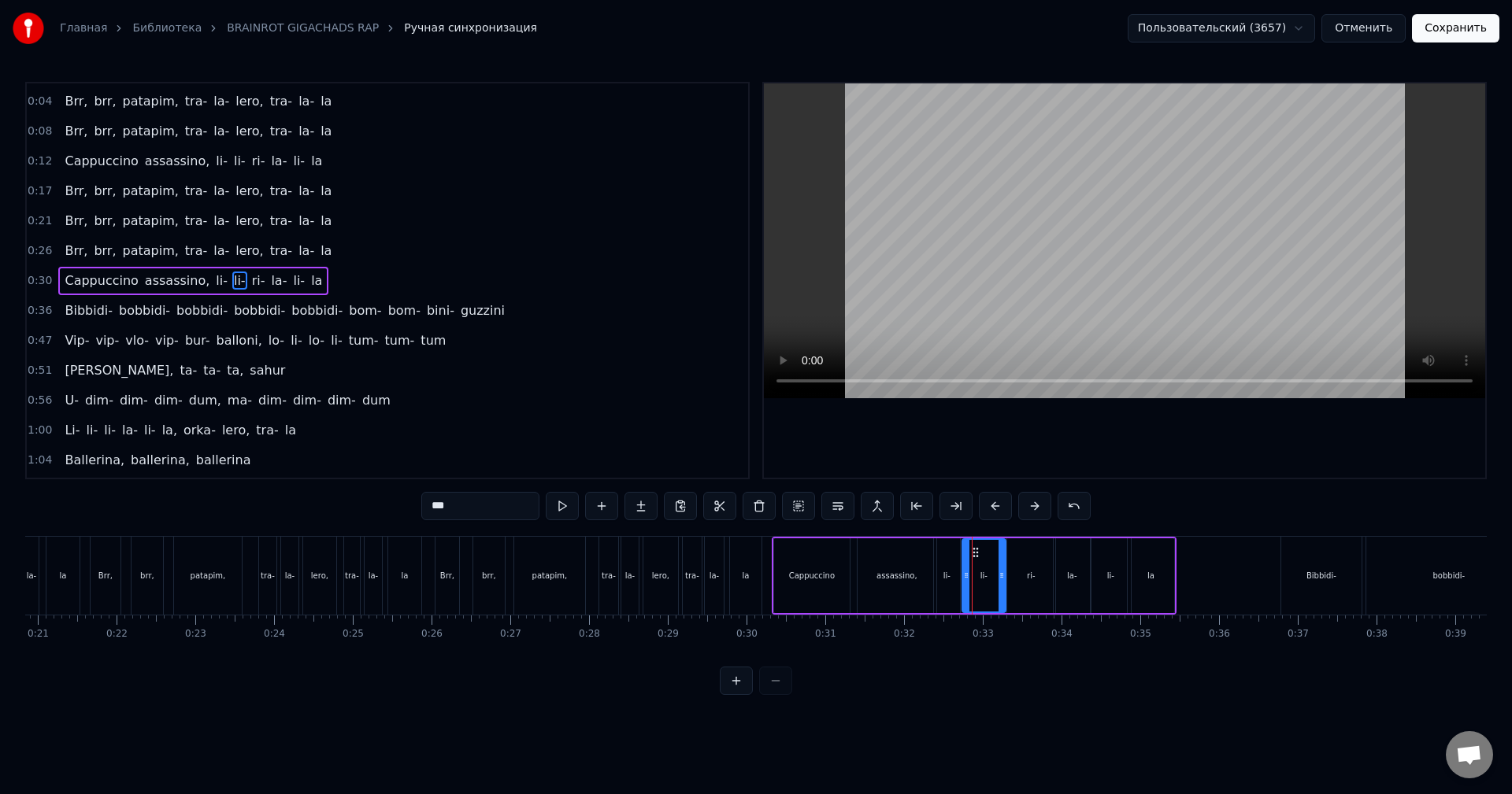
drag, startPoint x: 974, startPoint y: 589, endPoint x: 967, endPoint y: 590, distance: 7.1
click at [967, 590] on div at bounding box center [966, 576] width 6 height 72
click at [982, 590] on div at bounding box center [983, 576] width 6 height 72
click at [1019, 587] on div "ri-" at bounding box center [1030, 575] width 48 height 74
drag, startPoint x: 1010, startPoint y: 591, endPoint x: 985, endPoint y: 594, distance: 25.2
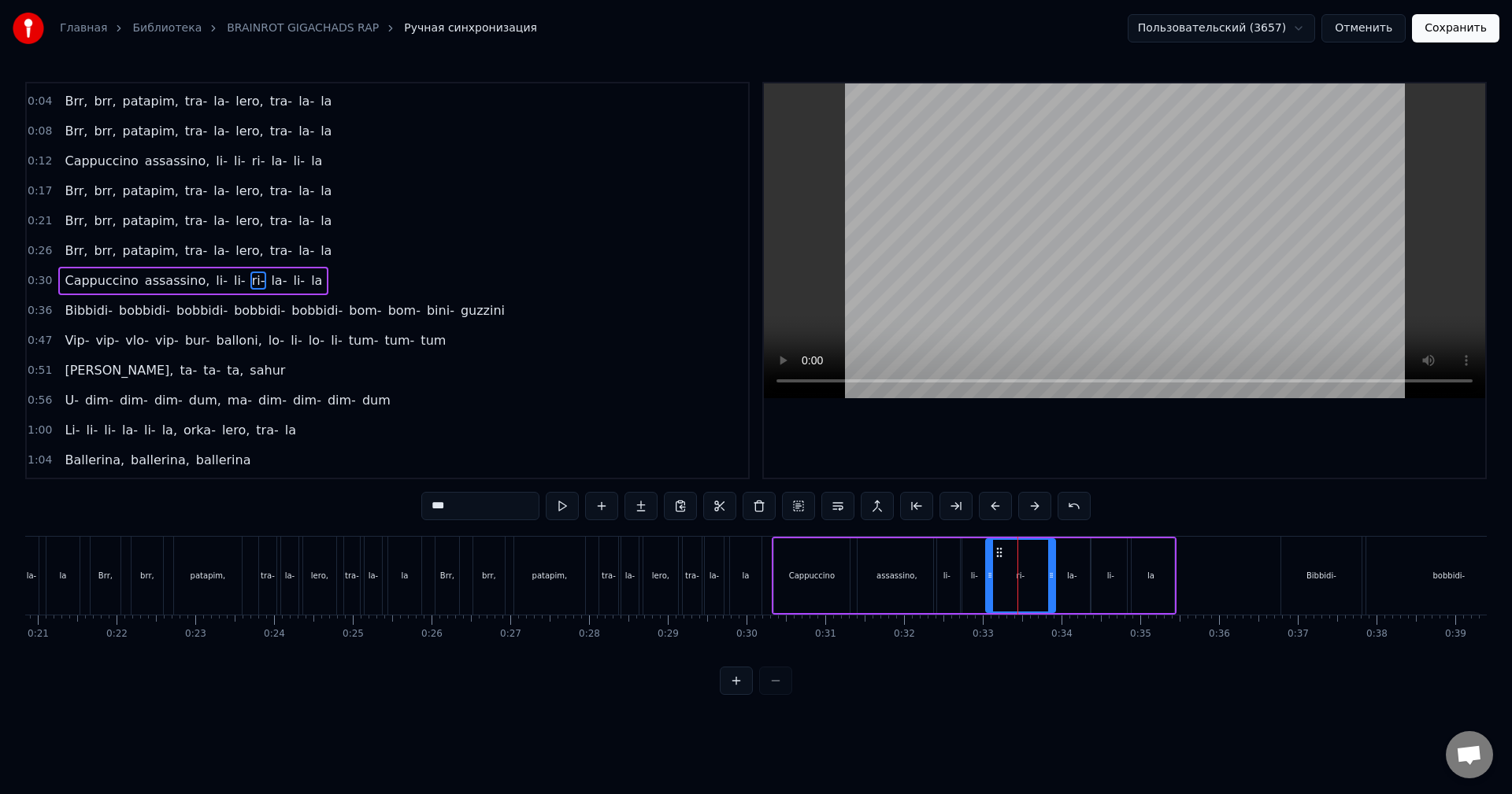
click at [987, 594] on div at bounding box center [989, 576] width 6 height 72
drag, startPoint x: 1051, startPoint y: 594, endPoint x: 1002, endPoint y: 602, distance: 49.6
click at [1002, 602] on div at bounding box center [1002, 576] width 6 height 72
click at [1068, 594] on div "la-" at bounding box center [1072, 575] width 37 height 74
drag, startPoint x: 1056, startPoint y: 595, endPoint x: 1004, endPoint y: 600, distance: 52.2
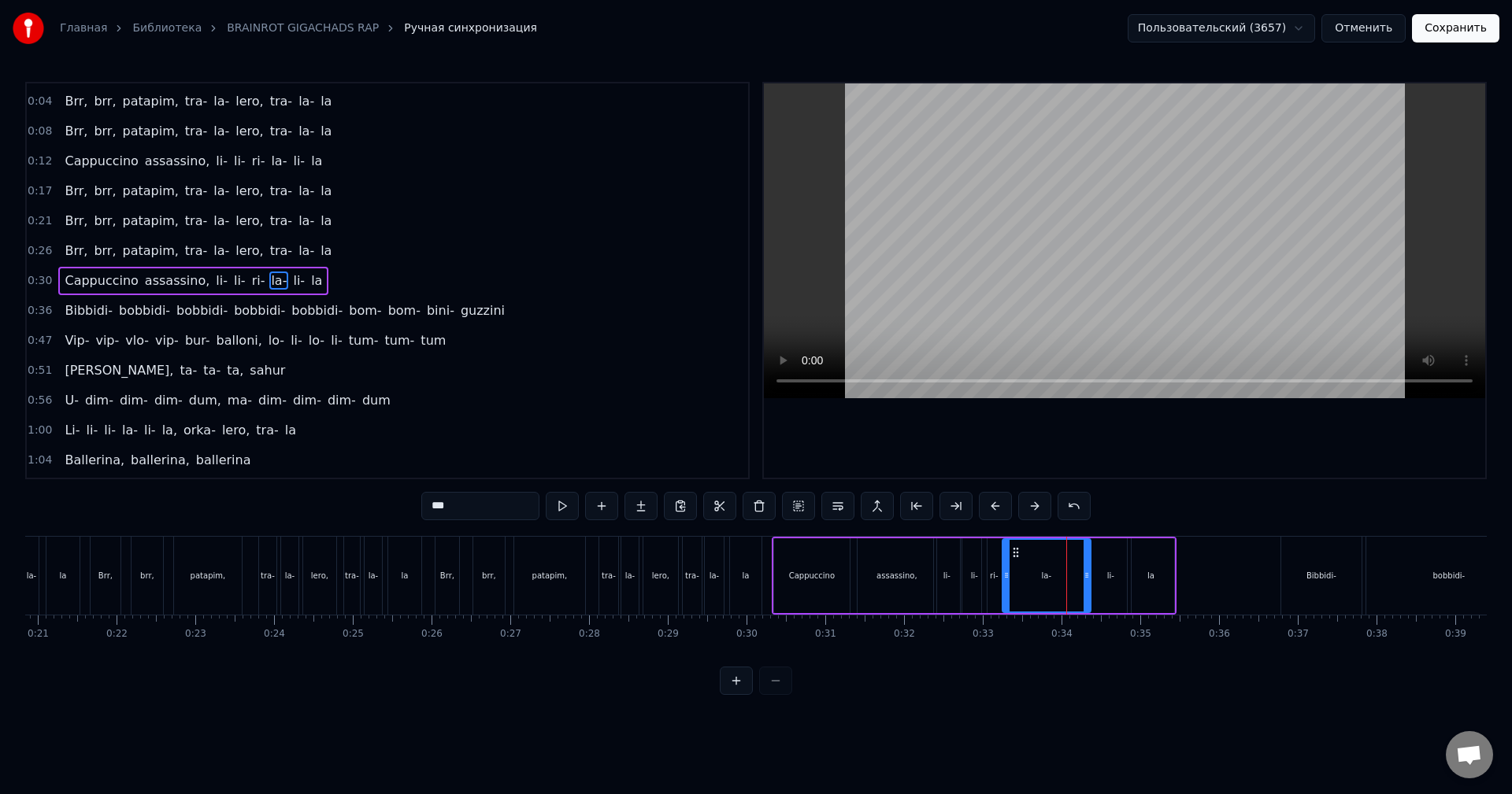
click at [1004, 600] on div at bounding box center [1006, 576] width 6 height 72
drag, startPoint x: 1087, startPoint y: 591, endPoint x: 1025, endPoint y: 591, distance: 62.0
click at [1025, 591] on div at bounding box center [1024, 576] width 6 height 72
click at [214, 283] on span "li-" at bounding box center [222, 280] width 15 height 18
type input "***"
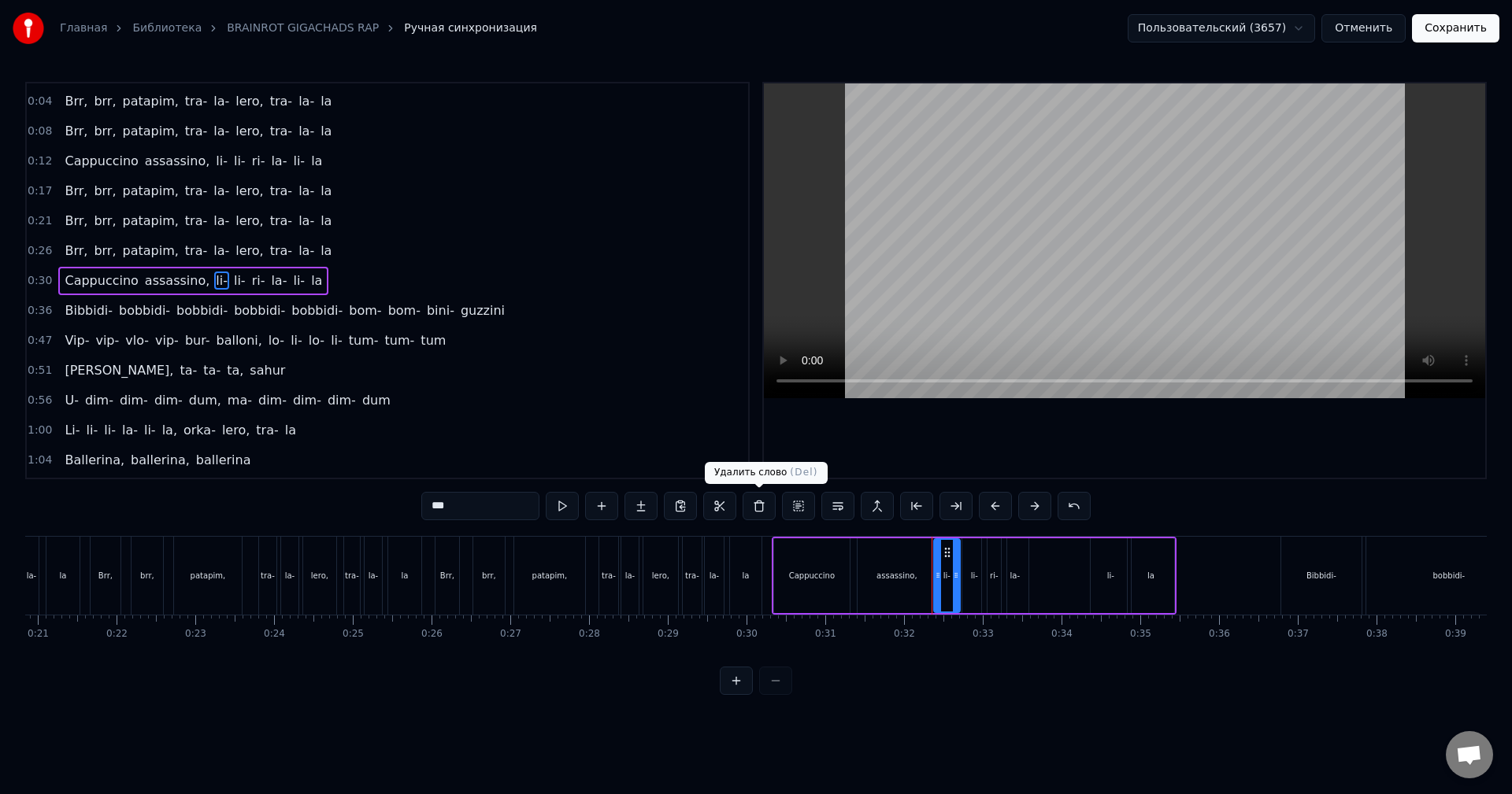
click at [750, 504] on button at bounding box center [759, 506] width 33 height 28
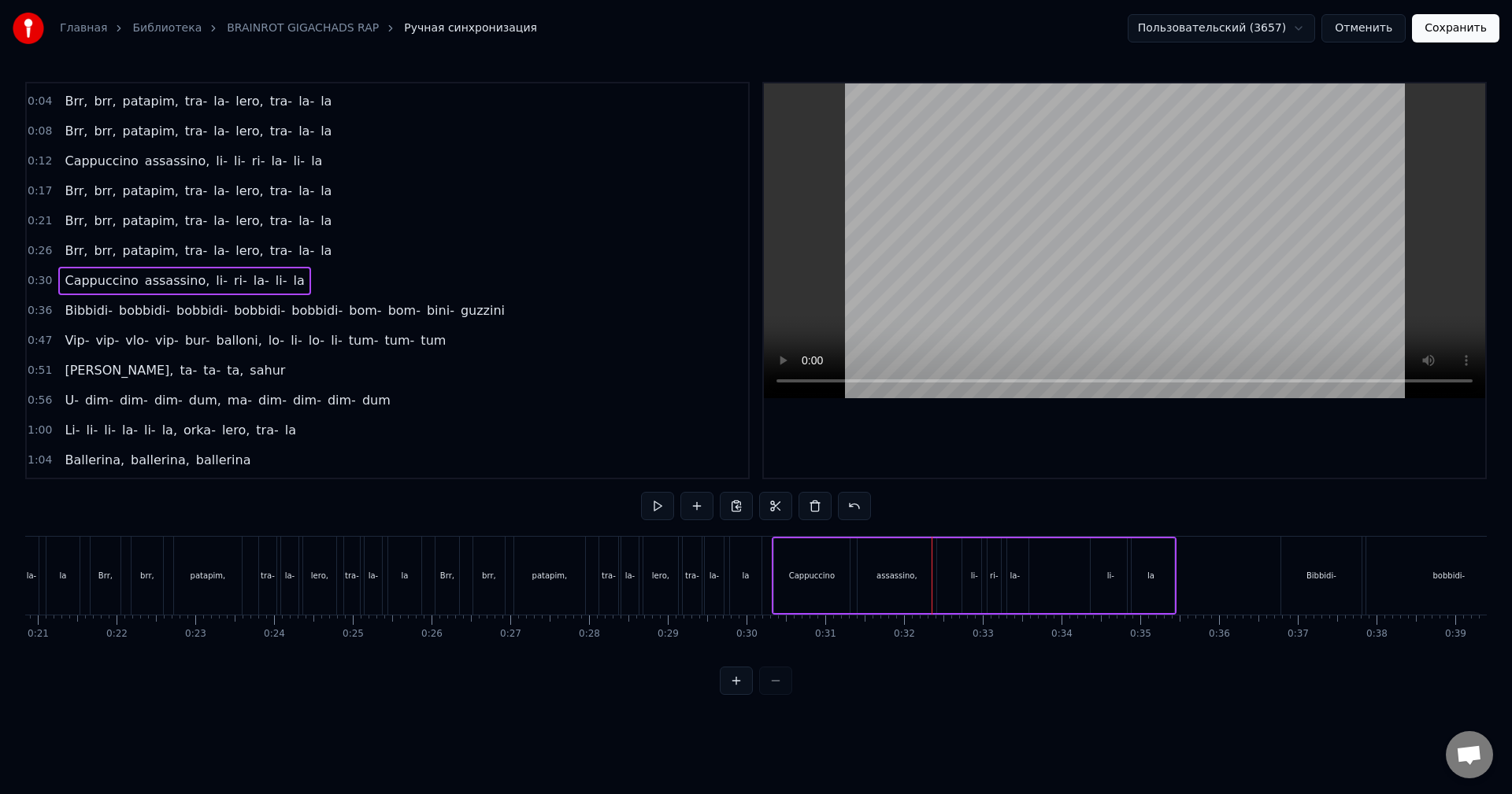
click at [214, 279] on span "li-" at bounding box center [222, 280] width 15 height 18
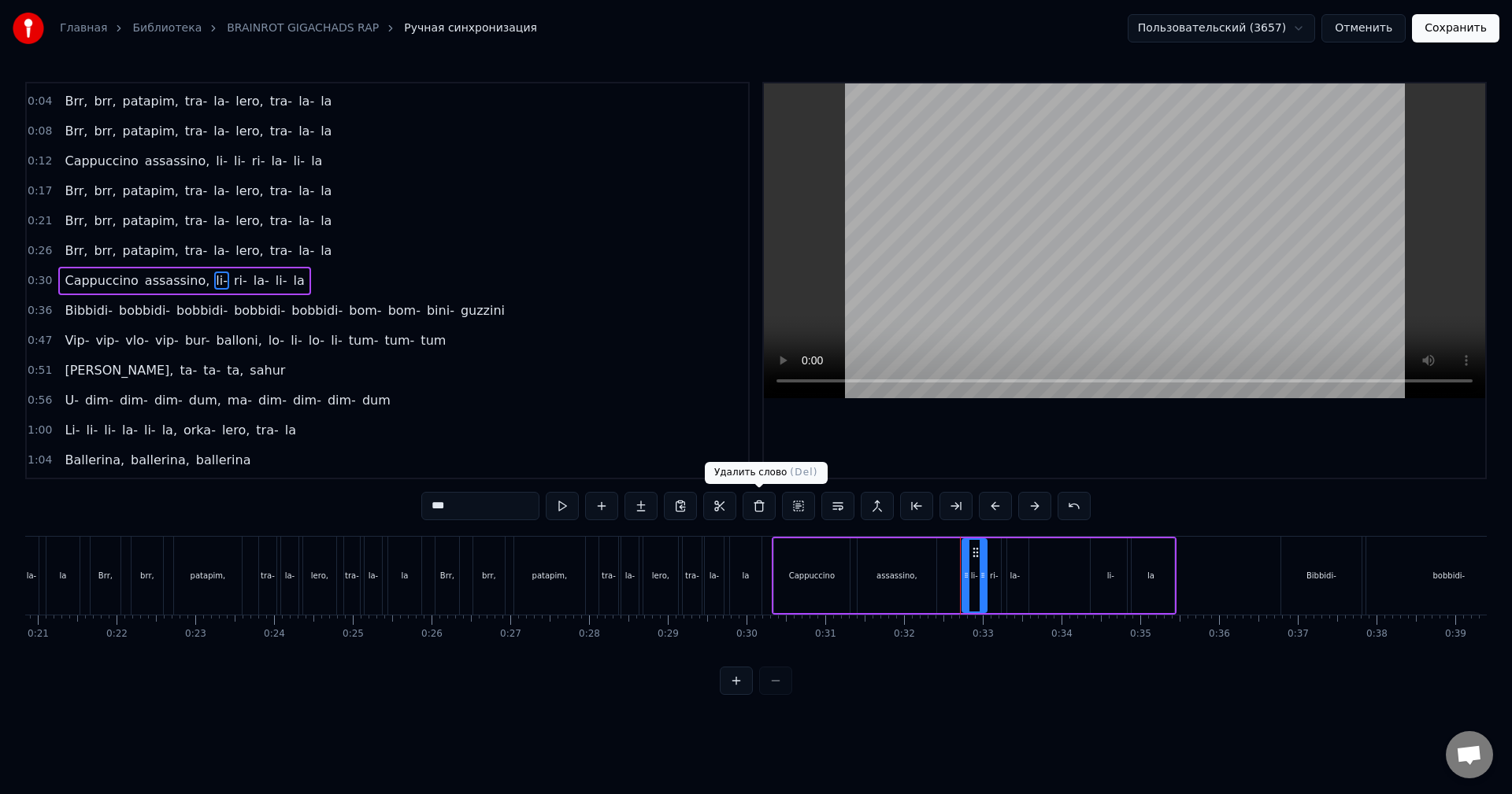
click at [760, 513] on button at bounding box center [759, 506] width 33 height 28
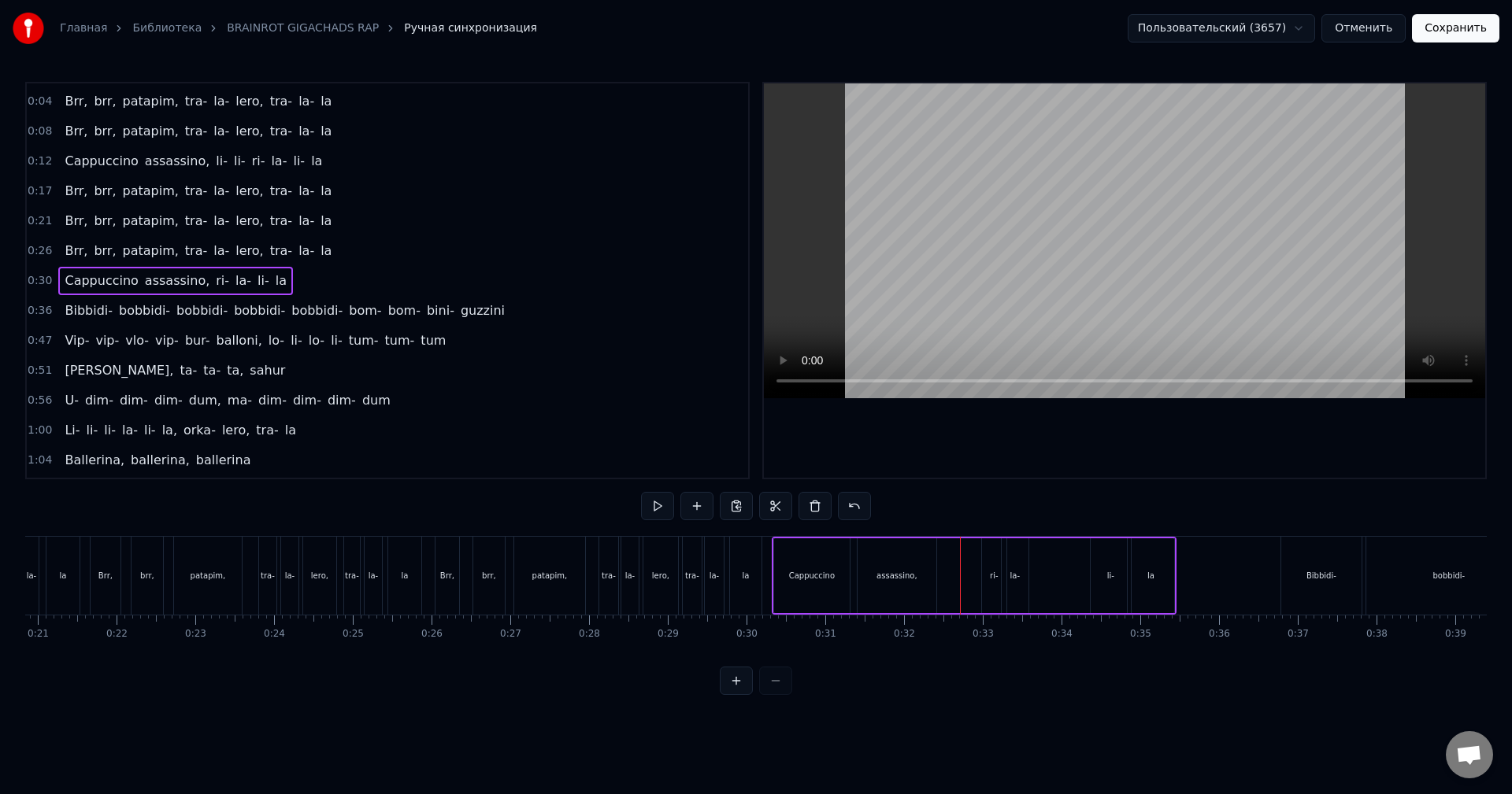
click at [214, 278] on span "ri-" at bounding box center [222, 280] width 17 height 18
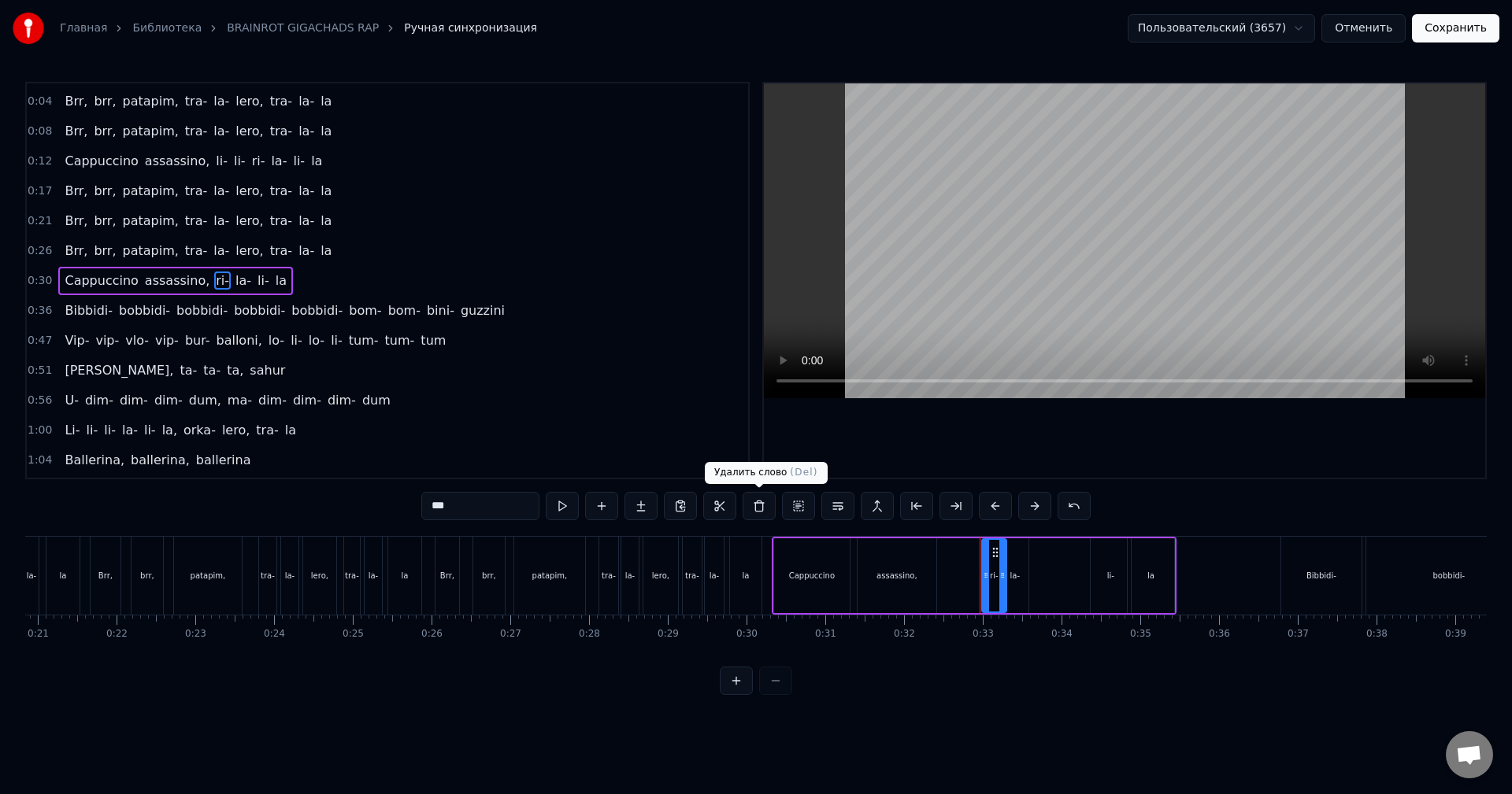
click at [756, 512] on button at bounding box center [759, 506] width 33 height 28
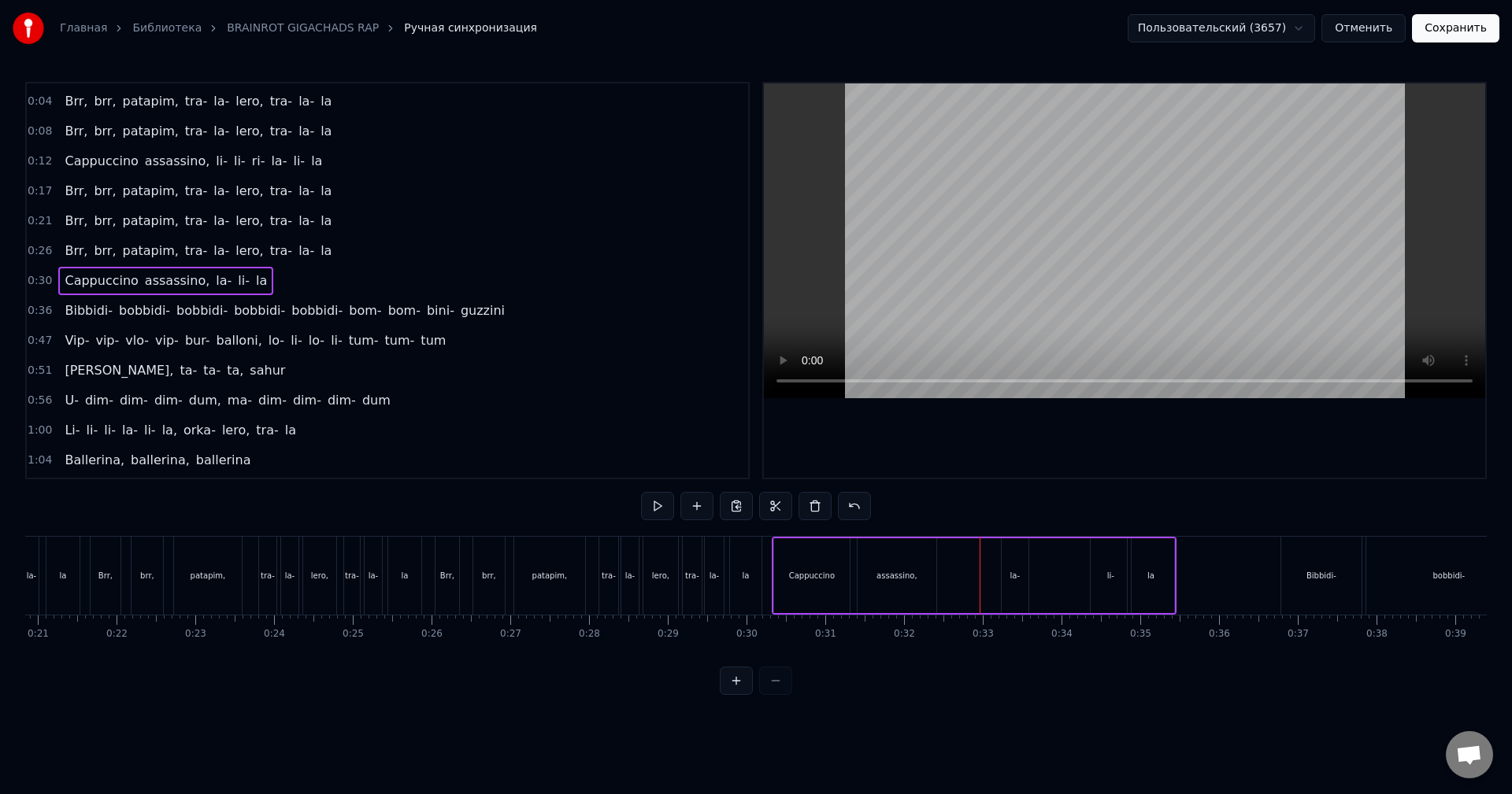
click at [214, 288] on span "la-" at bounding box center [224, 280] width 19 height 18
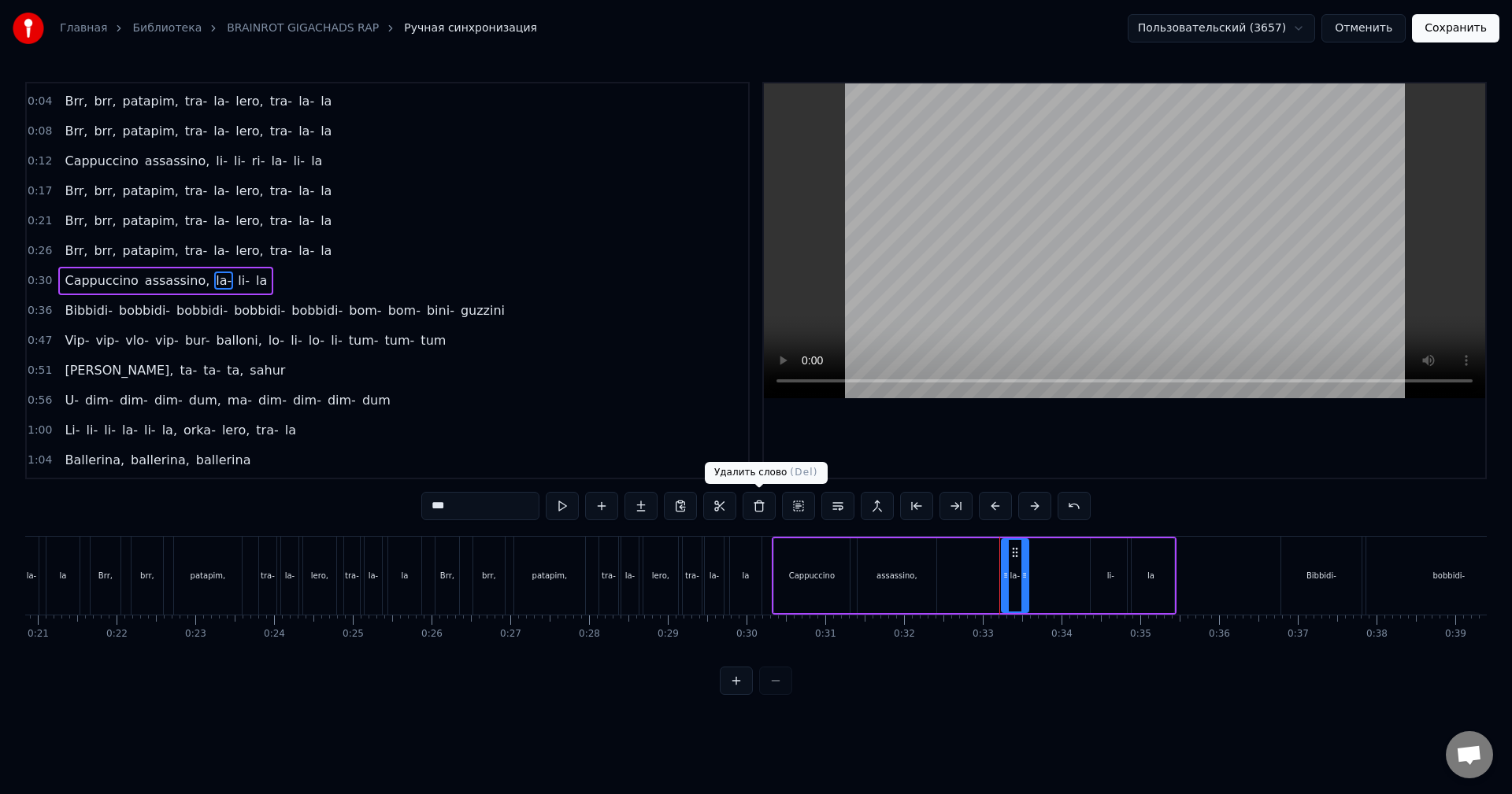
click at [761, 505] on button at bounding box center [759, 506] width 33 height 28
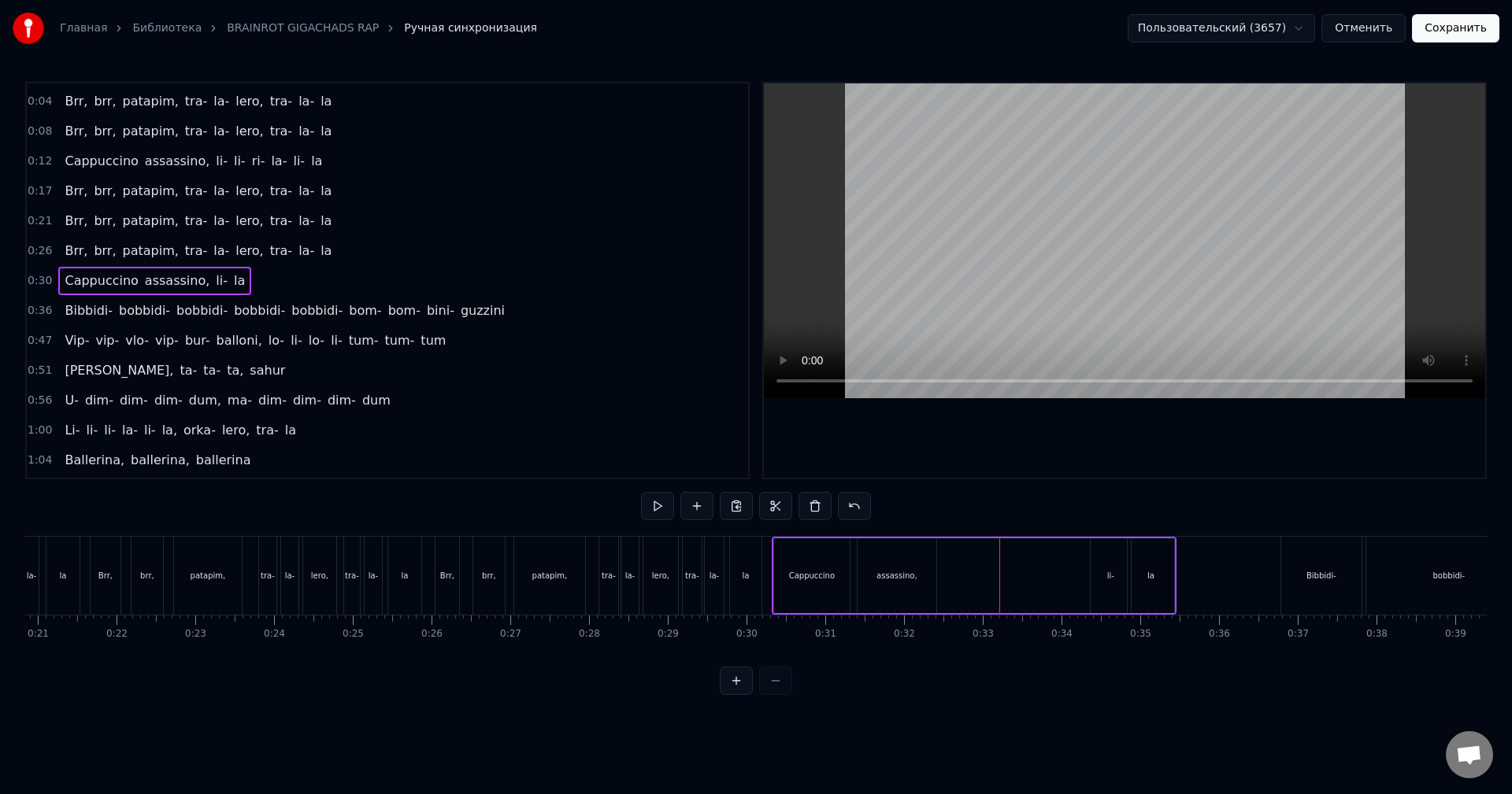
click at [214, 285] on span "li-" at bounding box center [222, 280] width 15 height 18
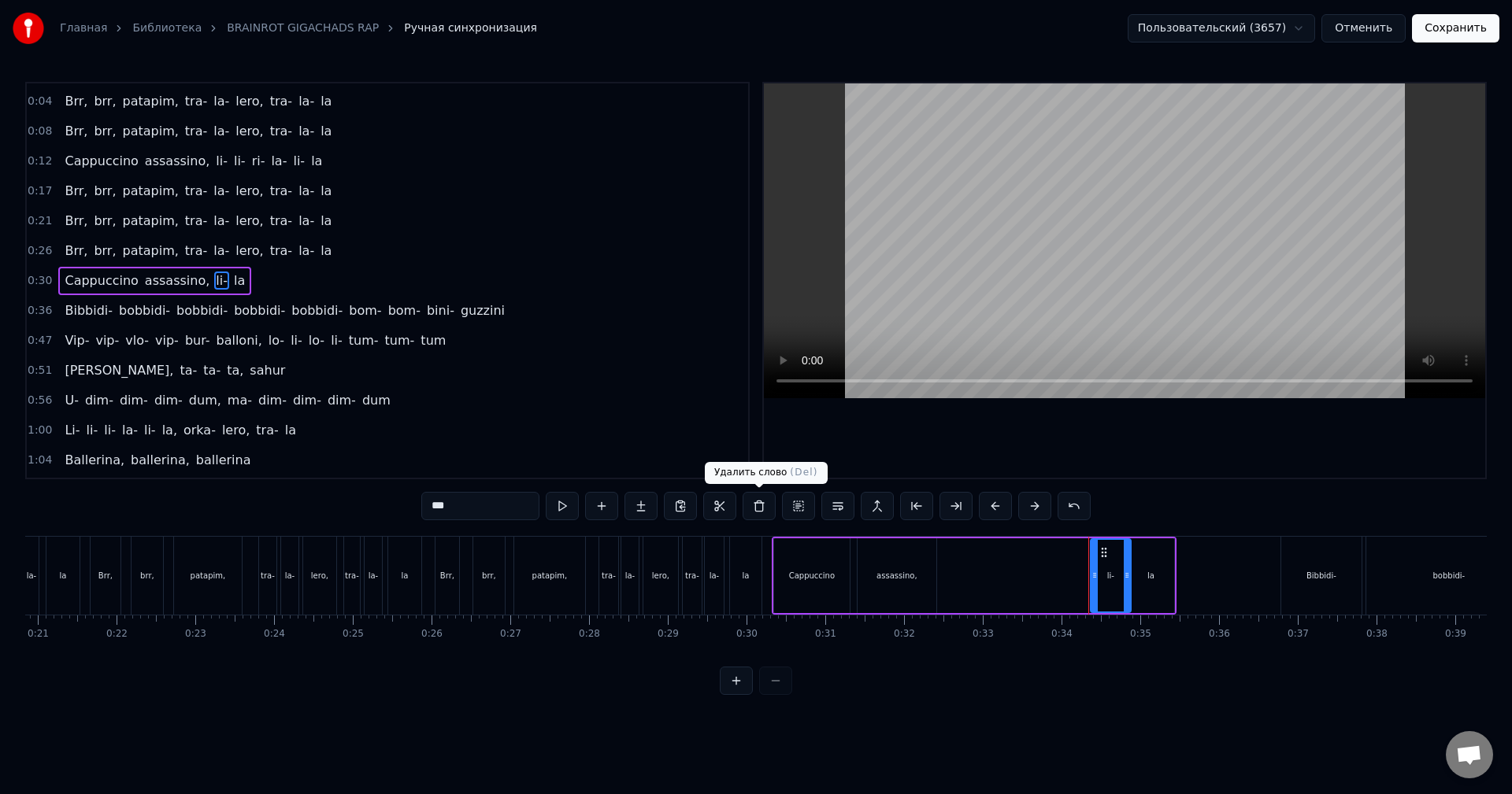
click at [767, 511] on button at bounding box center [759, 506] width 33 height 28
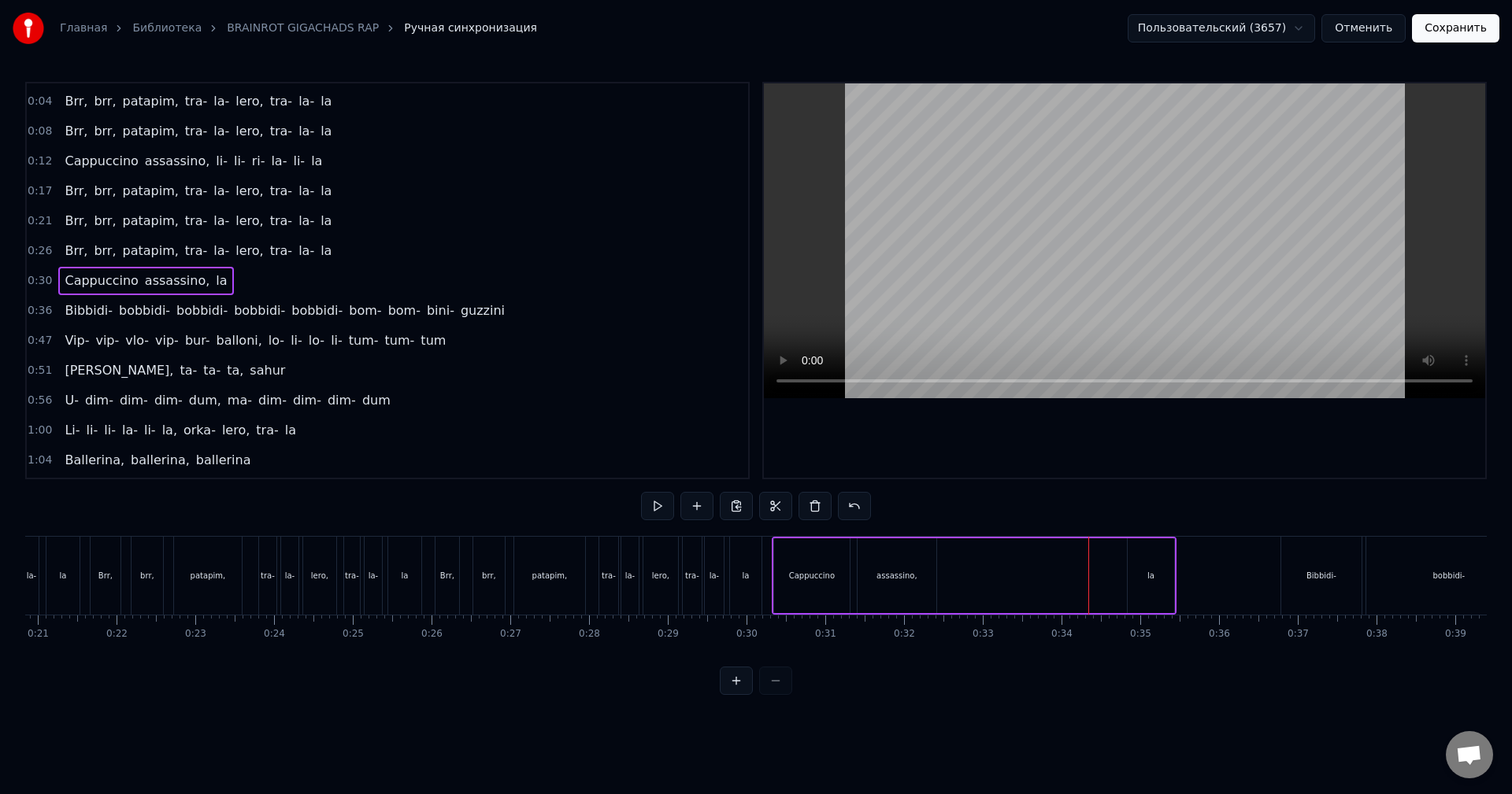
click at [214, 281] on span "la" at bounding box center [222, 280] width 14 height 18
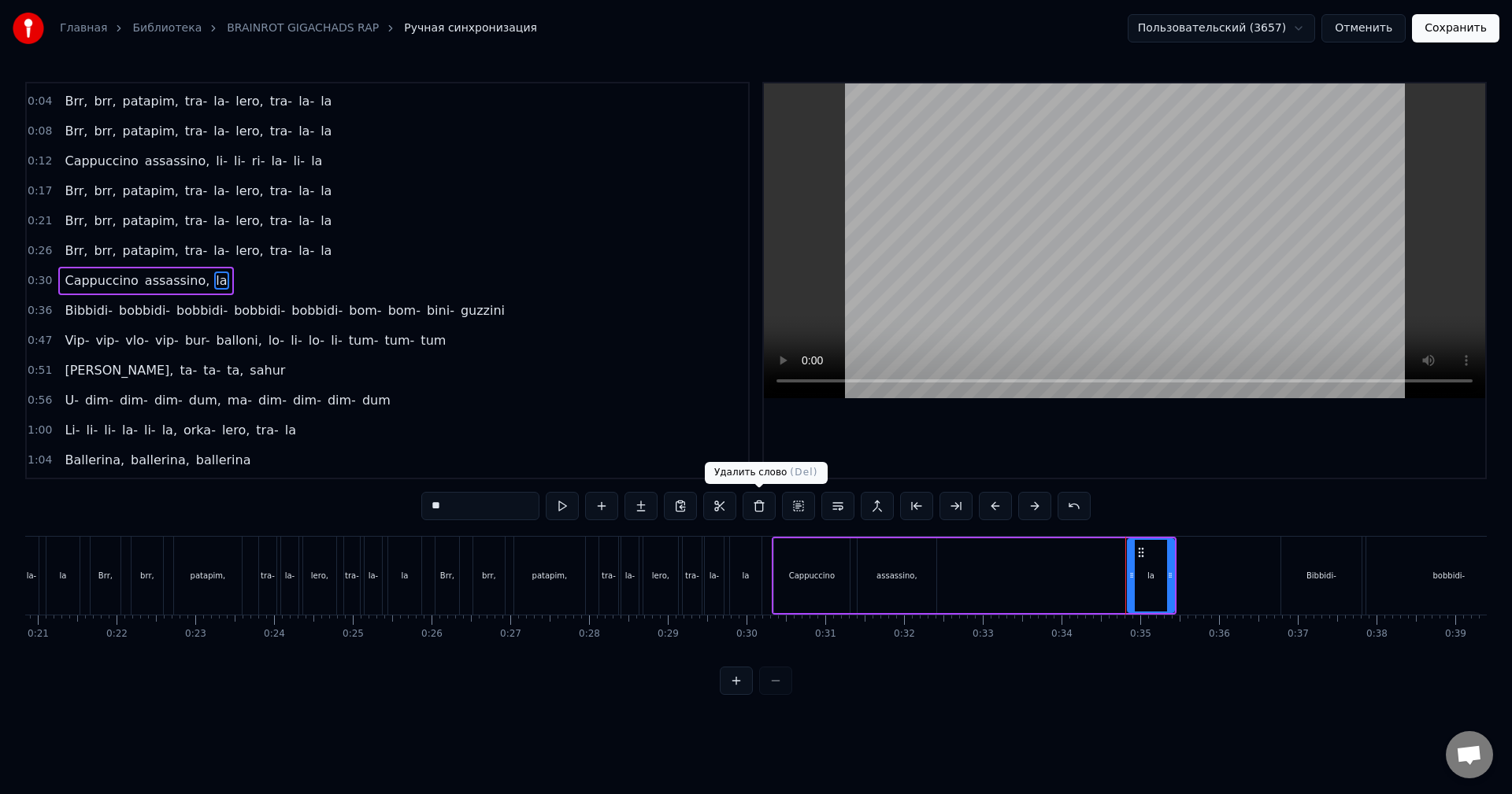
click at [766, 507] on button at bounding box center [759, 506] width 33 height 28
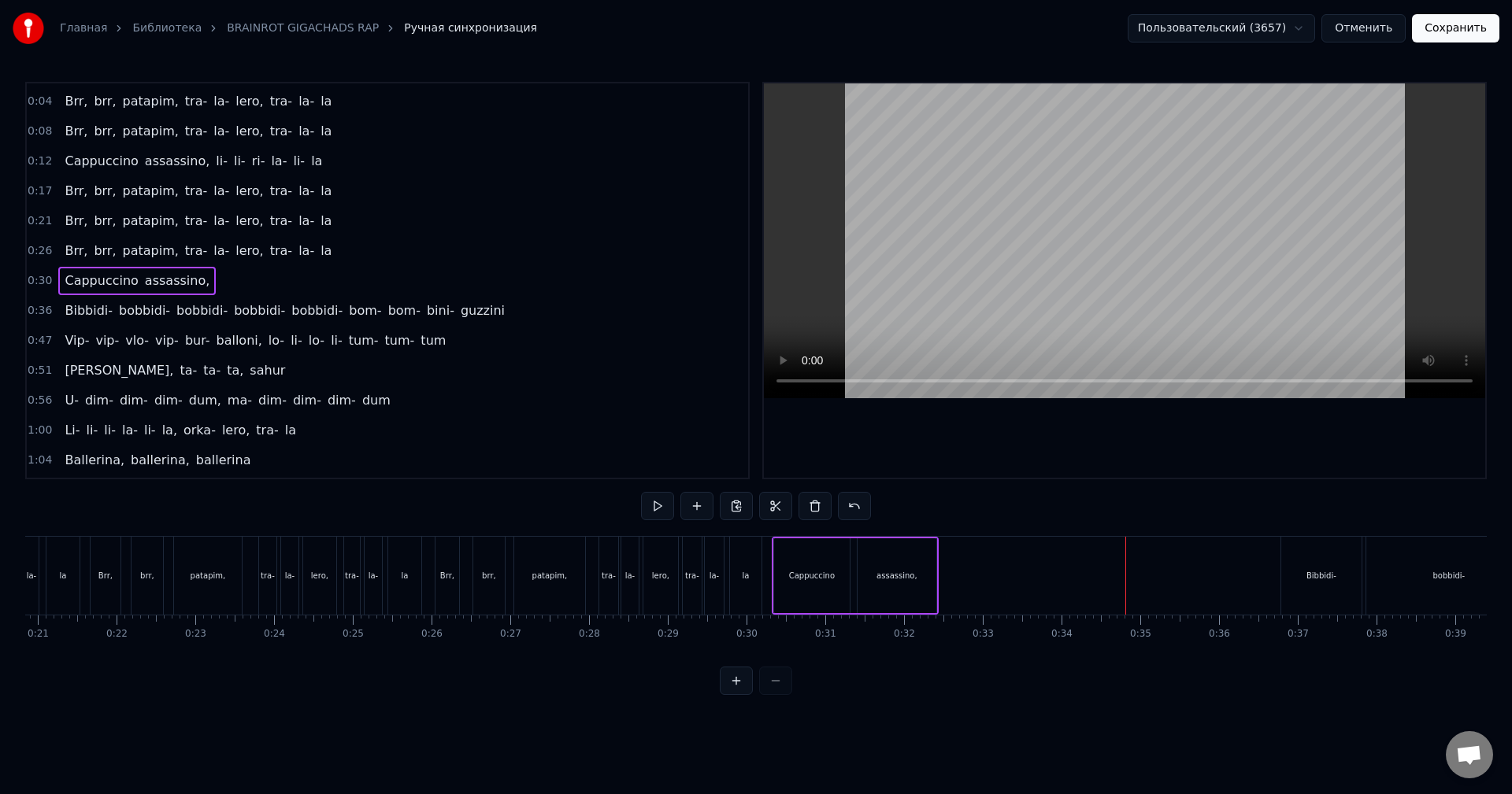
click at [186, 277] on span "assassino," at bounding box center [177, 280] width 67 height 18
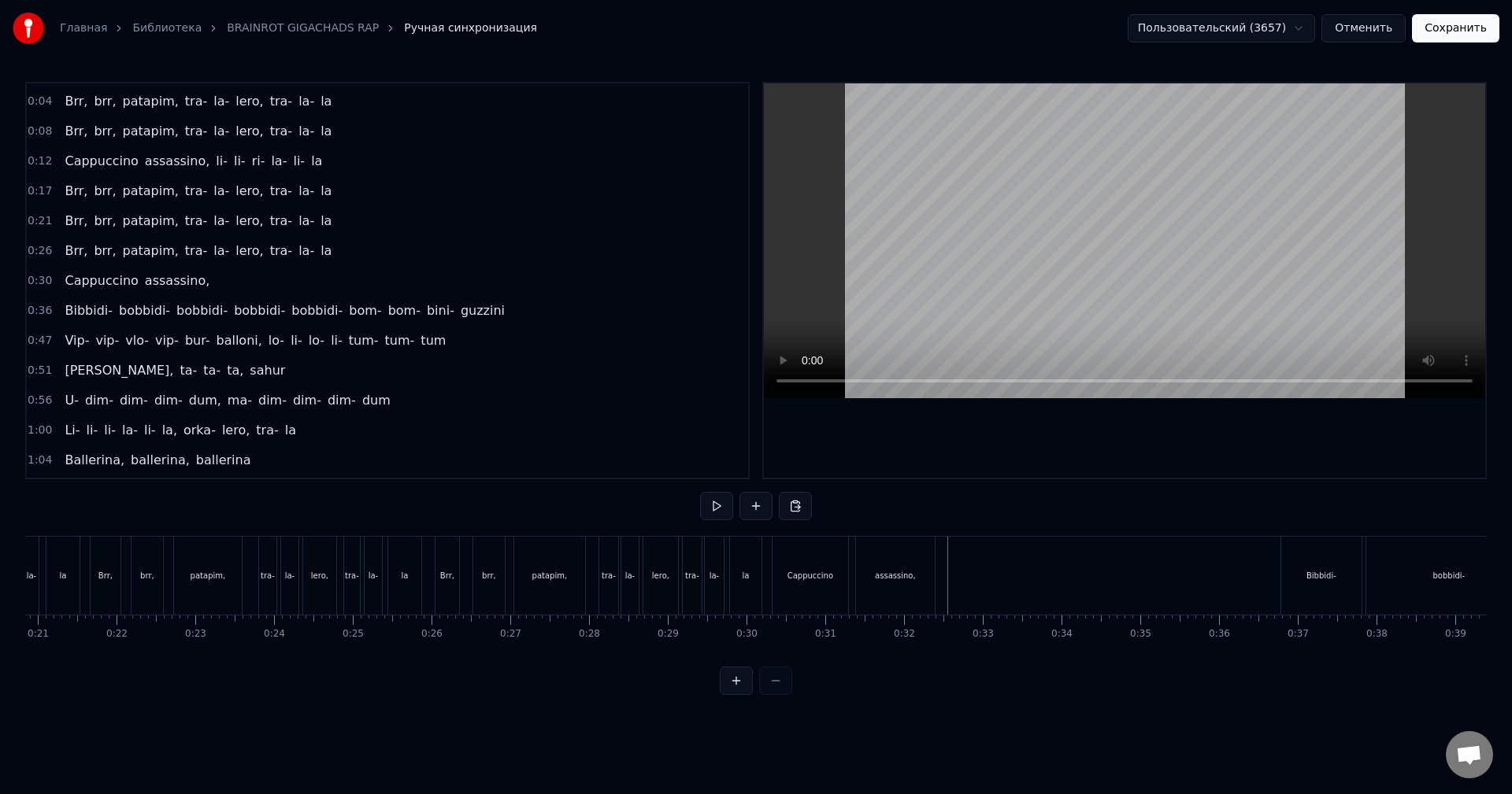
click at [190, 278] on div "Cappuccino assassino," at bounding box center [137, 281] width 158 height 28
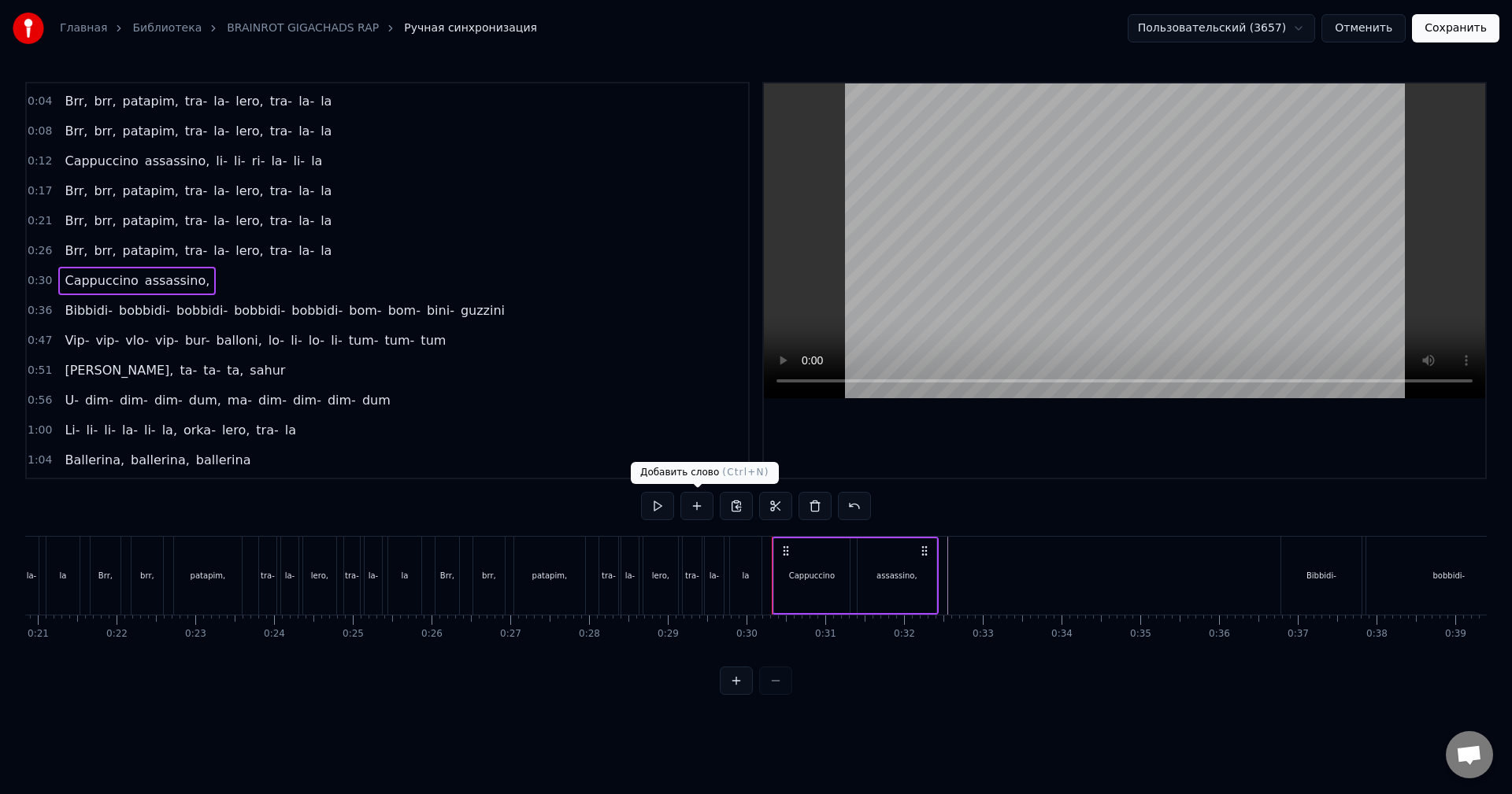
click at [708, 502] on button at bounding box center [697, 506] width 33 height 28
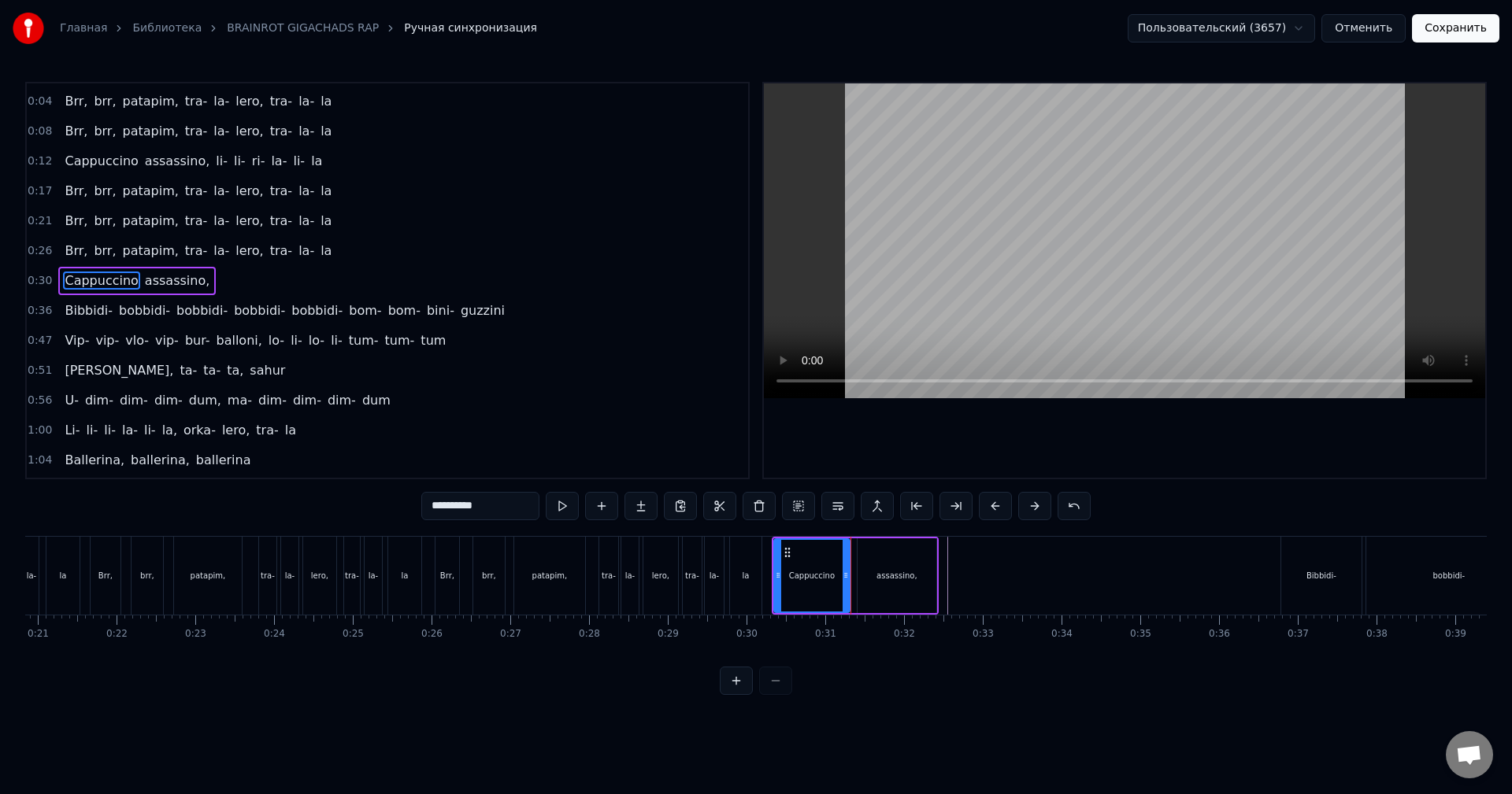
click at [160, 278] on span "assassino," at bounding box center [177, 280] width 67 height 18
type input "**********"
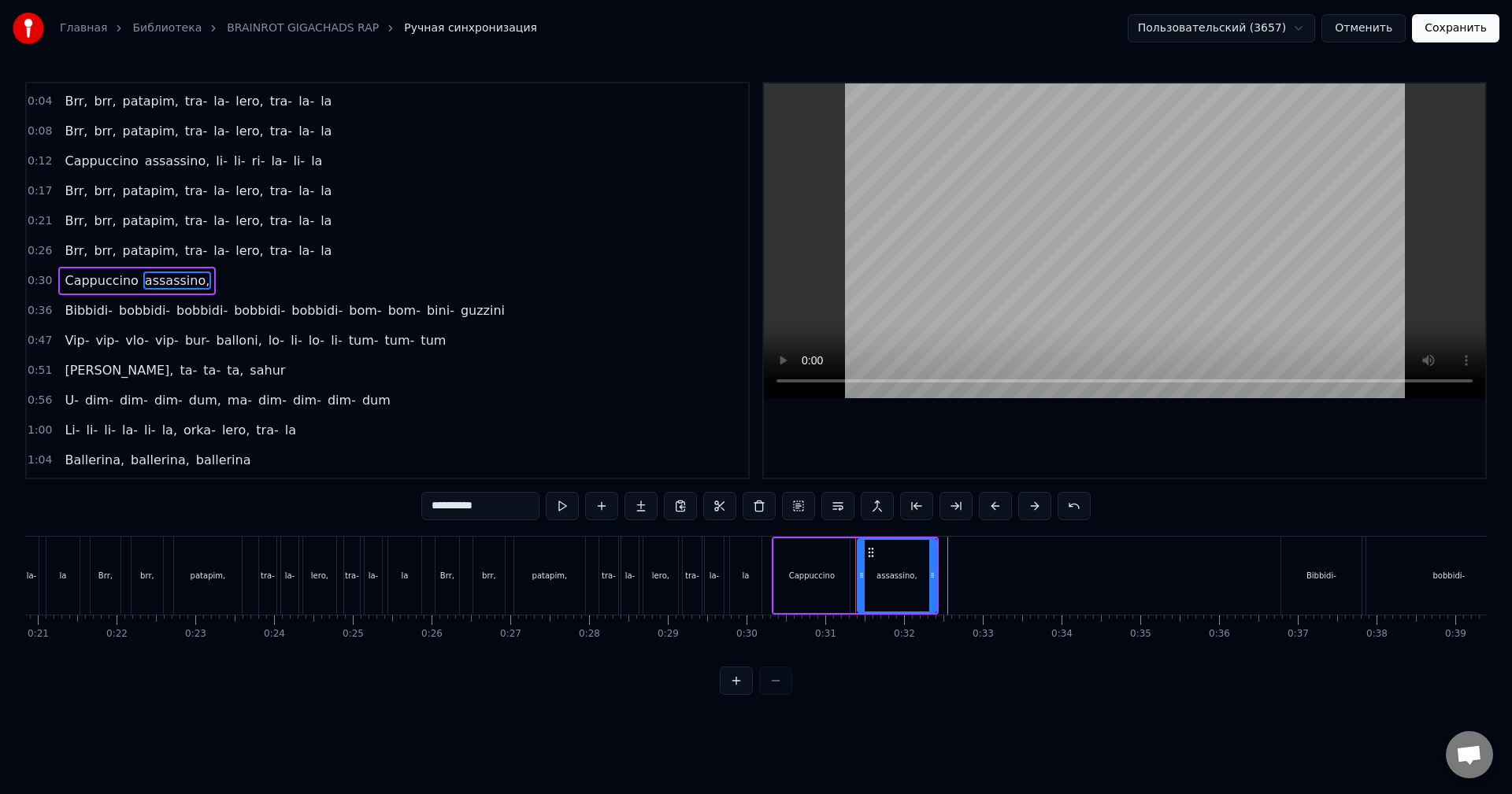
click at [189, 279] on div "Cappuccino assassino," at bounding box center [137, 281] width 158 height 28
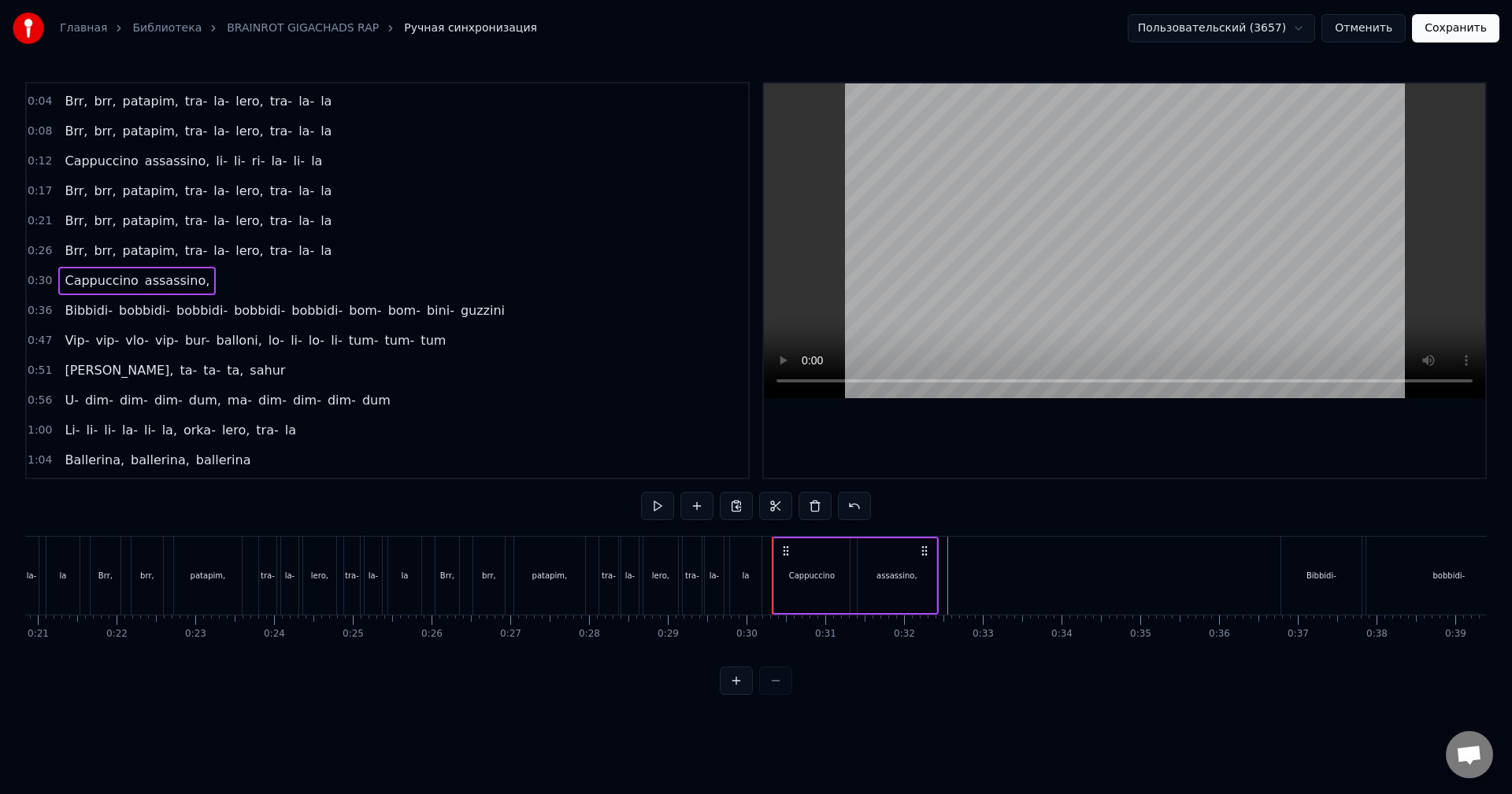
click at [182, 279] on span "assassino," at bounding box center [177, 280] width 67 height 18
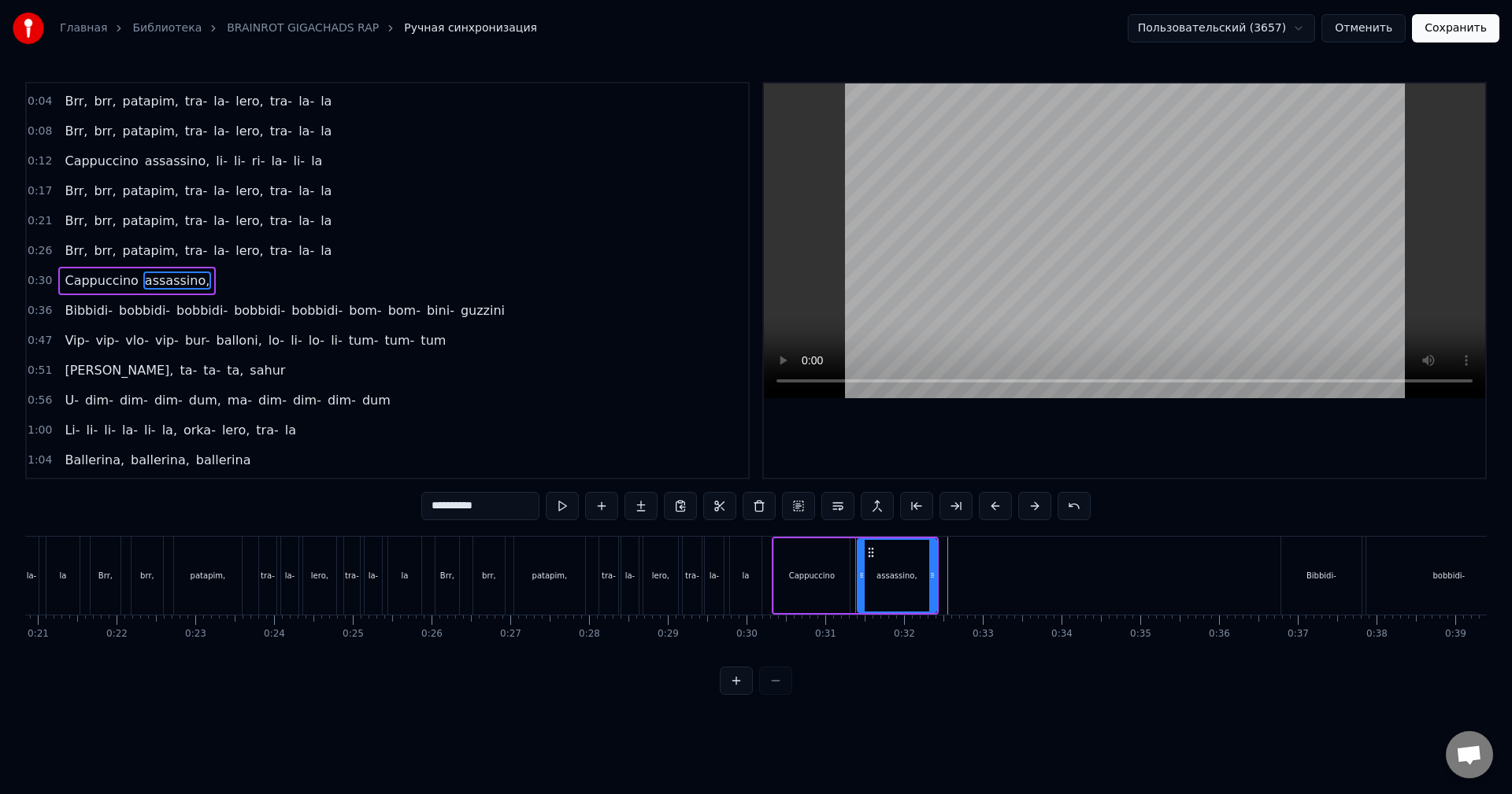
click at [182, 279] on span "assassino," at bounding box center [177, 280] width 67 height 18
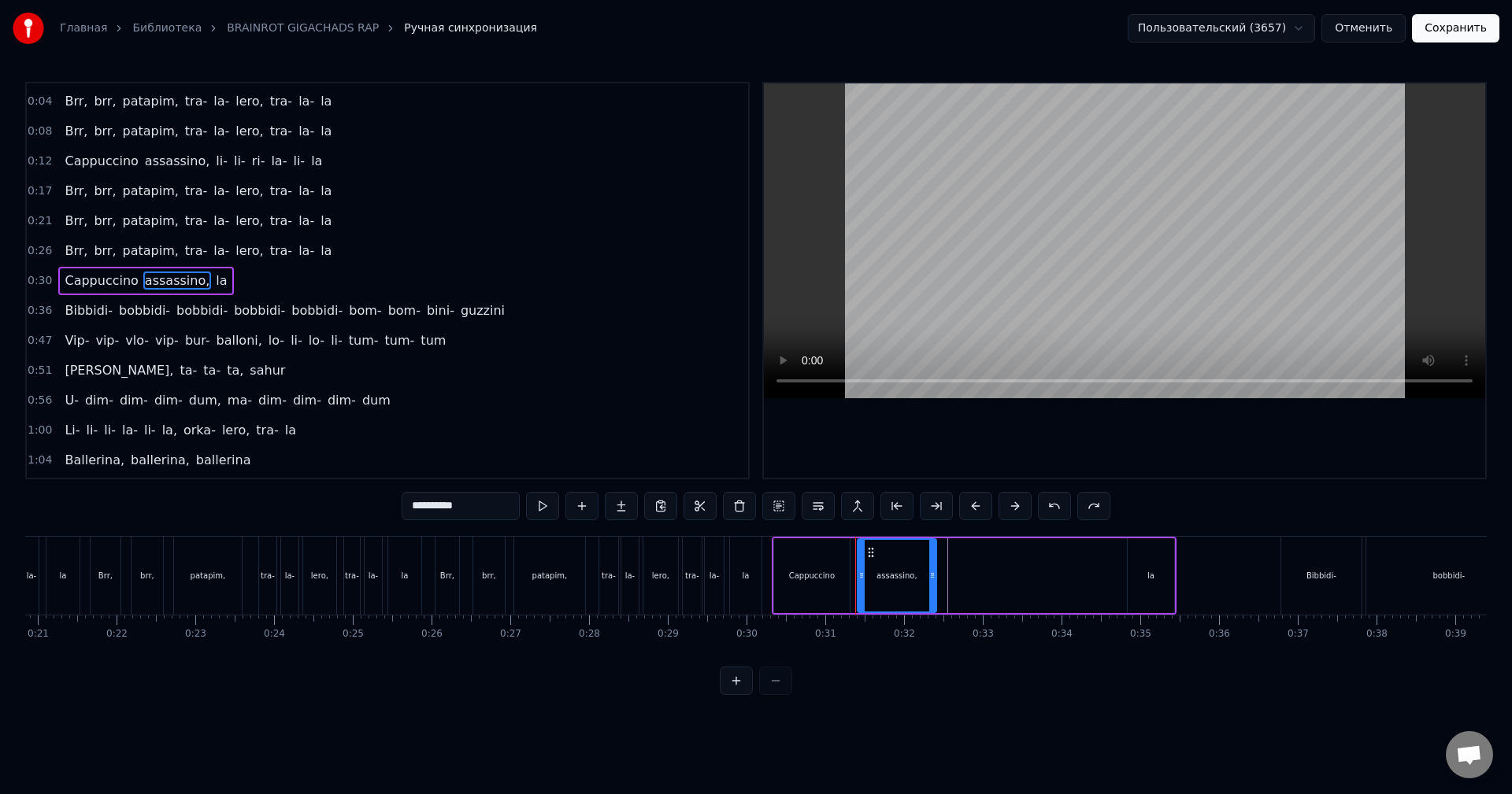
click at [214, 279] on span "la" at bounding box center [222, 280] width 14 height 18
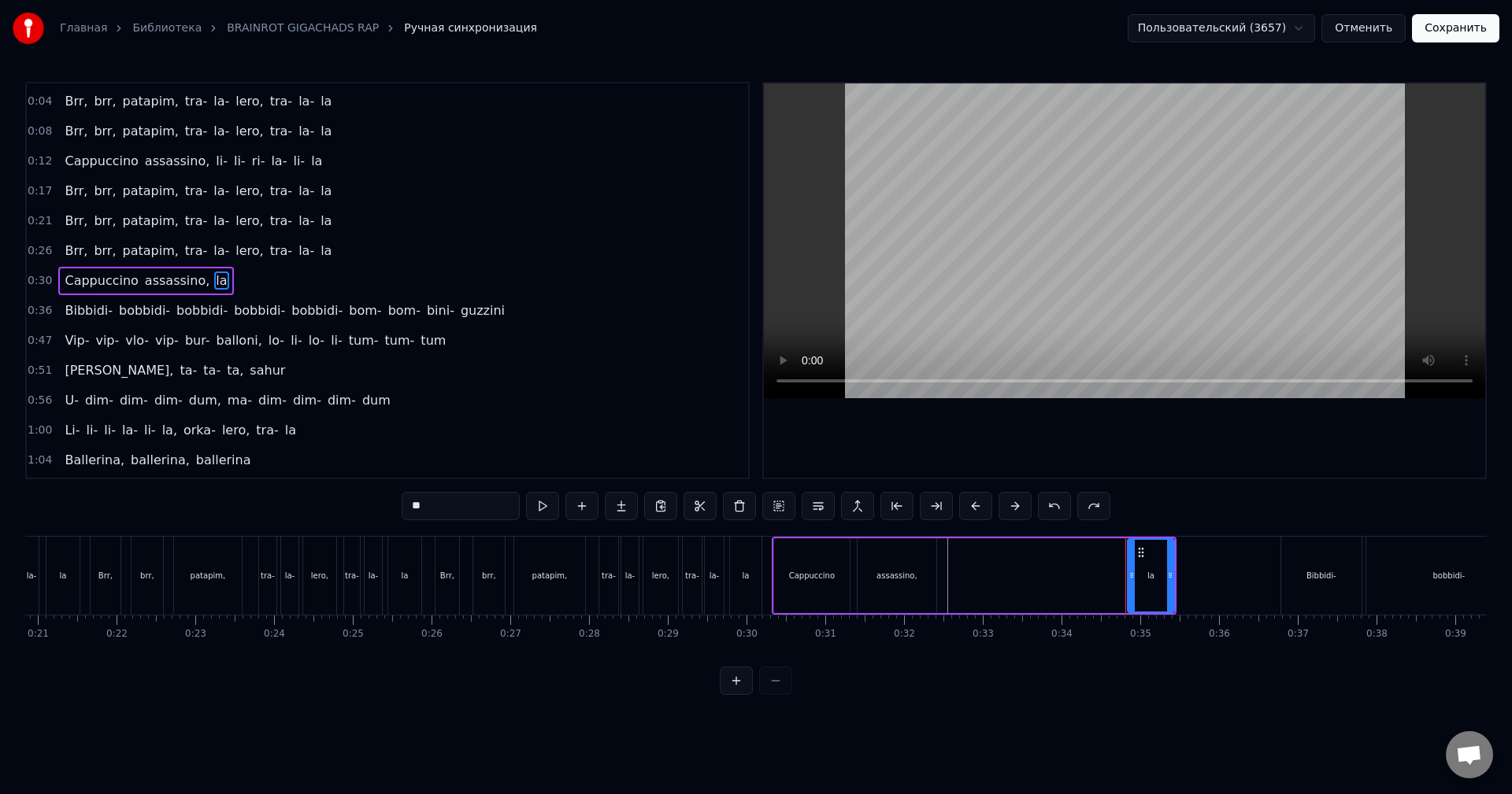
click at [425, 497] on input "**" at bounding box center [461, 506] width 118 height 28
type input "*"
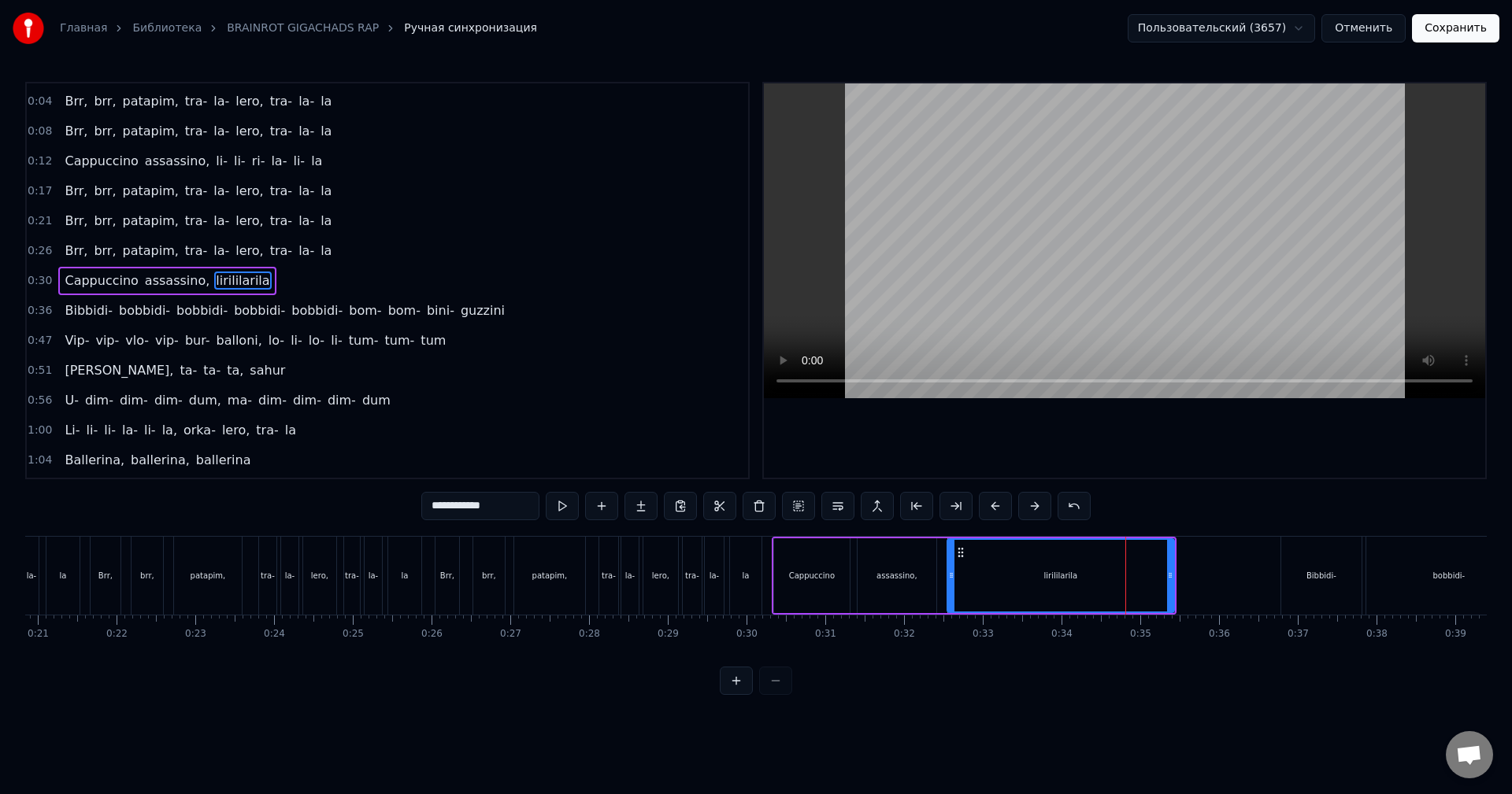
drag, startPoint x: 1101, startPoint y: 581, endPoint x: 946, endPoint y: 585, distance: 155.1
click at [948, 585] on div at bounding box center [951, 576] width 6 height 72
drag, startPoint x: 1171, startPoint y: 583, endPoint x: 818, endPoint y: 545, distance: 355.0
click at [1083, 590] on div at bounding box center [1080, 576] width 6 height 72
click at [814, 559] on div "Cappuccino" at bounding box center [812, 575] width 75 height 74
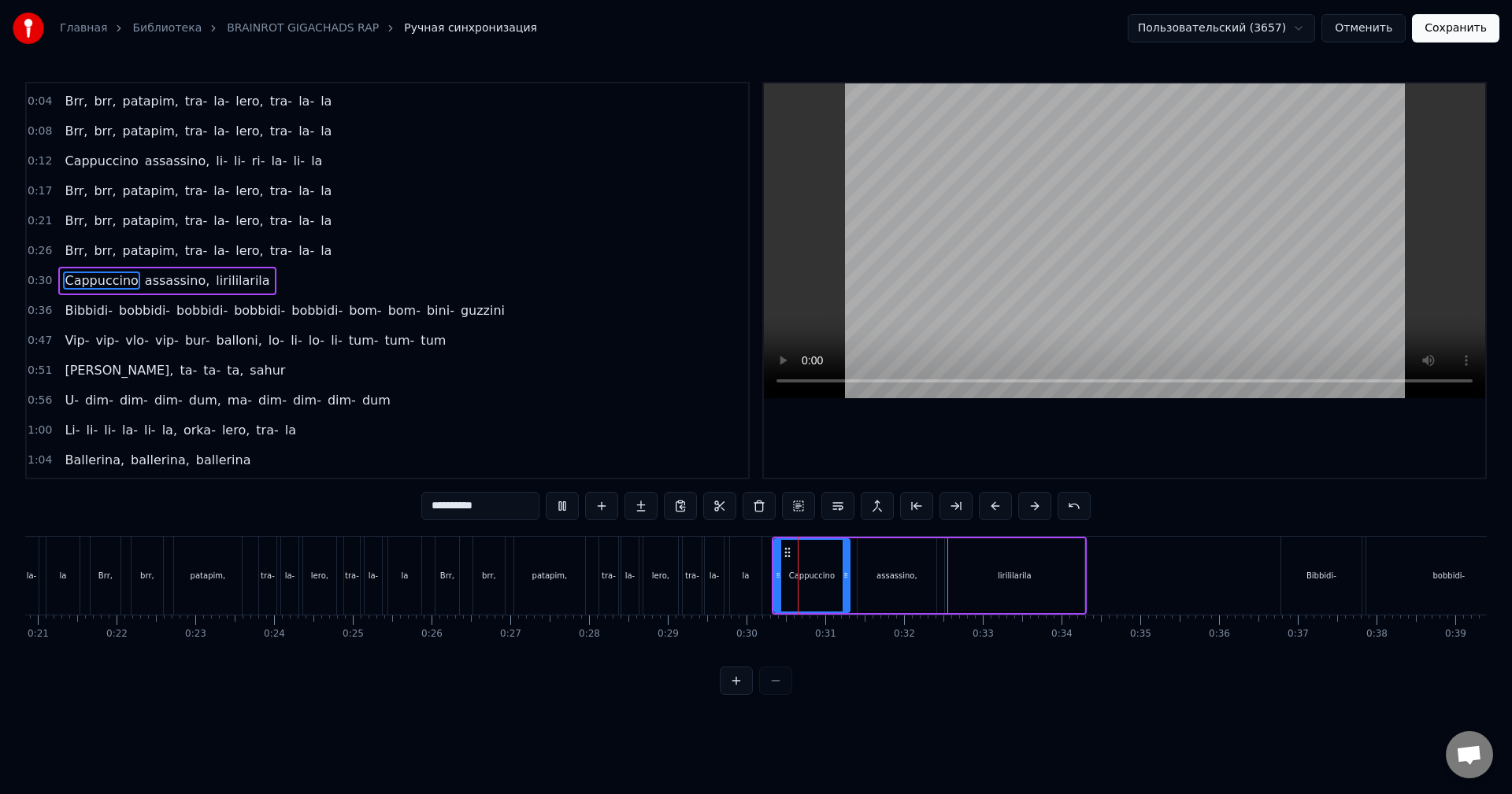
click at [971, 575] on div "lirililarila" at bounding box center [1014, 575] width 139 height 74
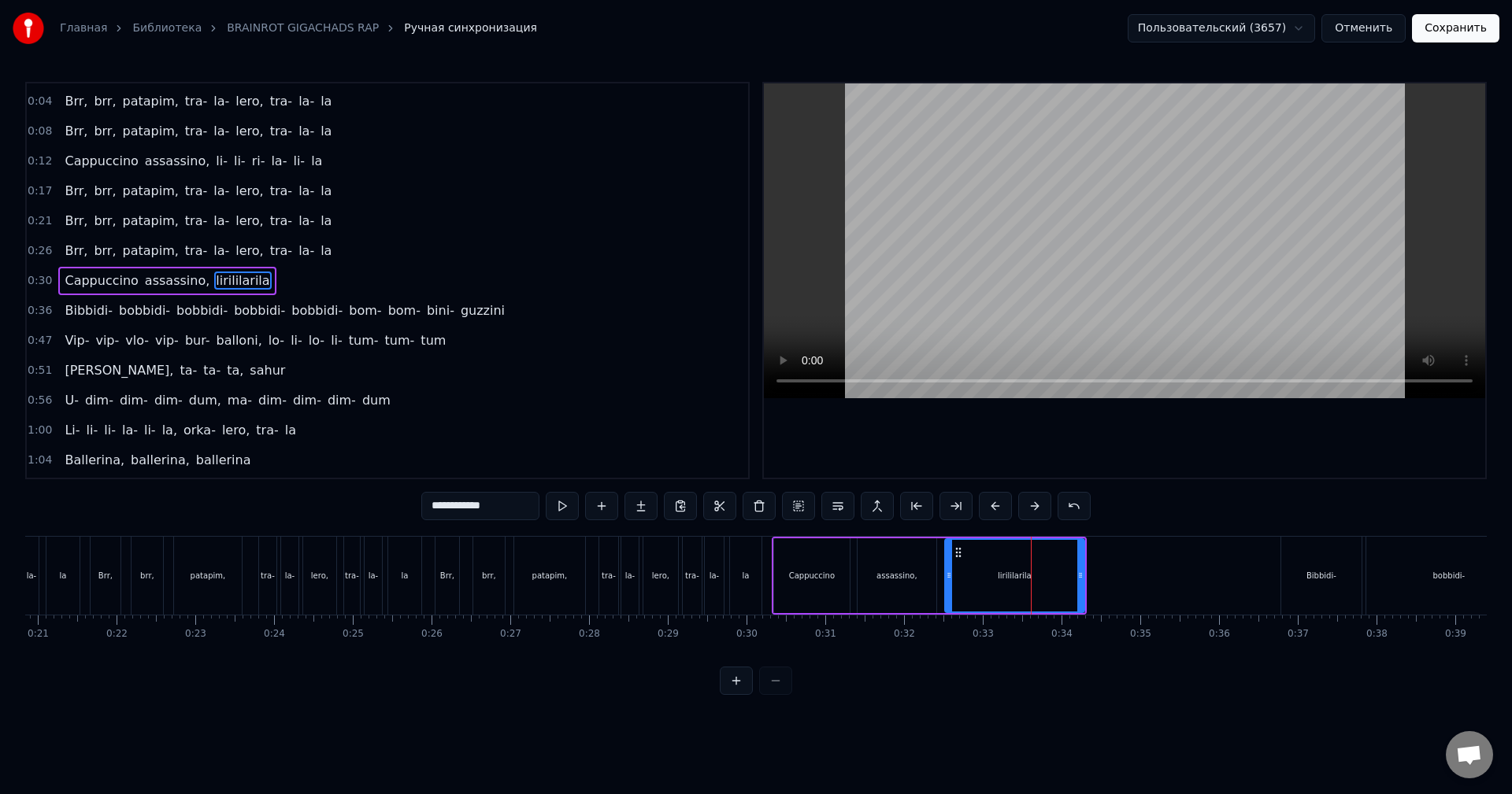
click at [906, 563] on div "assassino," at bounding box center [897, 575] width 79 height 74
type input "**********"
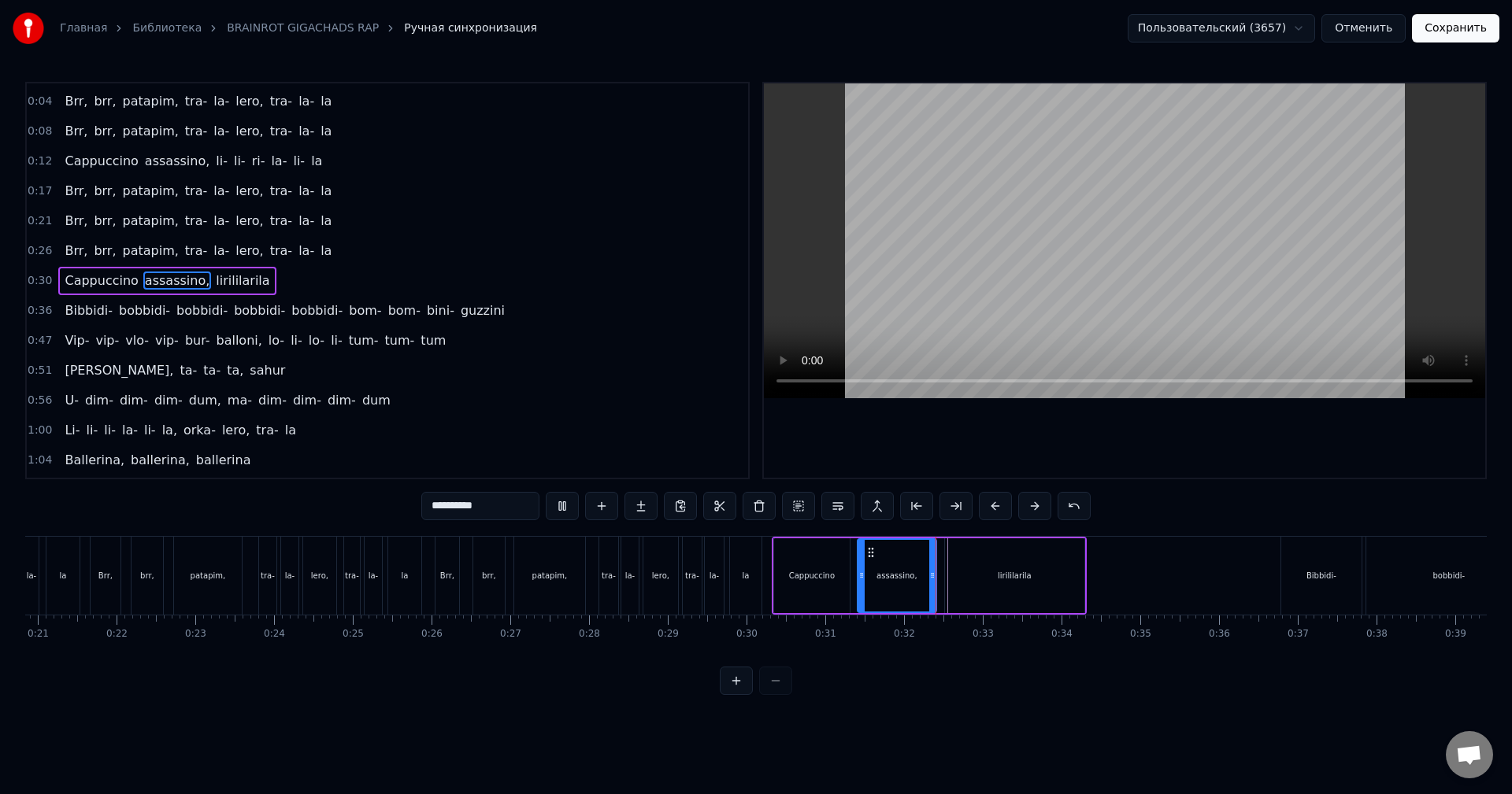
click at [940, 583] on div "Cappuccino assassino, lirililarila" at bounding box center [929, 575] width 315 height 78
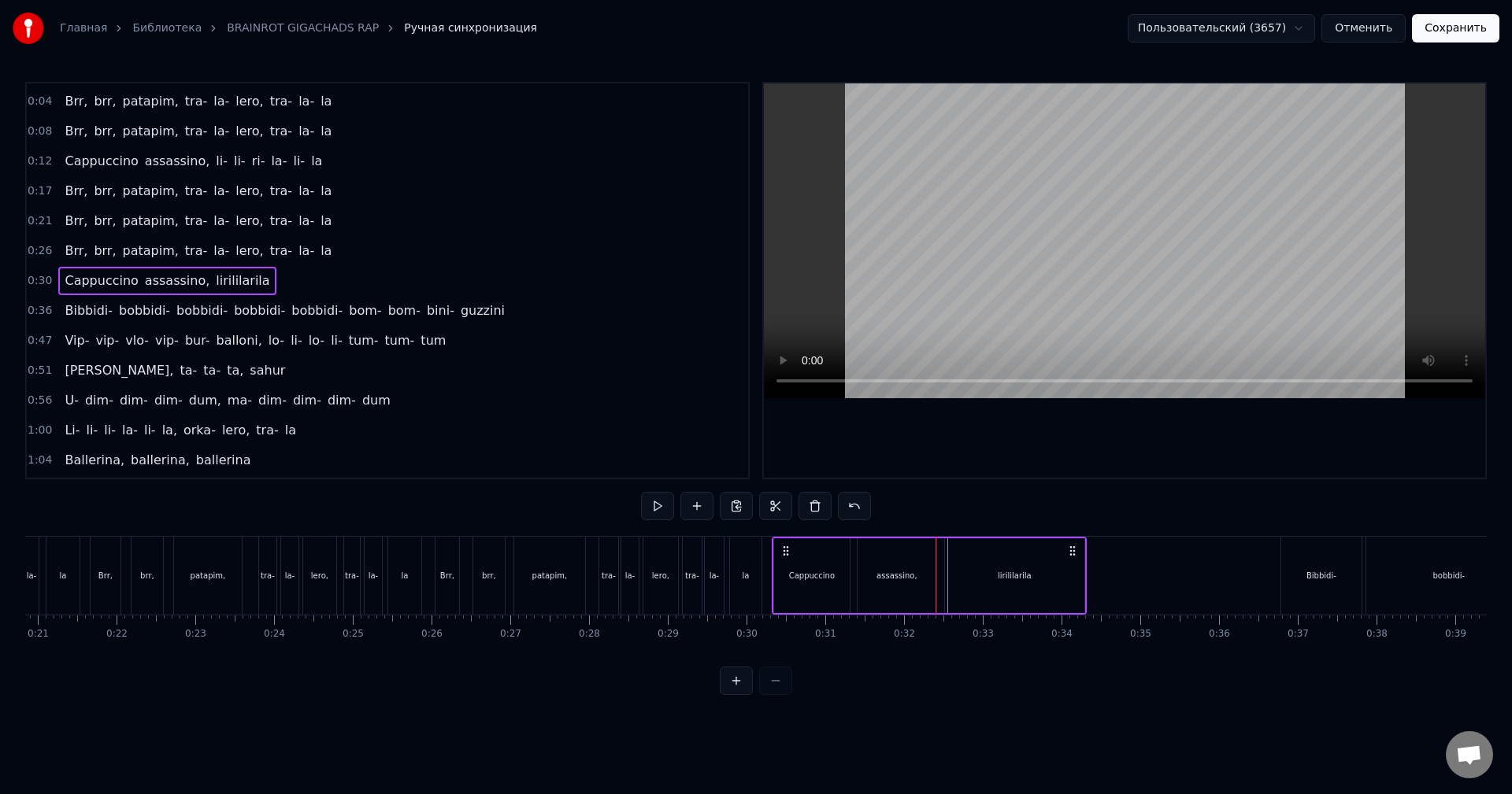
click at [948, 587] on div "lirililarila" at bounding box center [1014, 575] width 139 height 74
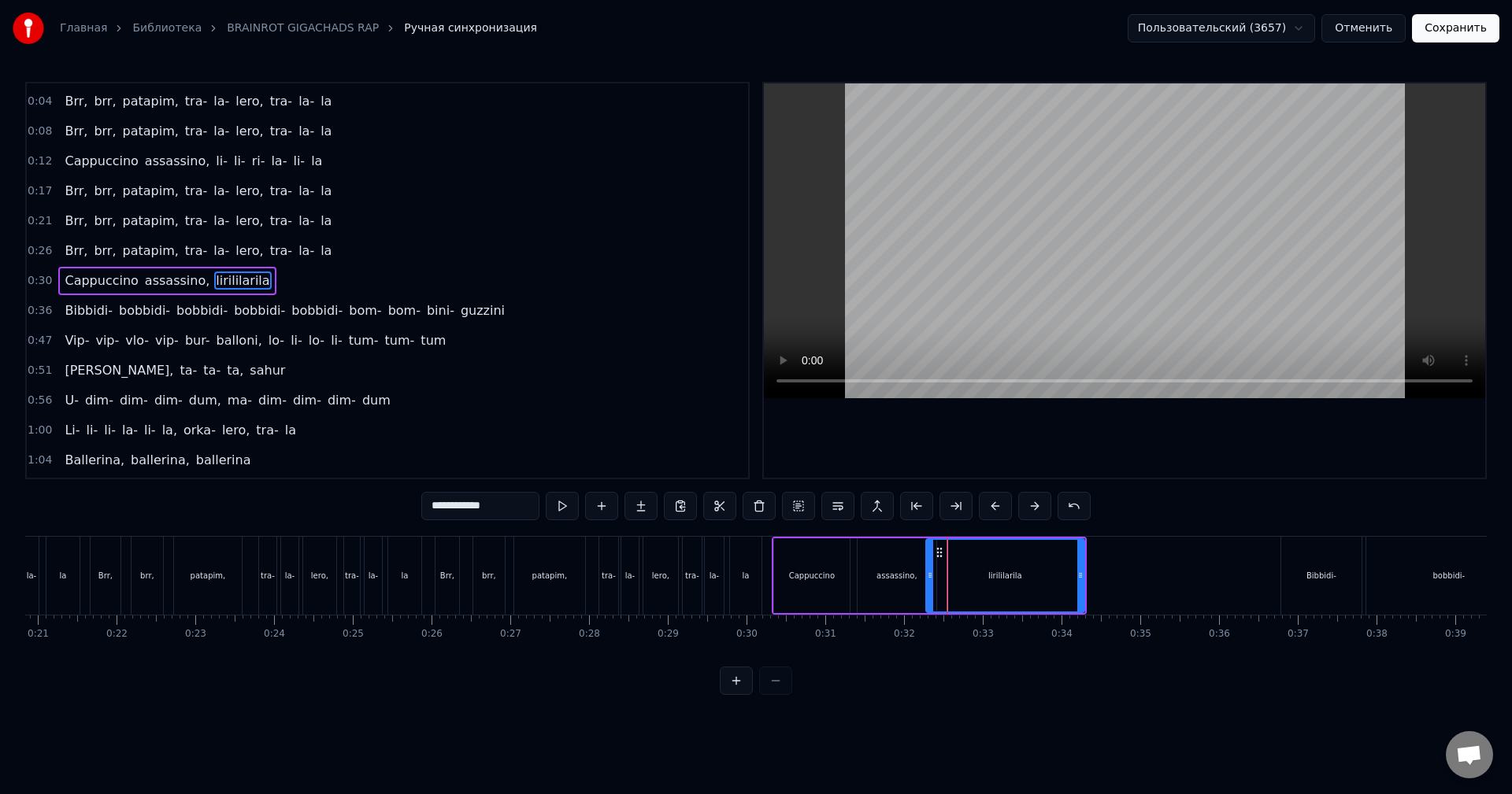
drag, startPoint x: 949, startPoint y: 591, endPoint x: 930, endPoint y: 594, distance: 19.2
click at [930, 594] on div at bounding box center [930, 576] width 6 height 72
click at [889, 577] on div "assassino," at bounding box center [897, 575] width 41 height 11
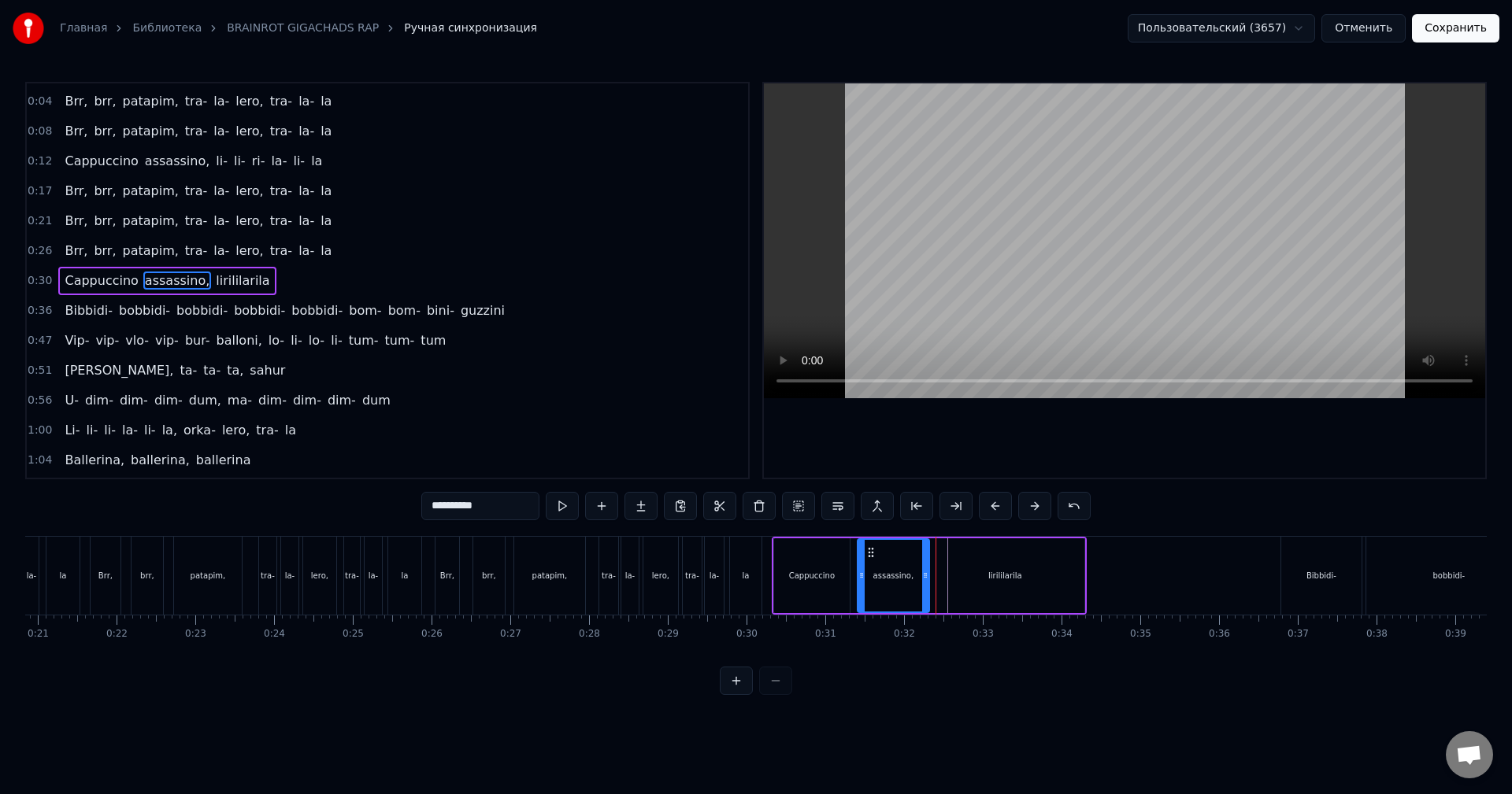
click at [922, 583] on div at bounding box center [925, 576] width 6 height 72
click at [949, 579] on div "lirililarila" at bounding box center [1005, 575] width 158 height 74
type input "**********"
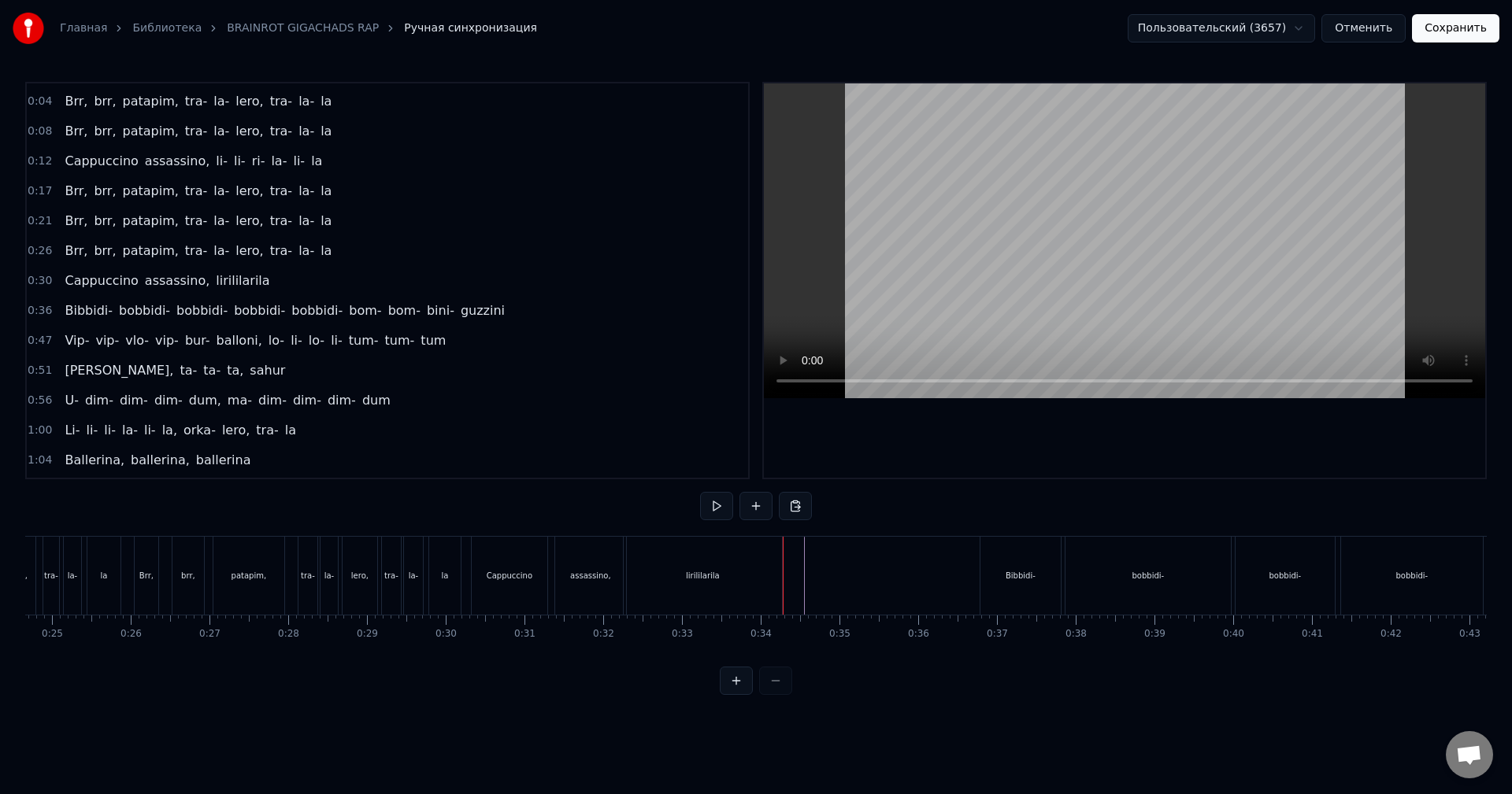
scroll to position [0, 1937]
click at [1009, 580] on div "Bibbidi-" at bounding box center [1025, 575] width 81 height 78
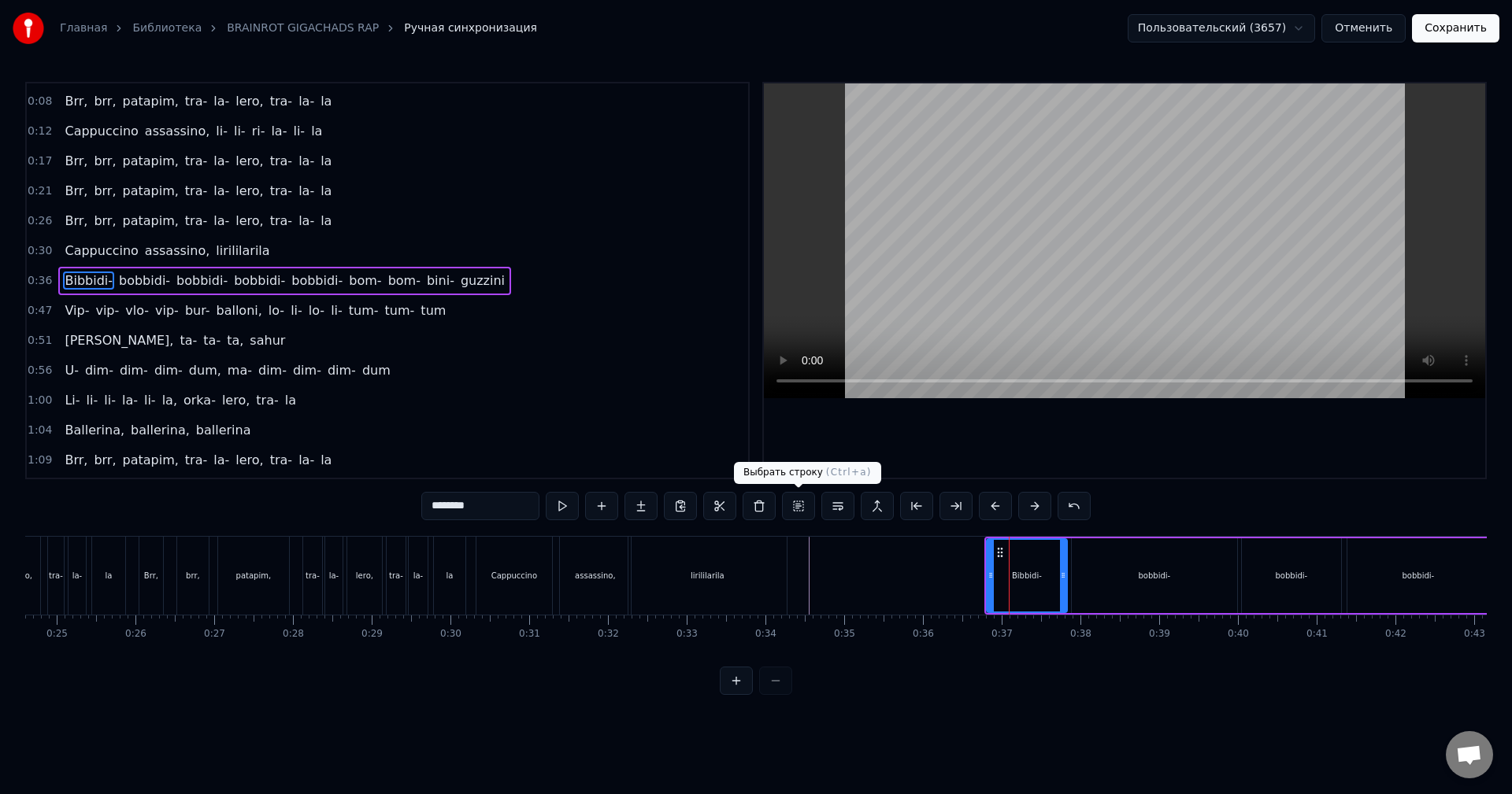
click at [809, 506] on button at bounding box center [798, 506] width 33 height 28
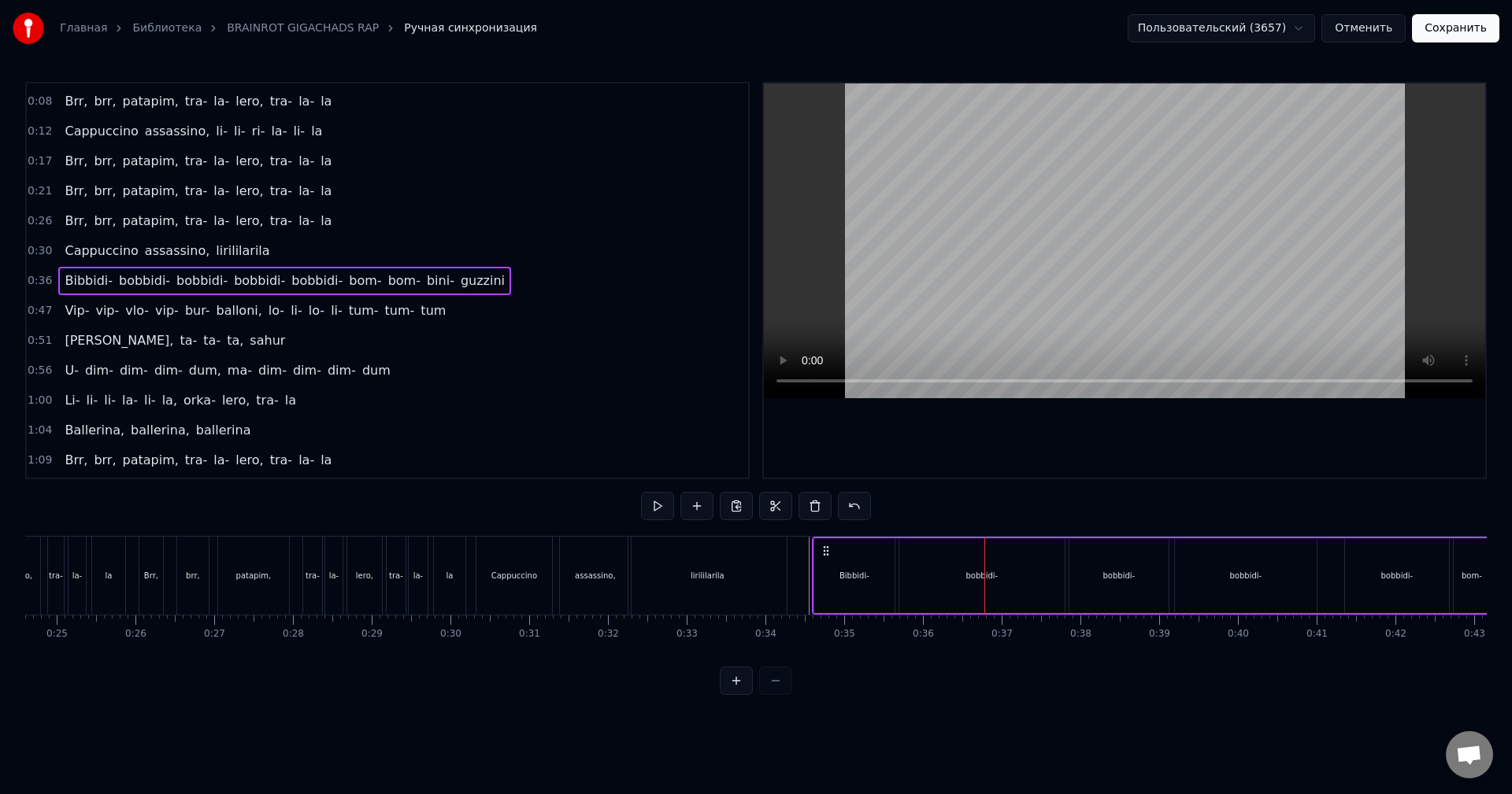
drag, startPoint x: 998, startPoint y: 552, endPoint x: 824, endPoint y: 552, distance: 174.0
click at [824, 552] on icon at bounding box center [826, 551] width 12 height 12
click at [740, 551] on div "lirililarila" at bounding box center [707, 575] width 158 height 78
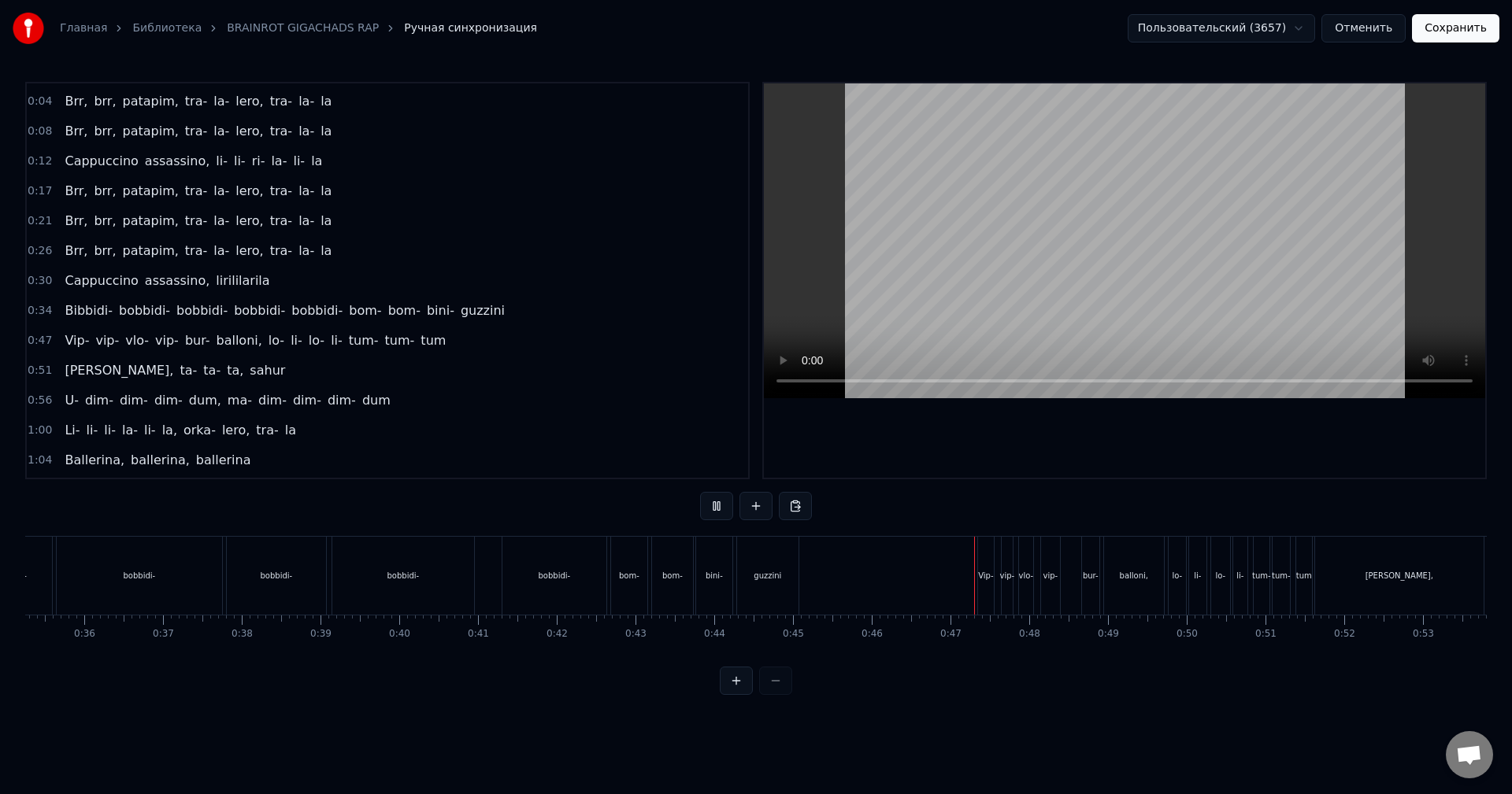
scroll to position [0, 2934]
click at [1361, 24] on button "Отменить" at bounding box center [1363, 28] width 84 height 28
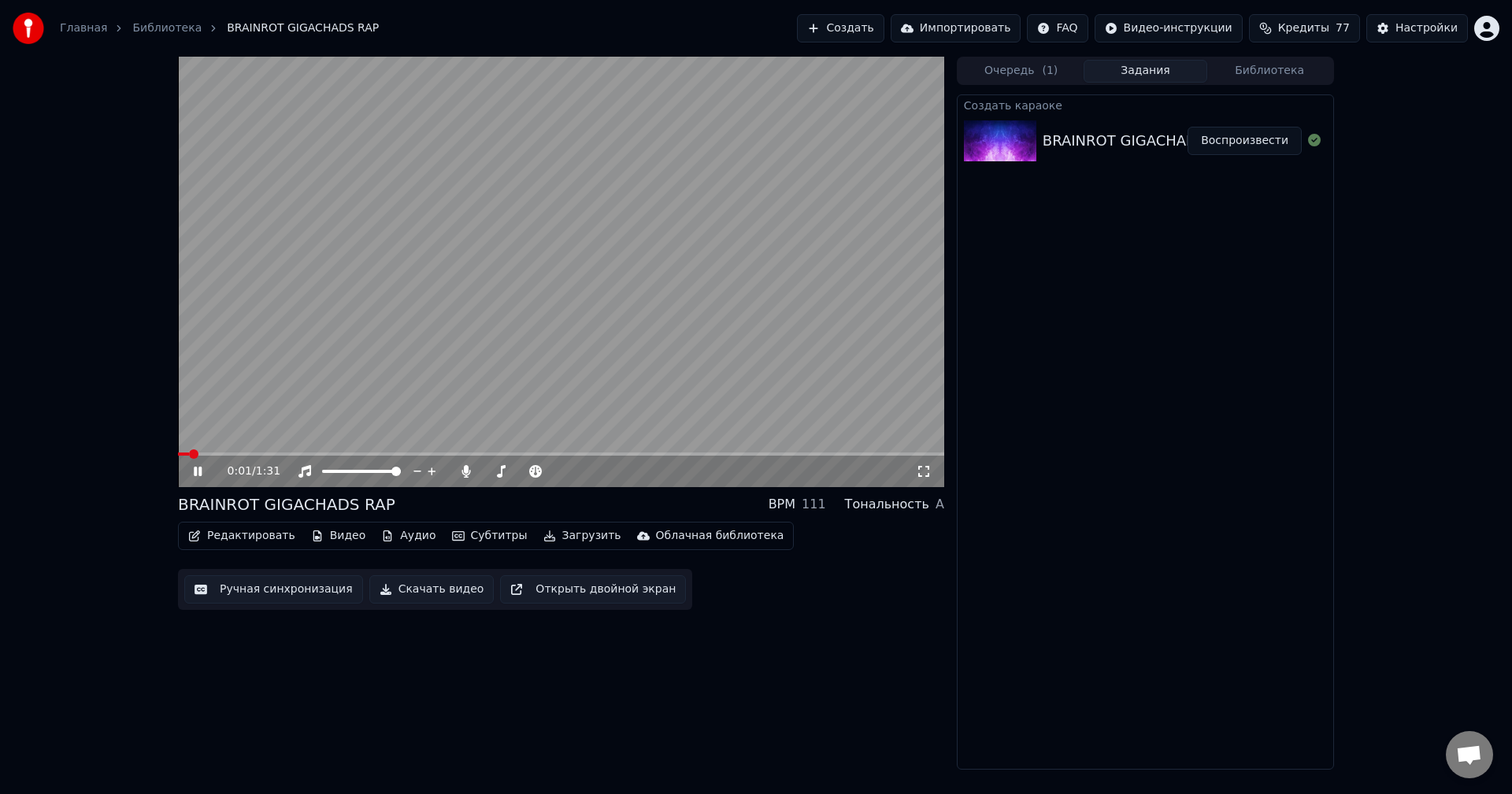
click at [282, 540] on button "Редактировать" at bounding box center [242, 536] width 120 height 22
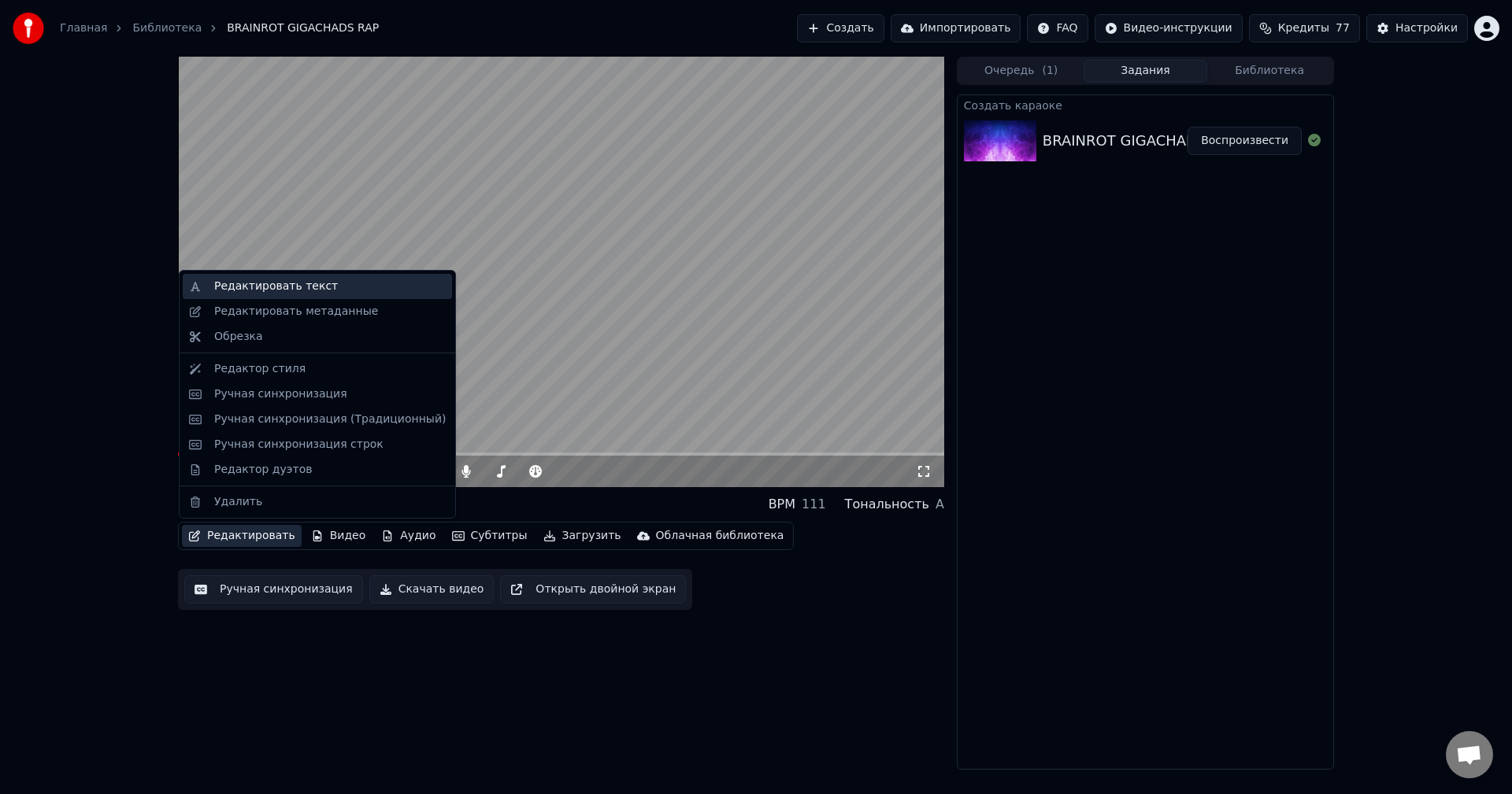
click at [282, 292] on div "Редактировать текст" at bounding box center [276, 286] width 123 height 16
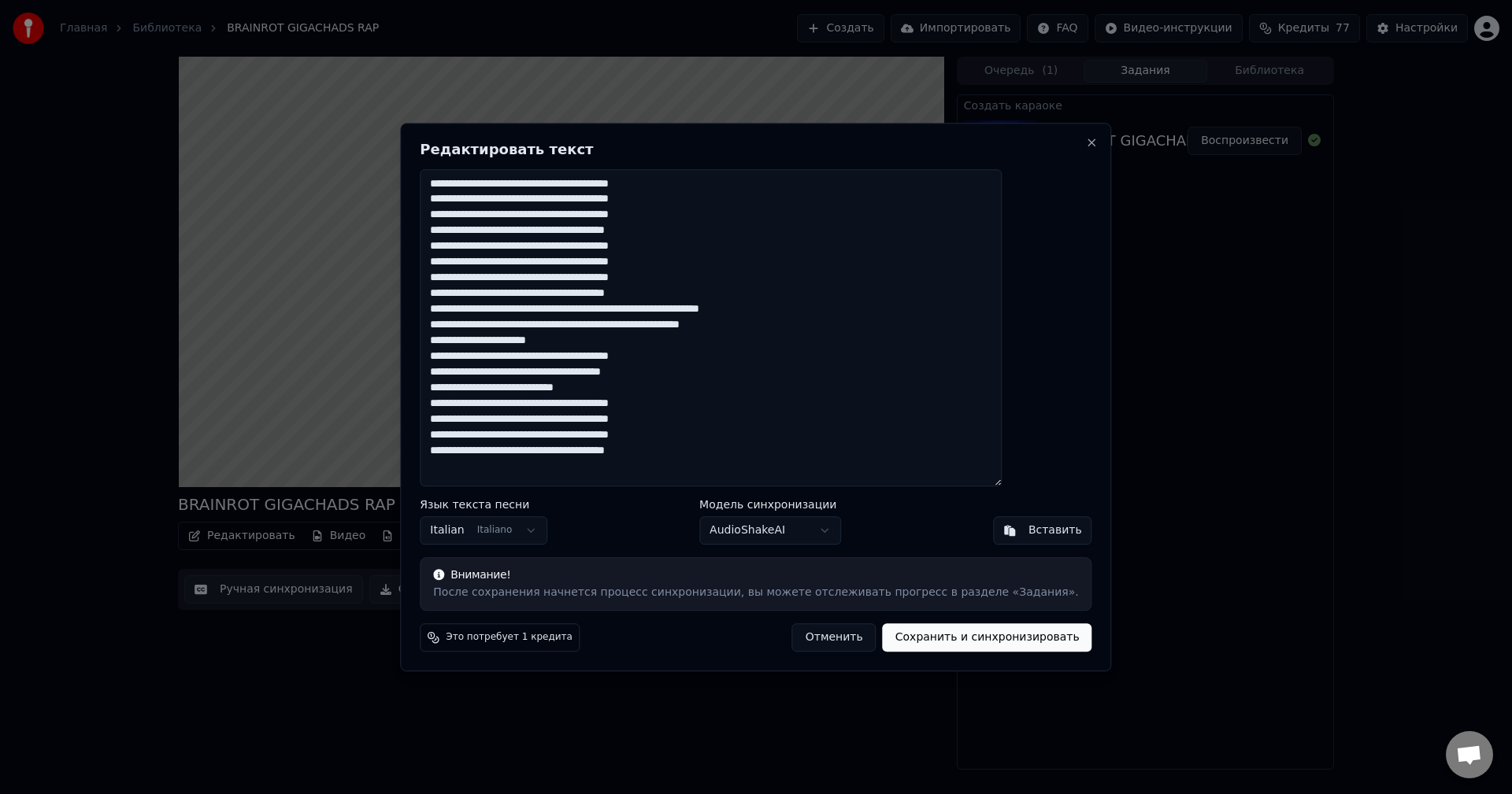
drag, startPoint x: 744, startPoint y: 151, endPoint x: 861, endPoint y: 143, distance: 117.3
click at [904, 134] on div "**********" at bounding box center [756, 397] width 711 height 549
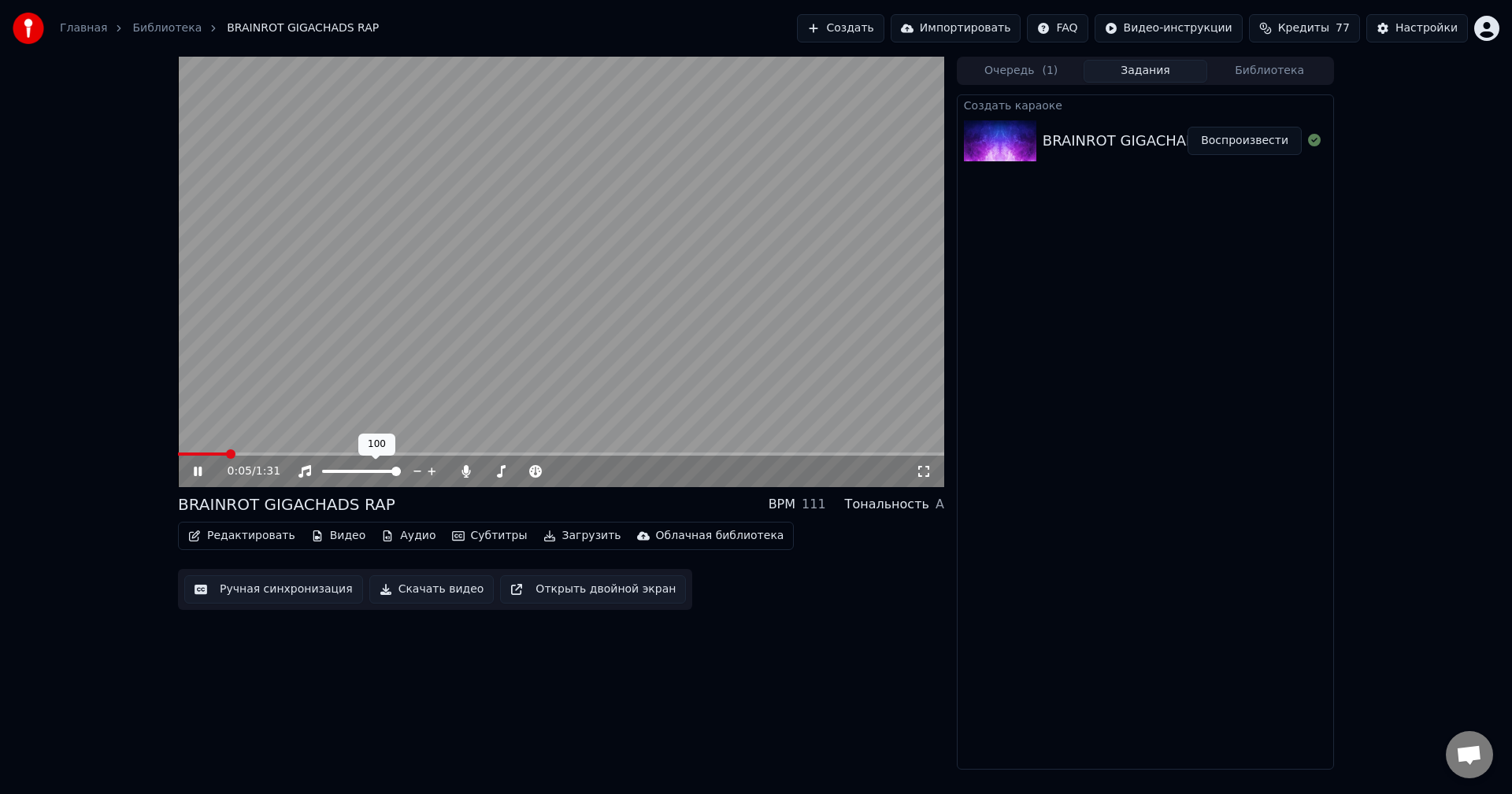
click at [395, 368] on video at bounding box center [560, 272] width 766 height 431
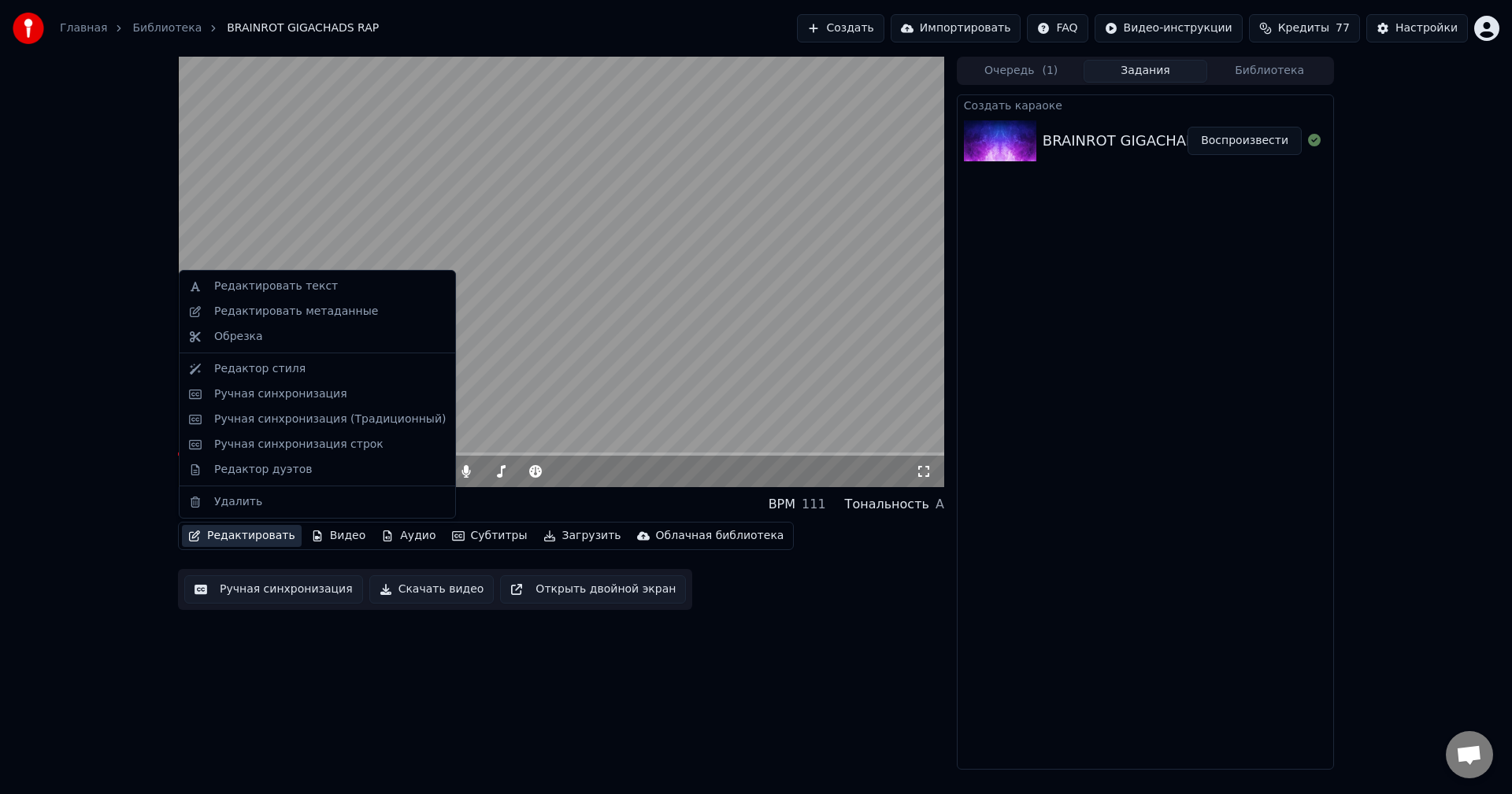
click at [245, 528] on button "Редактировать" at bounding box center [242, 536] width 120 height 22
click at [257, 287] on div "Редактировать текст" at bounding box center [276, 286] width 123 height 16
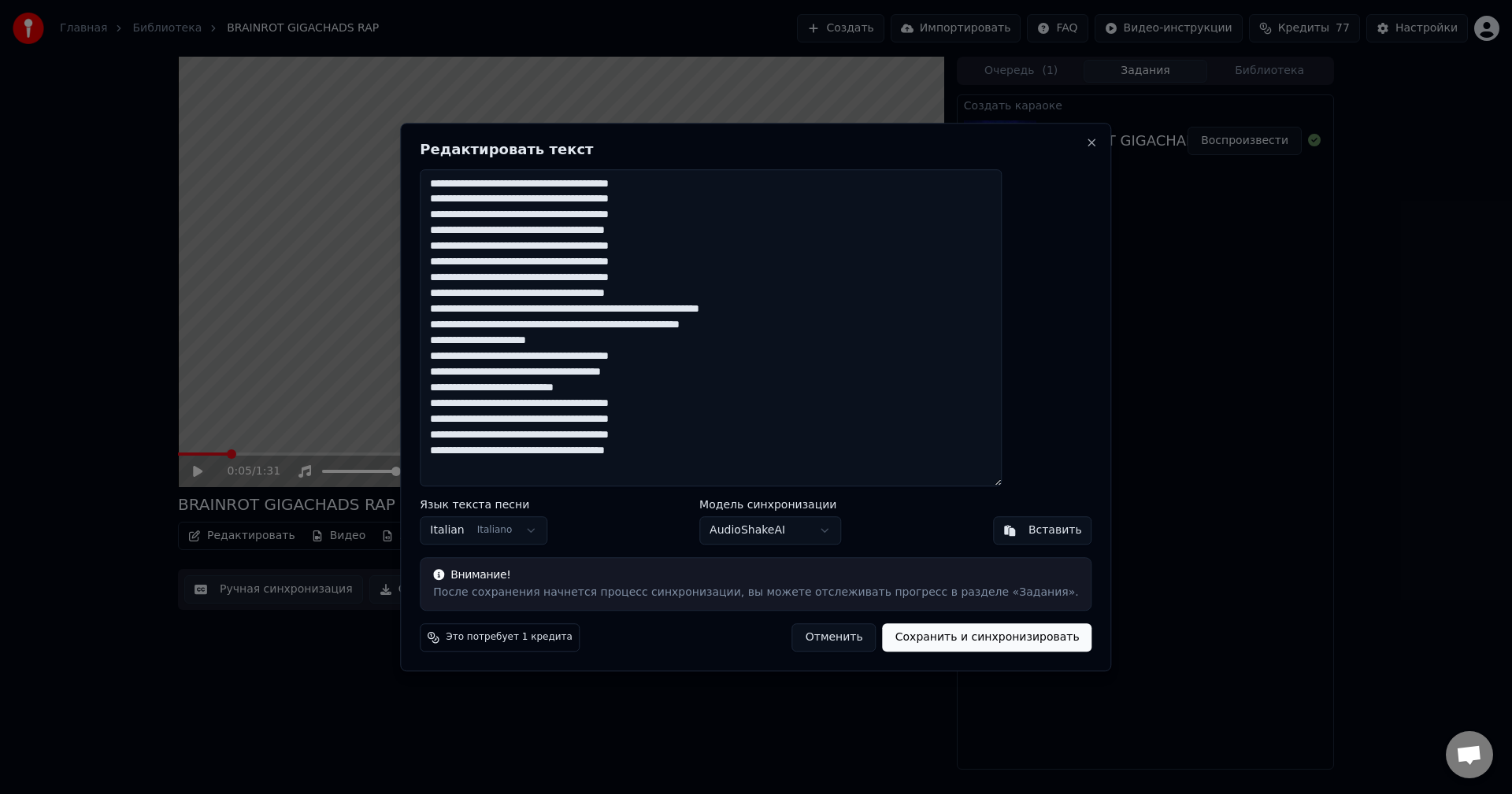
drag, startPoint x: 601, startPoint y: 294, endPoint x: 811, endPoint y: 285, distance: 210.2
click at [601, 294] on textarea "**********" at bounding box center [710, 327] width 582 height 318
drag, startPoint x: 599, startPoint y: 308, endPoint x: 672, endPoint y: 297, distance: 73.8
click at [464, 316] on div "**********" at bounding box center [756, 397] width 711 height 549
click at [497, 308] on textarea "**********" at bounding box center [710, 327] width 582 height 318
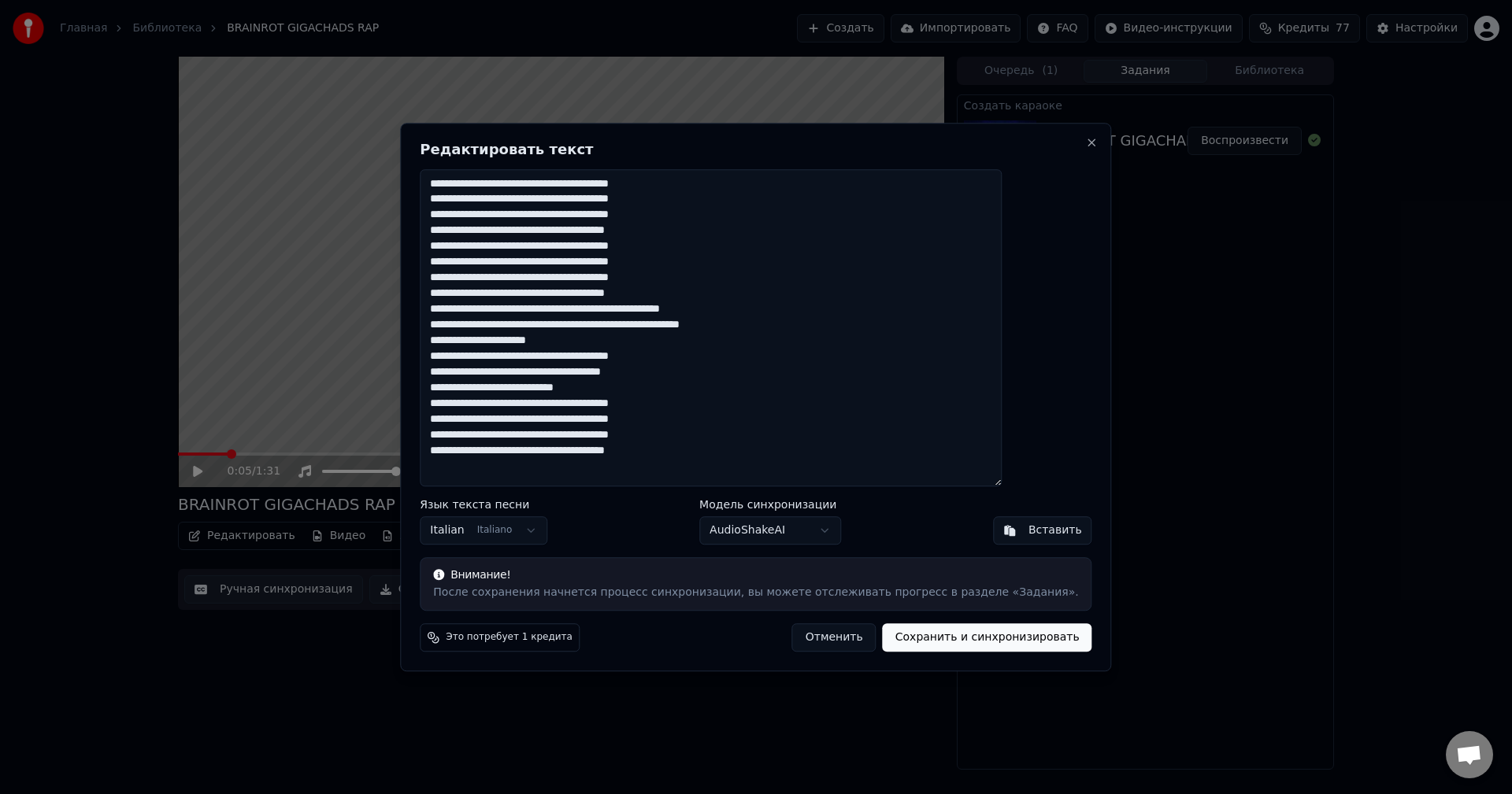
drag, startPoint x: 697, startPoint y: 310, endPoint x: 536, endPoint y: 316, distance: 161.1
click at [536, 316] on textarea "**********" at bounding box center [710, 327] width 582 height 318
click at [694, 313] on textarea "**********" at bounding box center [710, 327] width 582 height 318
click at [748, 305] on textarea "**********" at bounding box center [710, 327] width 582 height 318
drag, startPoint x: 685, startPoint y: 325, endPoint x: 691, endPoint y: 332, distance: 9.2
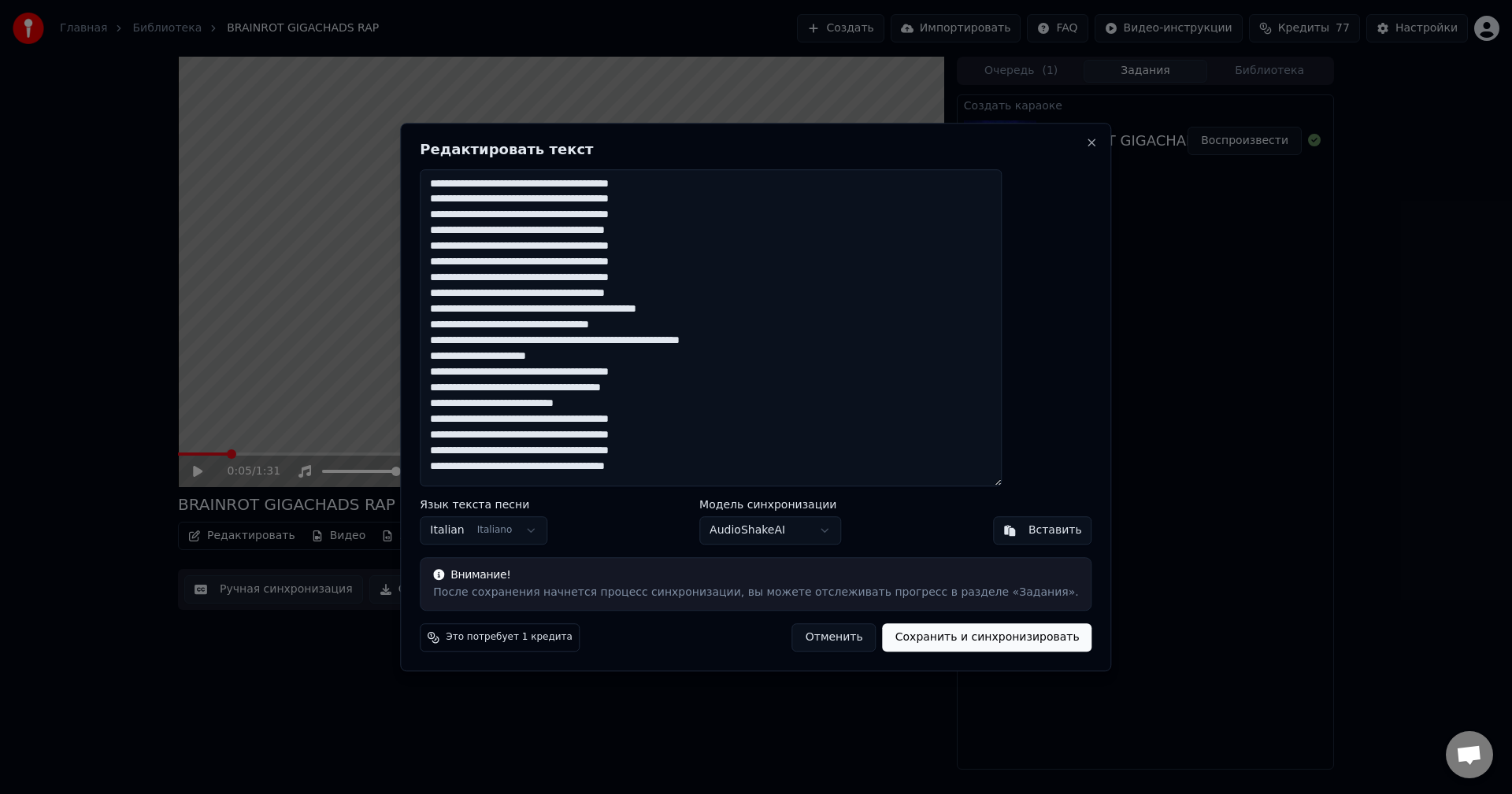
click at [685, 325] on textarea "**********" at bounding box center [710, 327] width 582 height 318
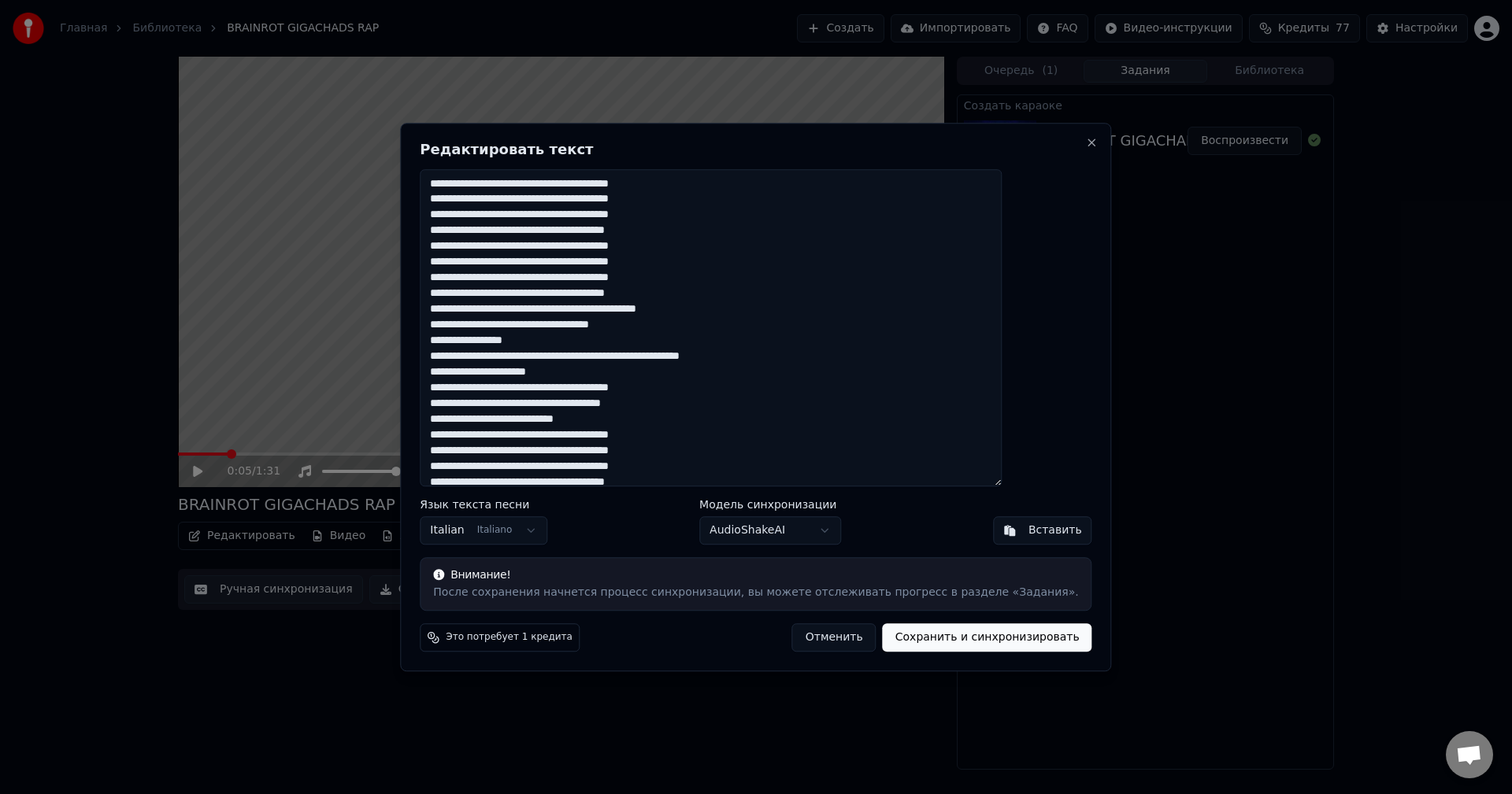
click at [560, 344] on textarea "**********" at bounding box center [710, 327] width 582 height 318
click at [589, 341] on textarea "**********" at bounding box center [710, 327] width 582 height 318
click at [620, 341] on textarea "**********" at bounding box center [710, 327] width 582 height 318
click at [706, 350] on textarea "**********" at bounding box center [710, 327] width 582 height 318
drag, startPoint x: 792, startPoint y: 356, endPoint x: 478, endPoint y: 359, distance: 314.0
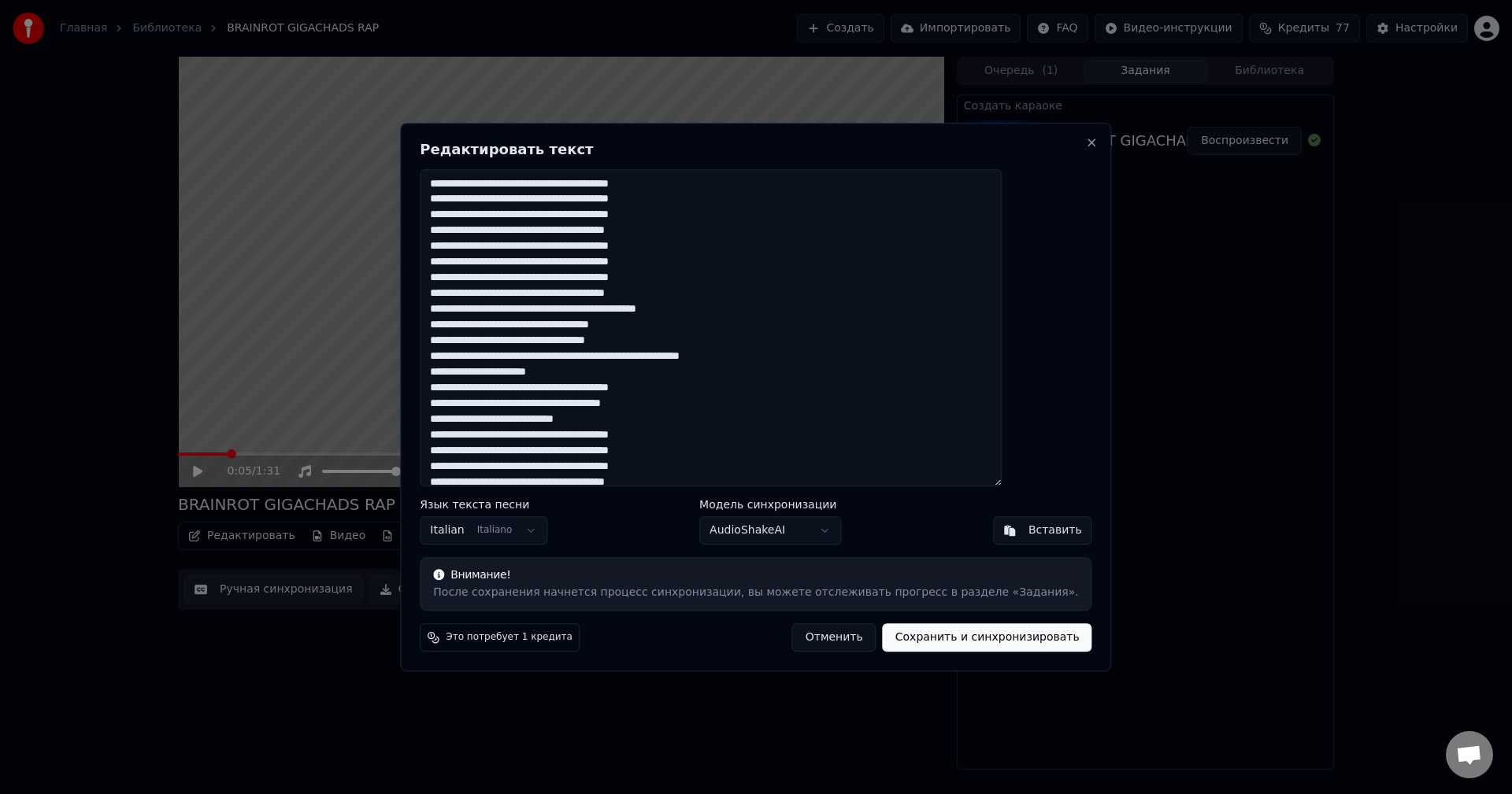
click at [444, 360] on body "Главная Библиотека BRAINROT GIGACHADS RAP Создать Импортировать FAQ Видео-инстр…" at bounding box center [756, 397] width 1512 height 794
click at [706, 359] on textarea "**********" at bounding box center [710, 327] width 582 height 318
drag, startPoint x: 681, startPoint y: 356, endPoint x: 461, endPoint y: 362, distance: 220.1
click at [461, 362] on div "**********" at bounding box center [756, 397] width 711 height 549
click at [483, 356] on textarea "**********" at bounding box center [710, 327] width 582 height 318
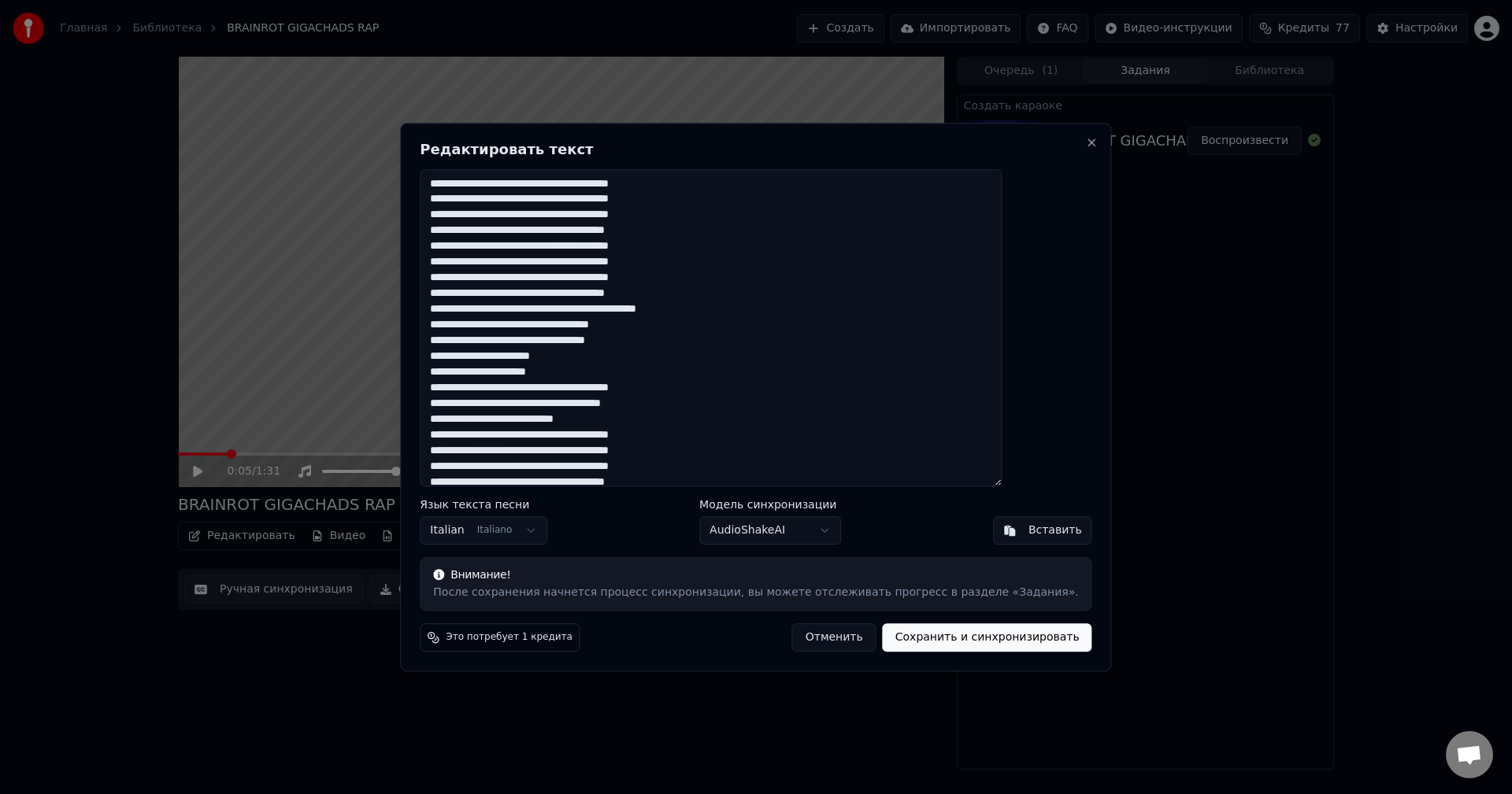
click at [529, 358] on textarea "**********" at bounding box center [710, 327] width 582 height 318
drag, startPoint x: 591, startPoint y: 359, endPoint x: 521, endPoint y: 362, distance: 70.1
click at [524, 359] on textarea "**********" at bounding box center [710, 327] width 582 height 318
type textarea "**********"
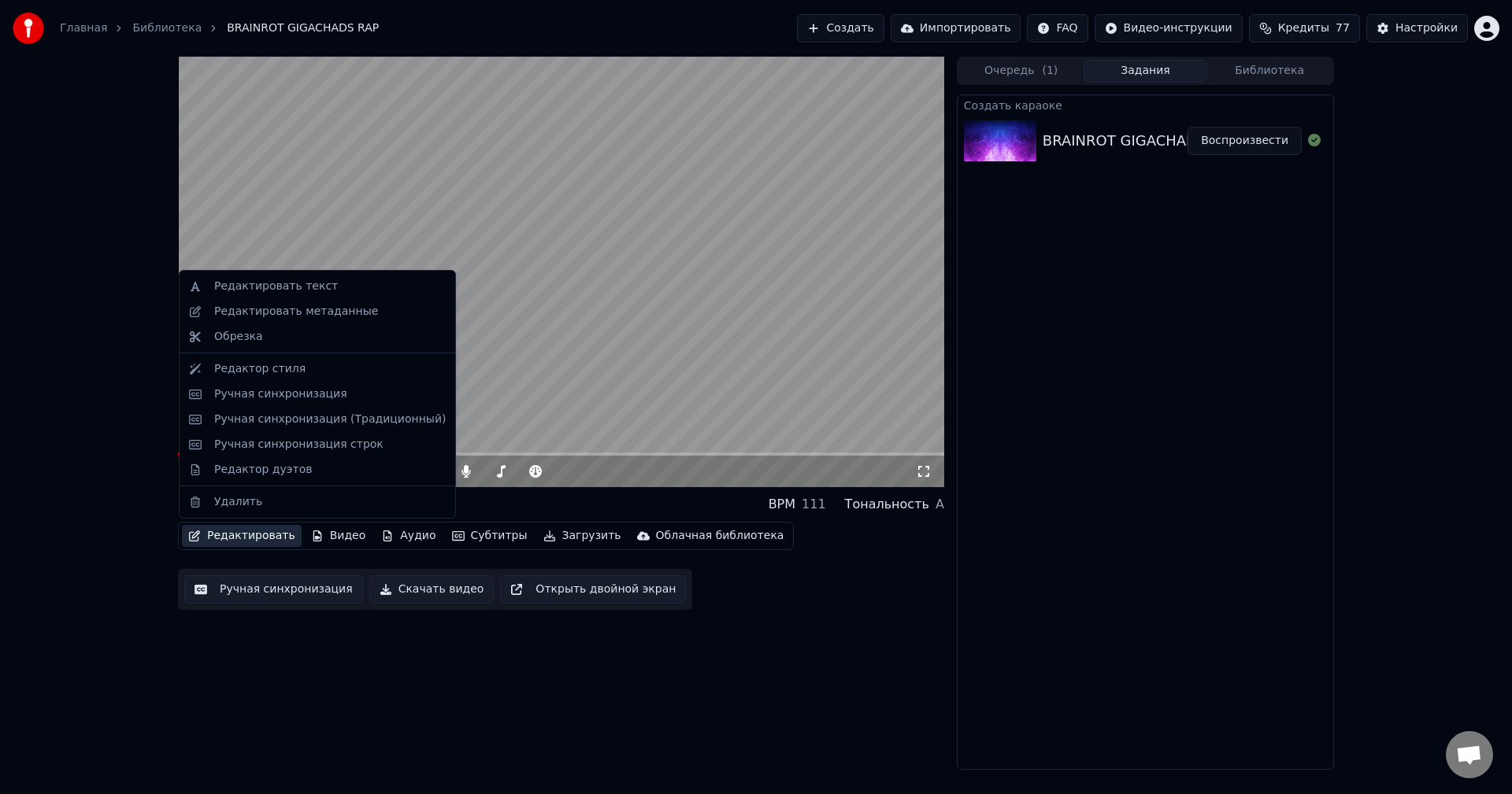
click at [255, 544] on button "Редактировать" at bounding box center [242, 536] width 120 height 22
click at [267, 293] on div "Редактировать текст" at bounding box center [276, 286] width 123 height 16
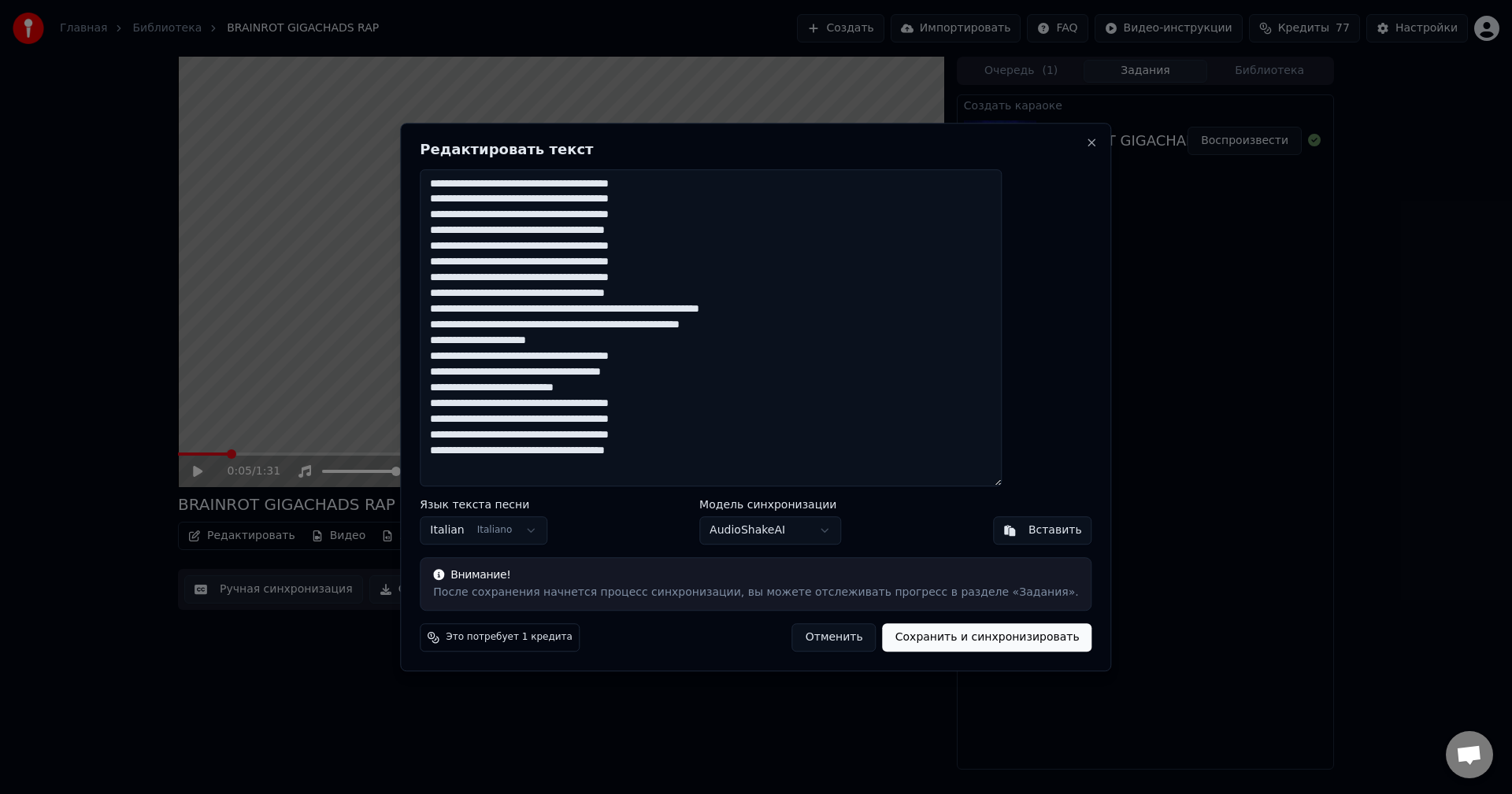
click at [823, 386] on textarea "**********" at bounding box center [710, 327] width 582 height 318
click at [583, 343] on textarea "**********" at bounding box center [710, 327] width 582 height 318
paste textarea "**********"
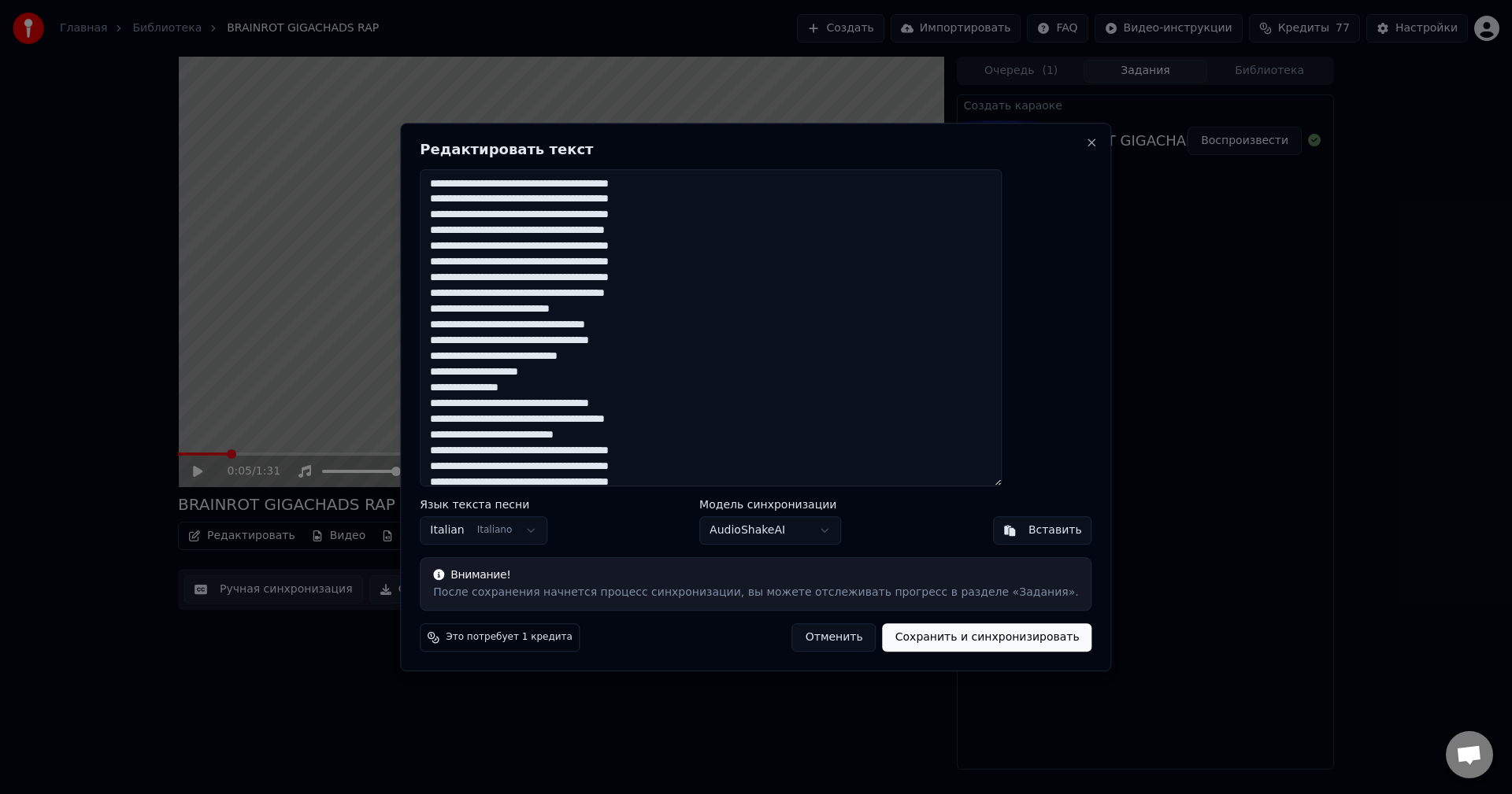
scroll to position [20, 0]
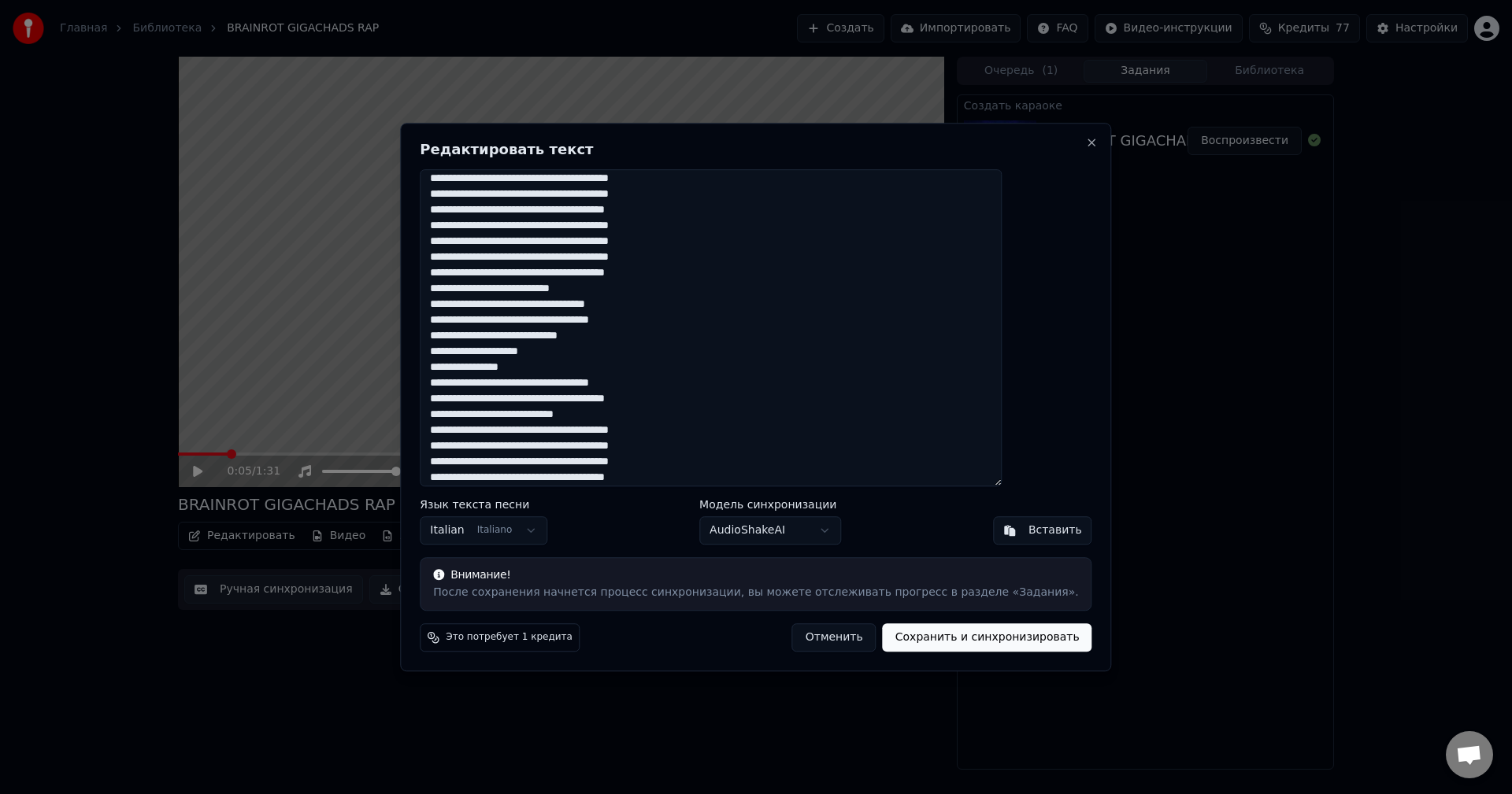
type textarea "**********"
drag, startPoint x: 922, startPoint y: 647, endPoint x: 925, endPoint y: 636, distance: 11.4
click at [925, 636] on button "Сохранить и синхронизировать" at bounding box center [987, 637] width 209 height 28
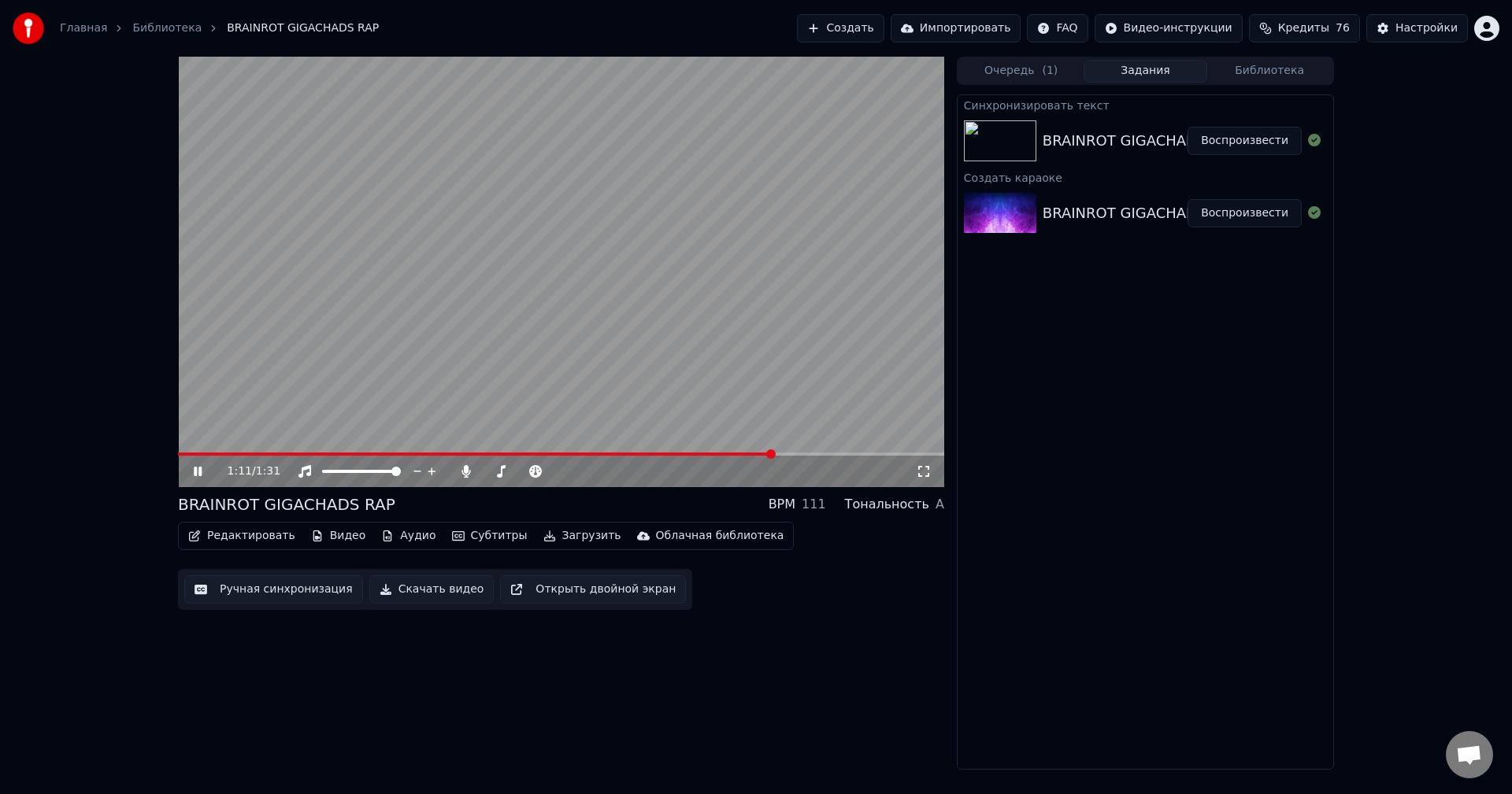
drag, startPoint x: 677, startPoint y: 317, endPoint x: 664, endPoint y: 330, distance: 18.4
click at [677, 317] on video at bounding box center [560, 272] width 766 height 431
click at [369, 591] on button "Скачать видео" at bounding box center [432, 589] width 125 height 28
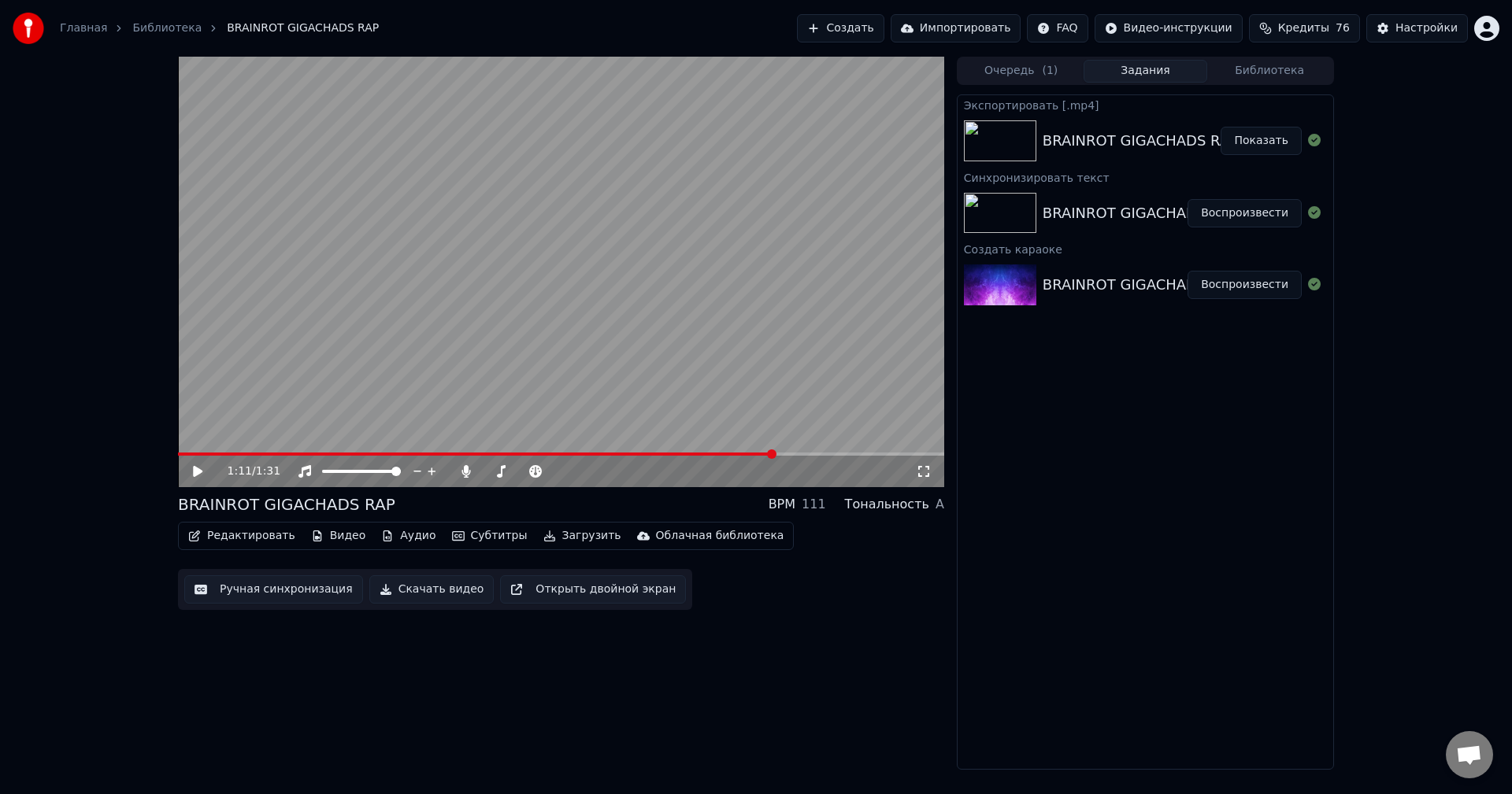
drag, startPoint x: 1241, startPoint y: 141, endPoint x: 1347, endPoint y: 109, distance: 110.7
click at [1241, 141] on button "Показать" at bounding box center [1261, 141] width 81 height 28
